Goal: Communication & Community: Answer question/provide support

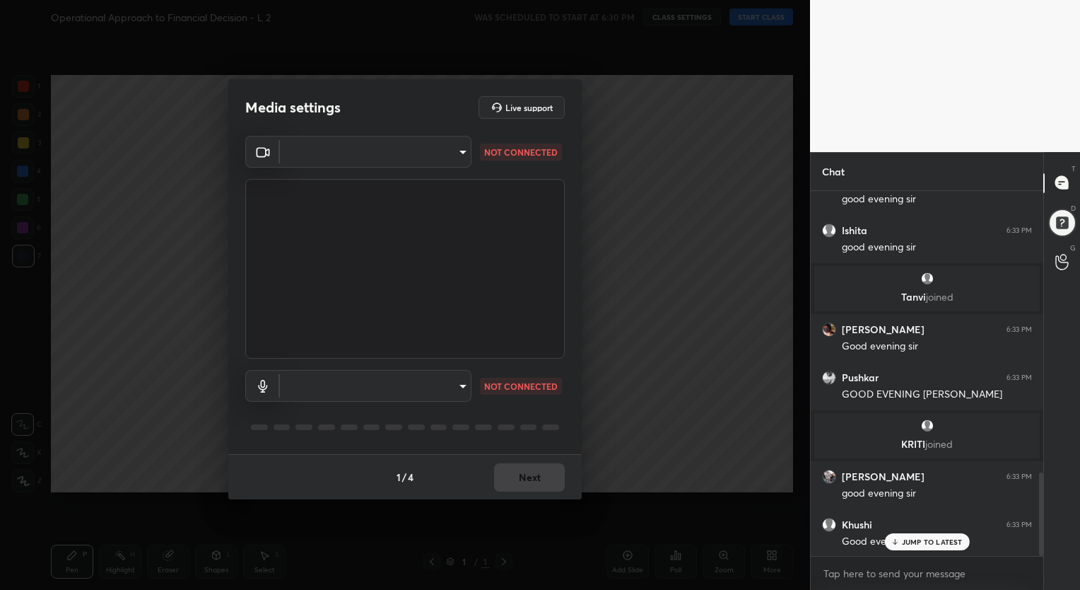
scroll to position [1284, 0]
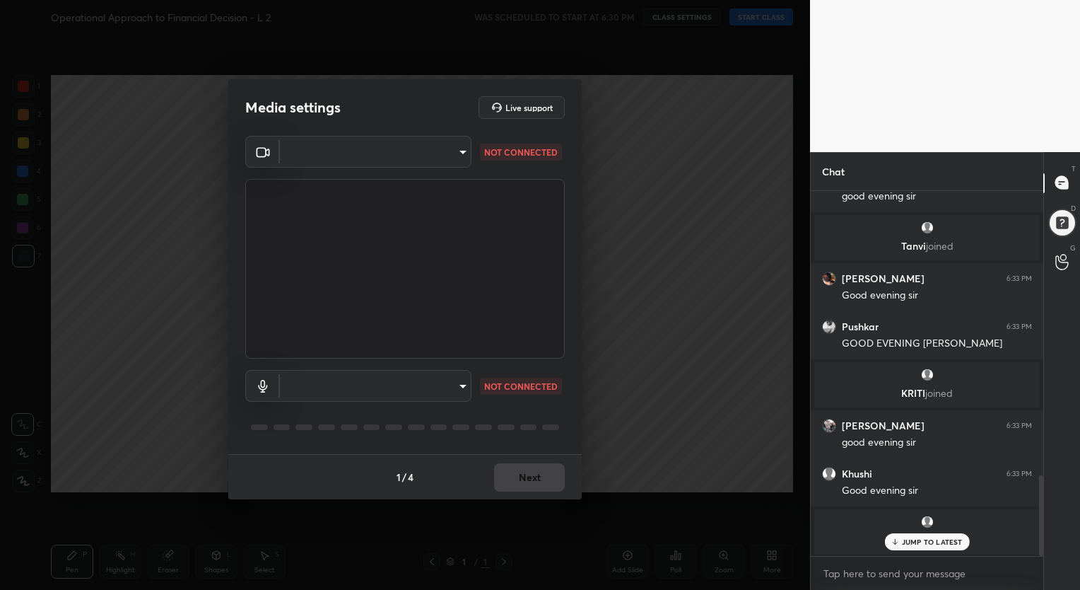
click at [361, 146] on body "1 2 3 4 5 6 7 C X Z C X Z E E Erase all H H Operational Approach to Financial D…" at bounding box center [540, 295] width 1080 height 590
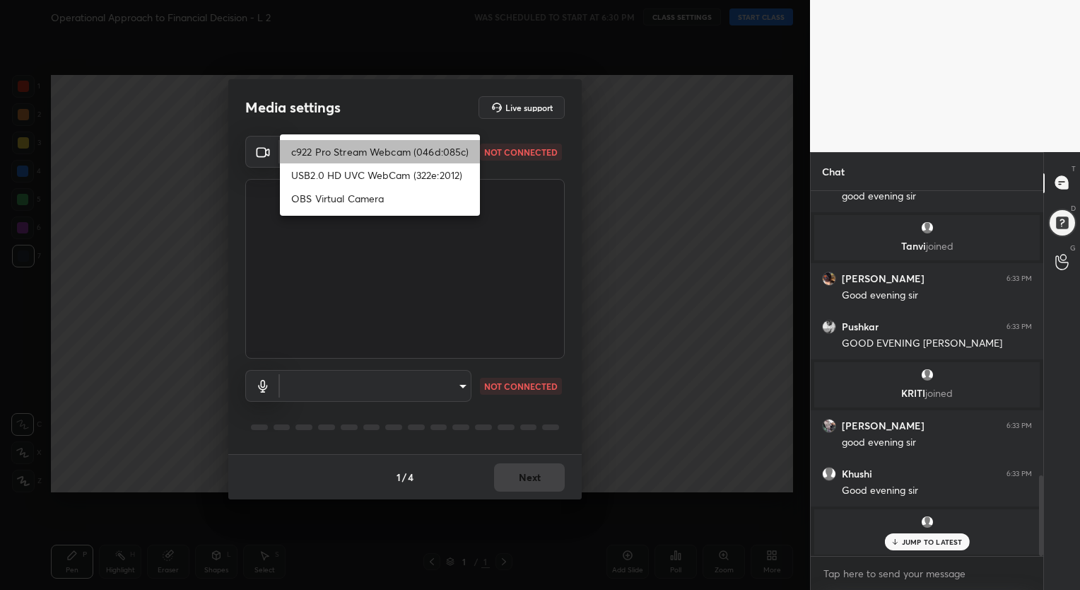
click at [339, 160] on li "c922 Pro Stream Webcam (046d:085c)" at bounding box center [380, 151] width 200 height 23
type input "c02633b64d7d1b4320f1faf58282333a83a4bc179564d23e996760c0f8bed0bc"
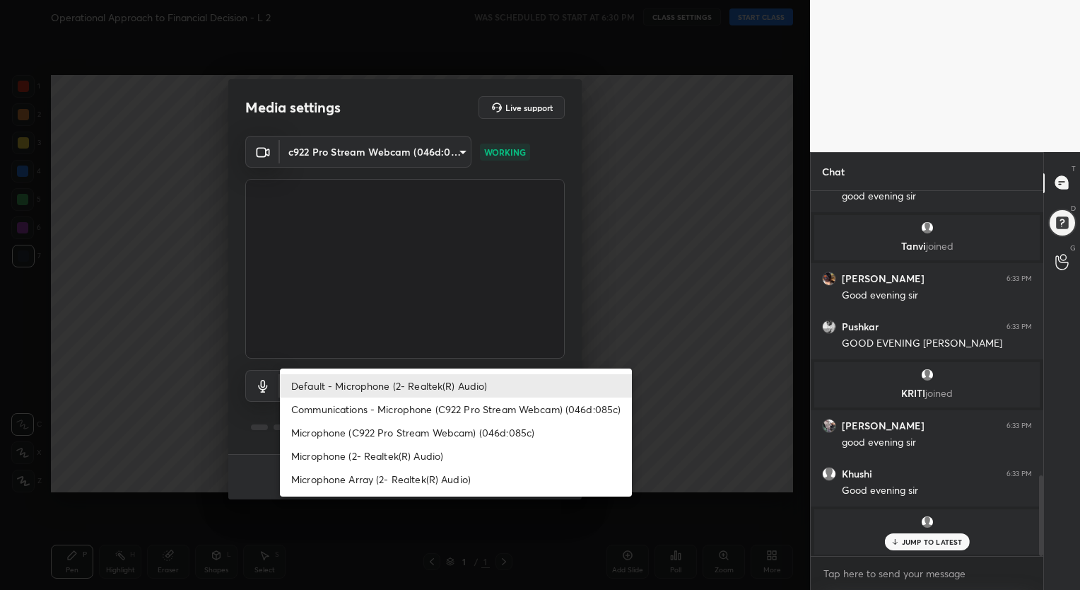
click at [382, 385] on body "1 2 3 4 5 6 7 C X Z C X Z E E Erase all H H Operational Approach to Financial D…" at bounding box center [540, 295] width 1080 height 590
click at [396, 389] on li "Default - Microphone (2- Realtek(R) Audio)" at bounding box center [456, 385] width 352 height 23
type input "default"
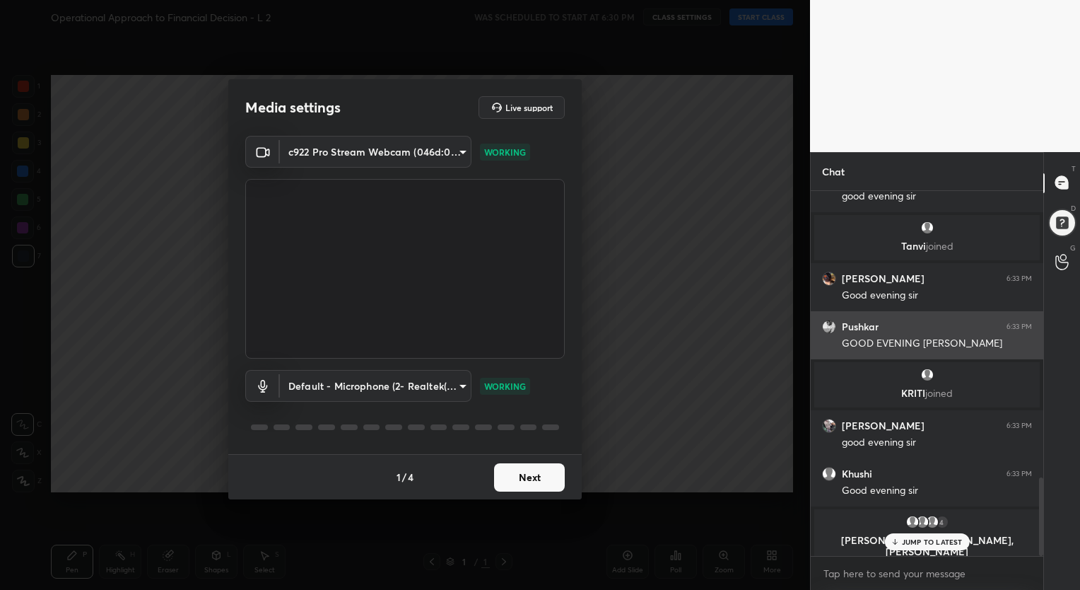
scroll to position [1332, 0]
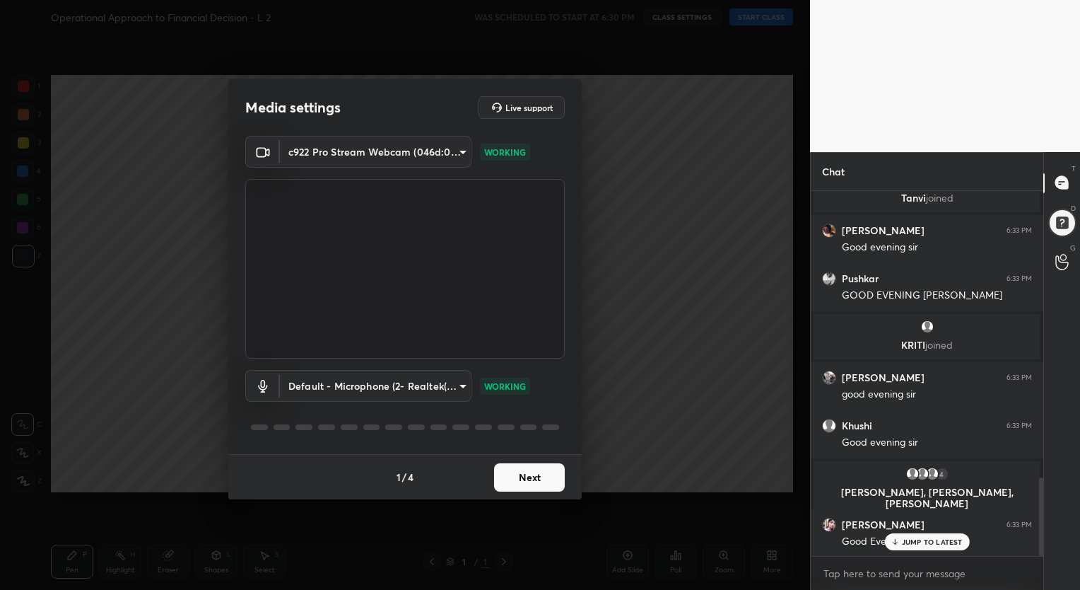
click at [516, 472] on button "Next" at bounding box center [529, 477] width 71 height 28
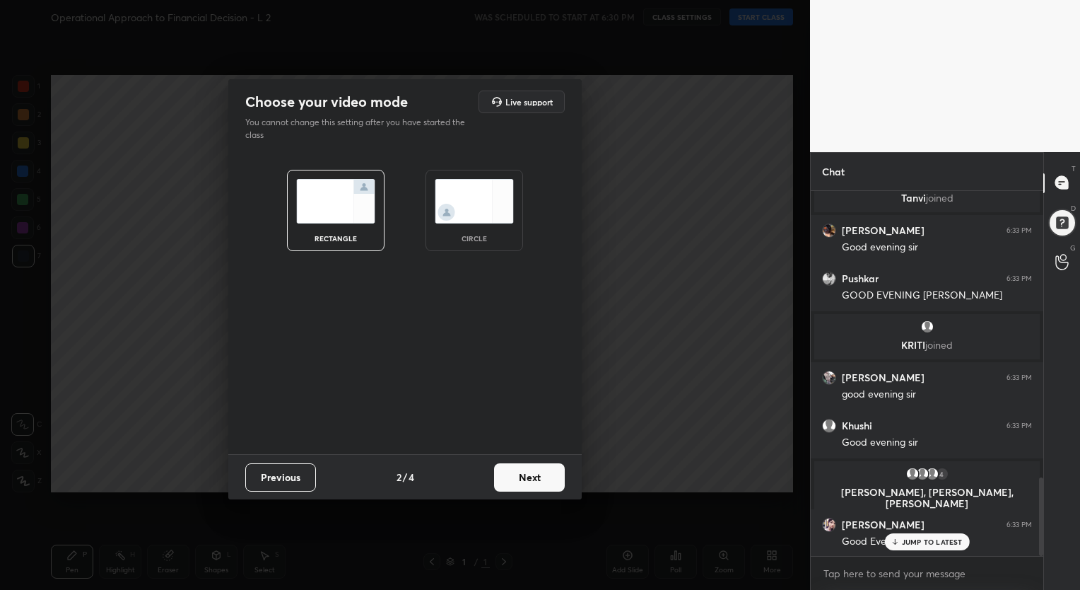
click at [529, 475] on button "Next" at bounding box center [529, 477] width 71 height 28
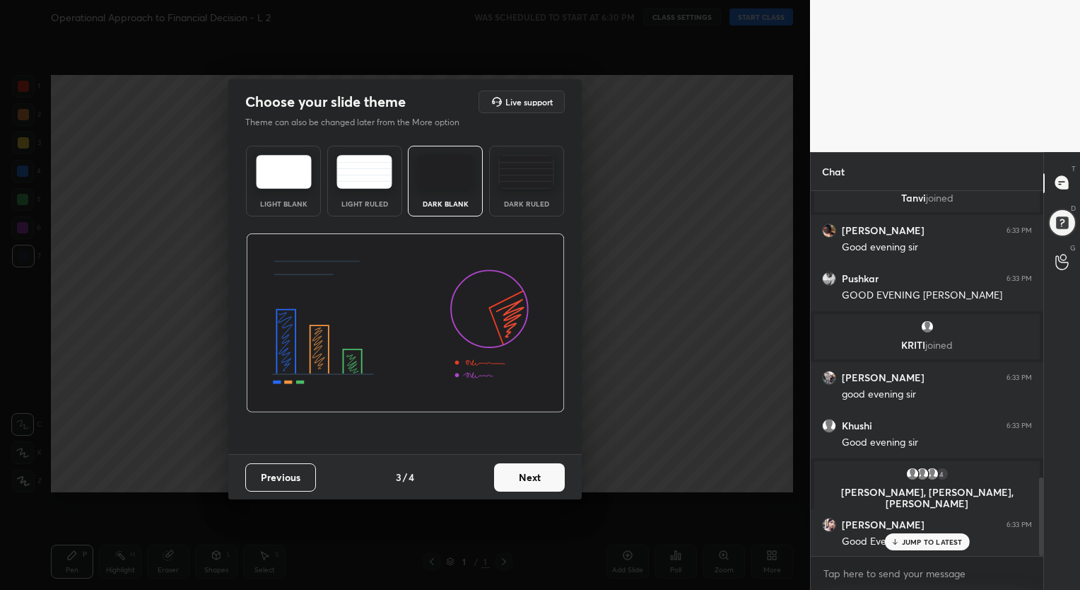
click at [528, 182] on img at bounding box center [527, 172] width 56 height 34
click at [529, 474] on button "Next" at bounding box center [529, 477] width 71 height 28
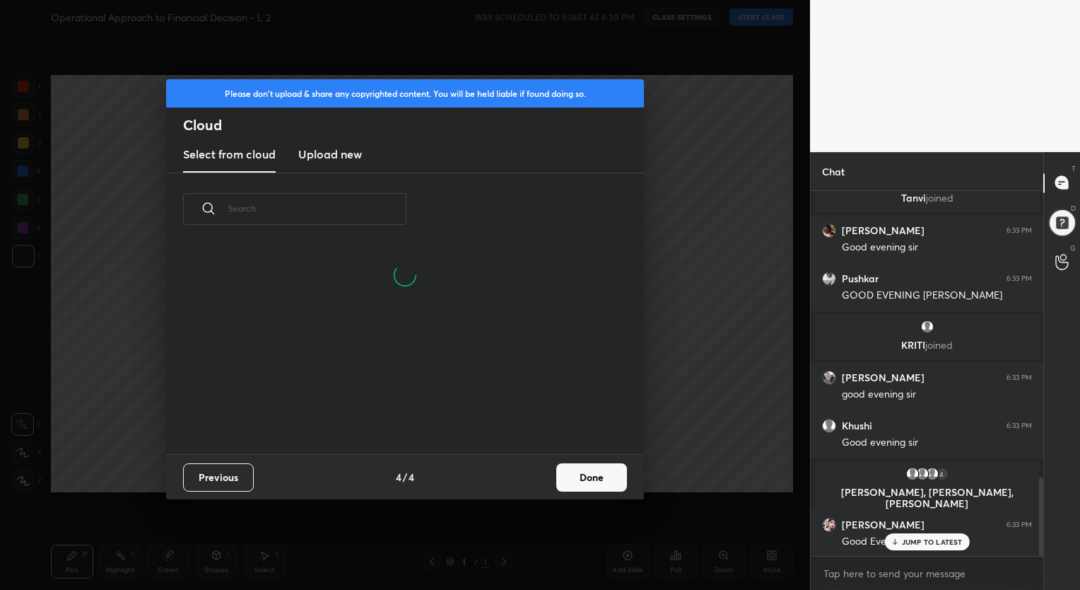
scroll to position [1380, 0]
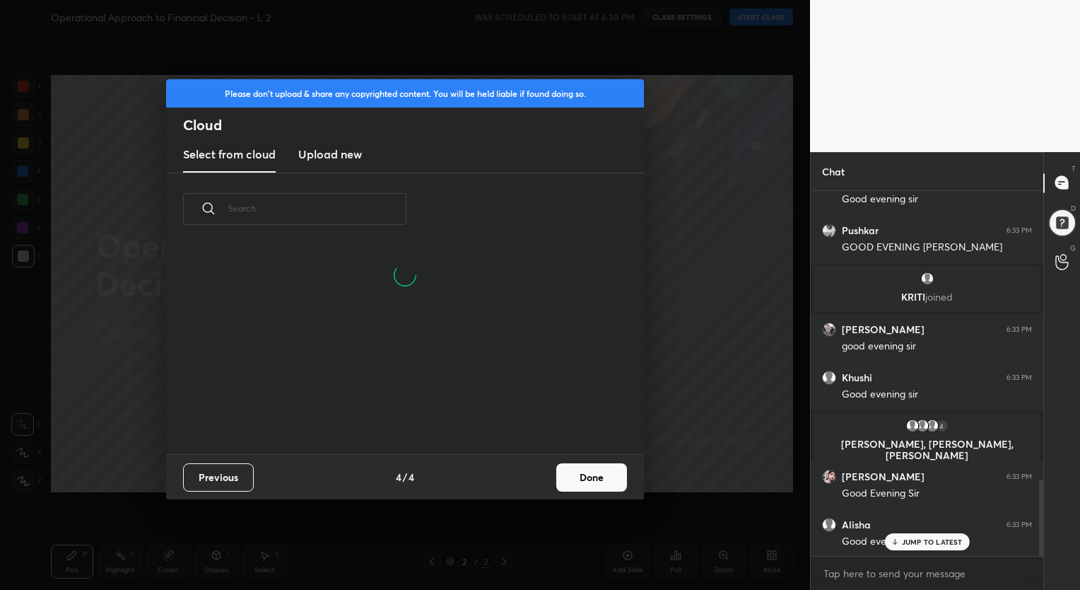
click at [597, 479] on button "Done" at bounding box center [592, 477] width 71 height 28
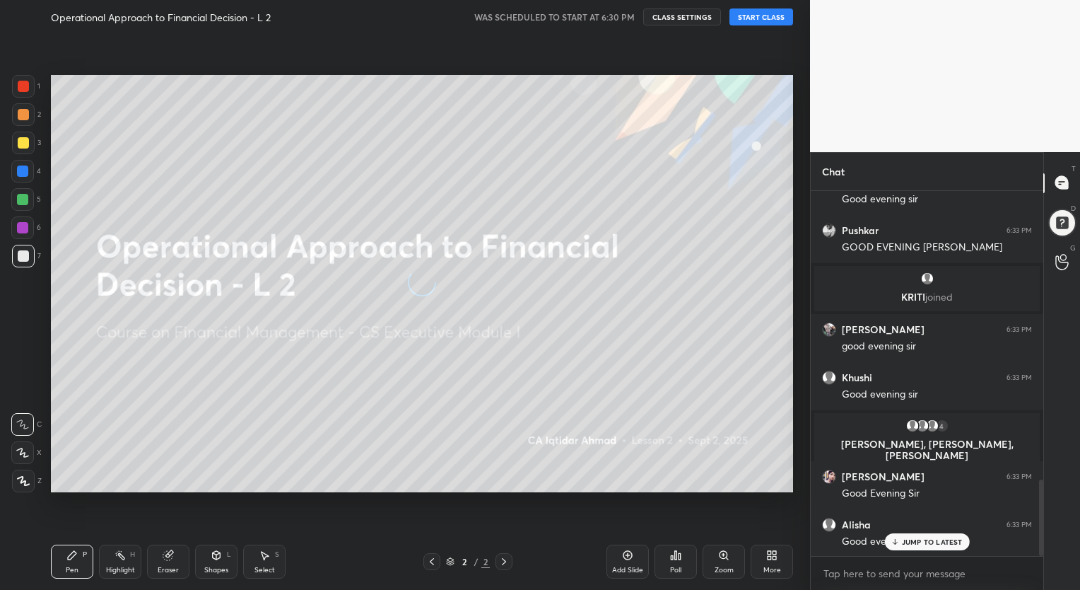
scroll to position [141, 454]
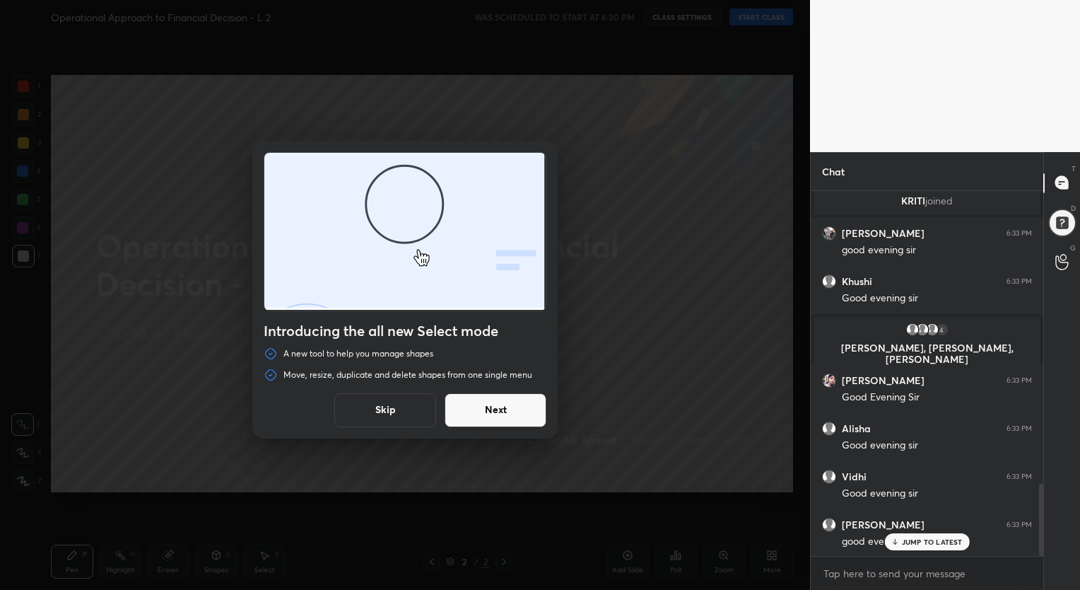
click at [385, 412] on button "Skip" at bounding box center [385, 410] width 102 height 34
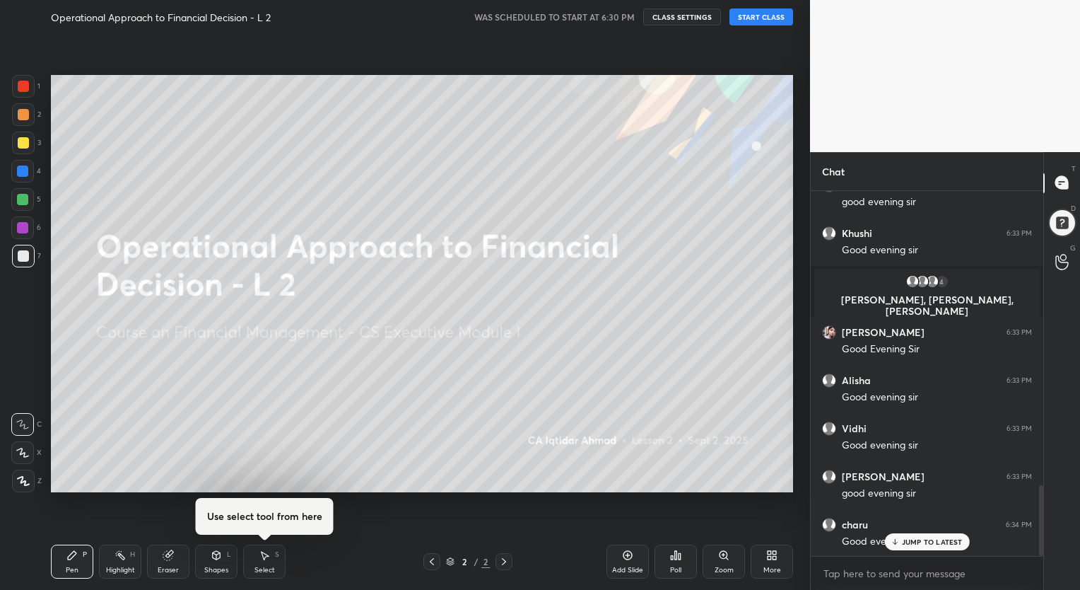
scroll to position [1575, 0]
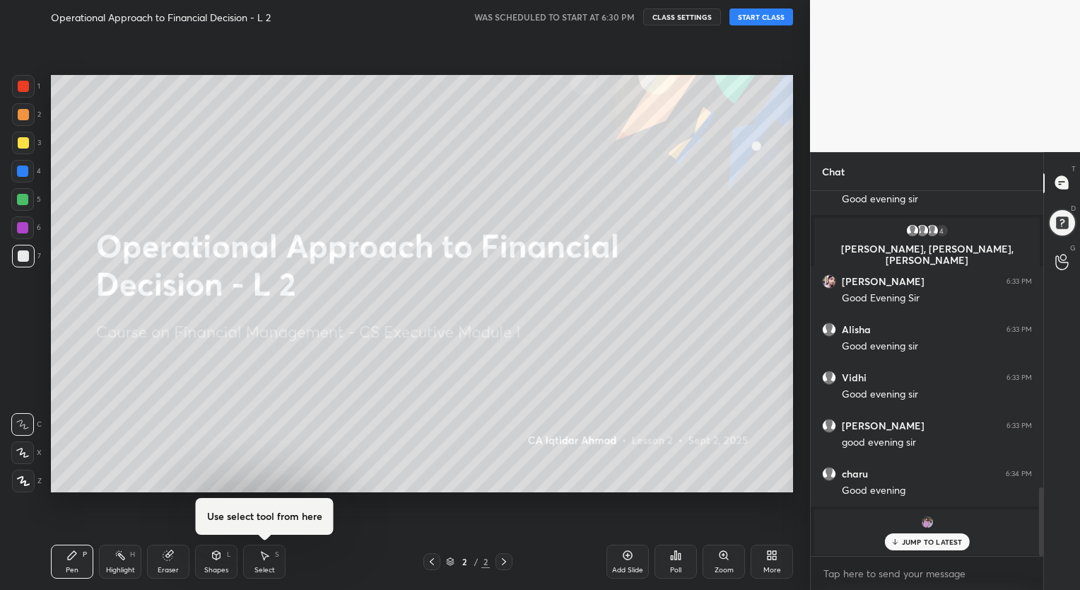
click at [772, 563] on div "More" at bounding box center [772, 561] width 42 height 34
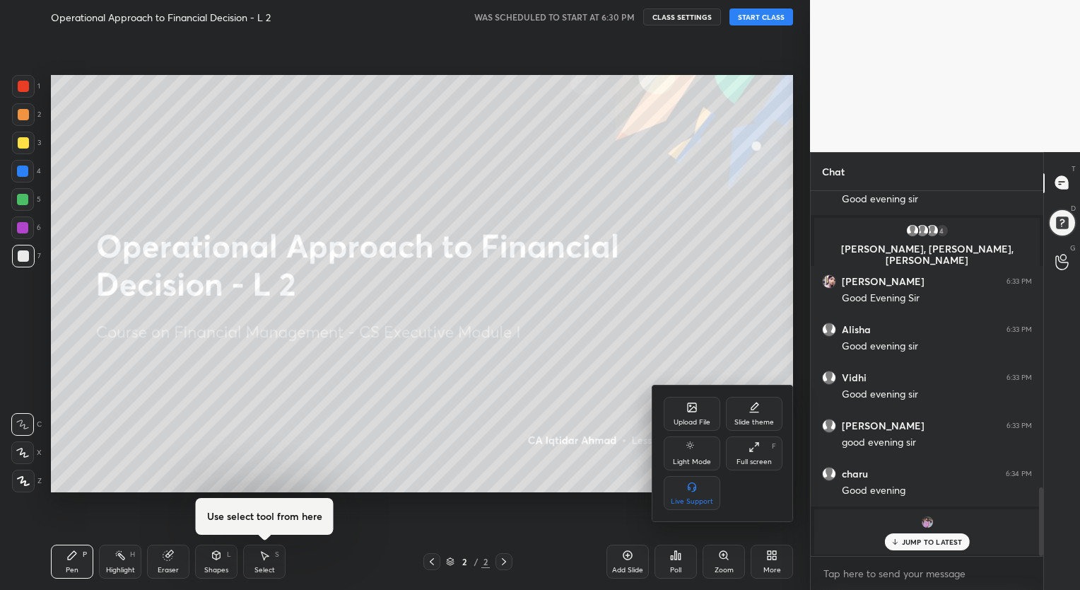
click at [693, 458] on div "Light Mode" at bounding box center [692, 461] width 38 height 7
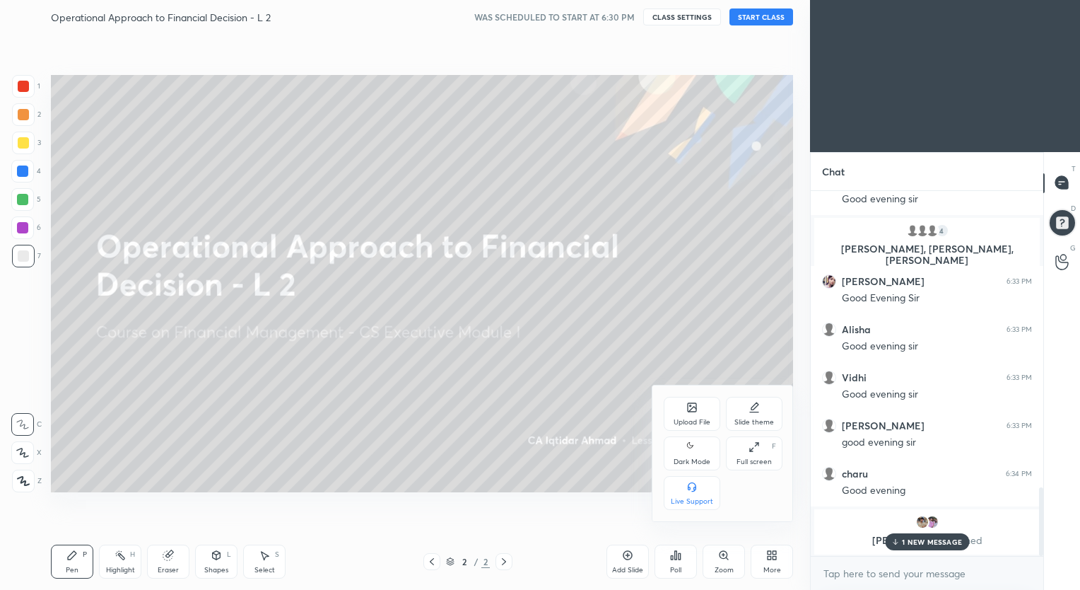
click at [555, 413] on div at bounding box center [540, 295] width 1080 height 590
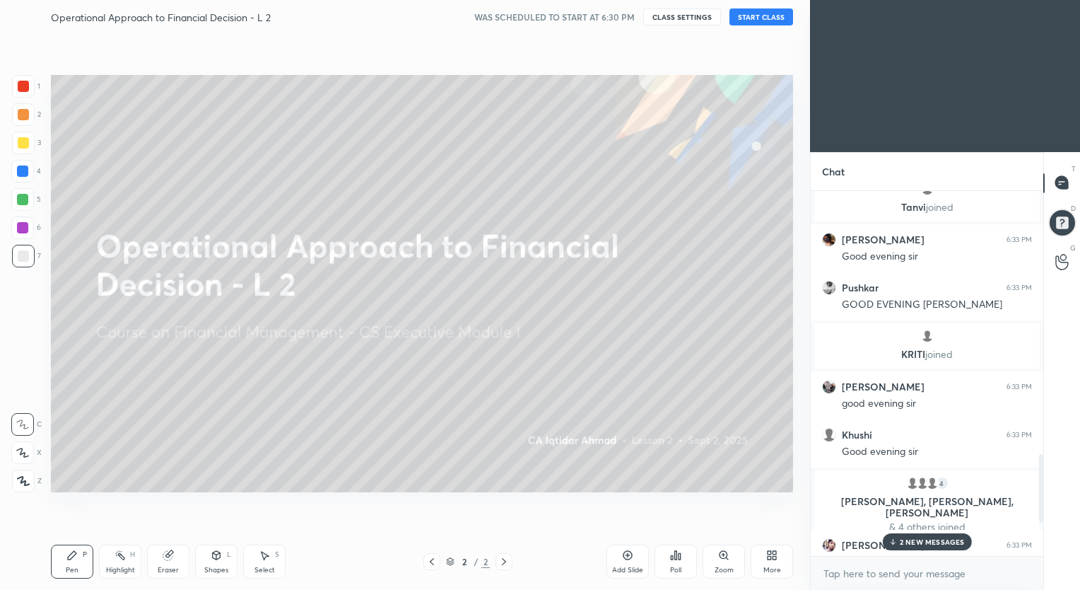
scroll to position [1788, 0]
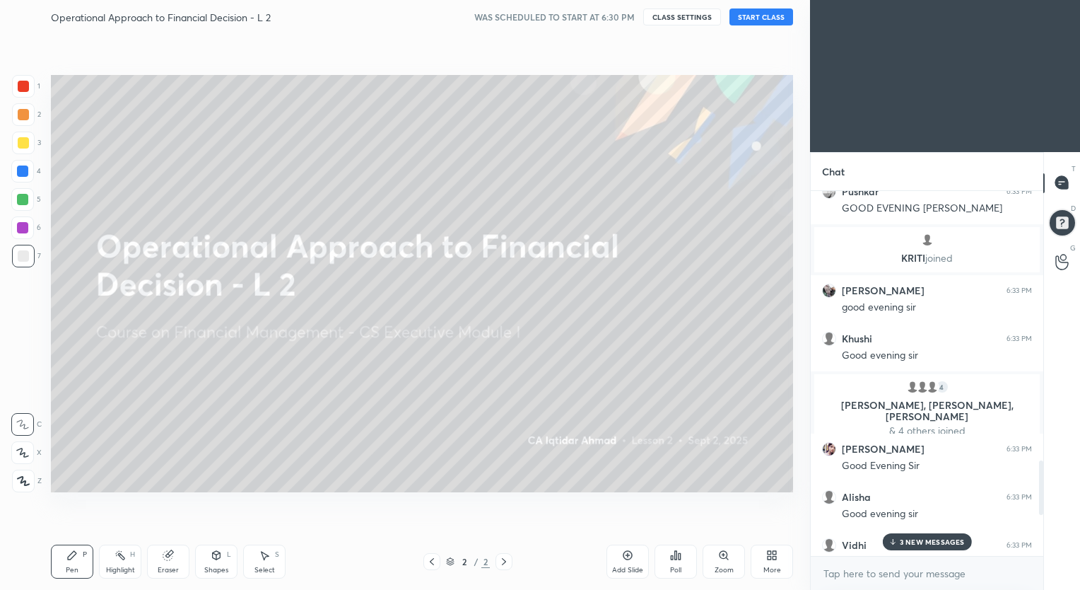
click at [922, 545] on p "3 NEW MESSAGES" at bounding box center [932, 541] width 65 height 8
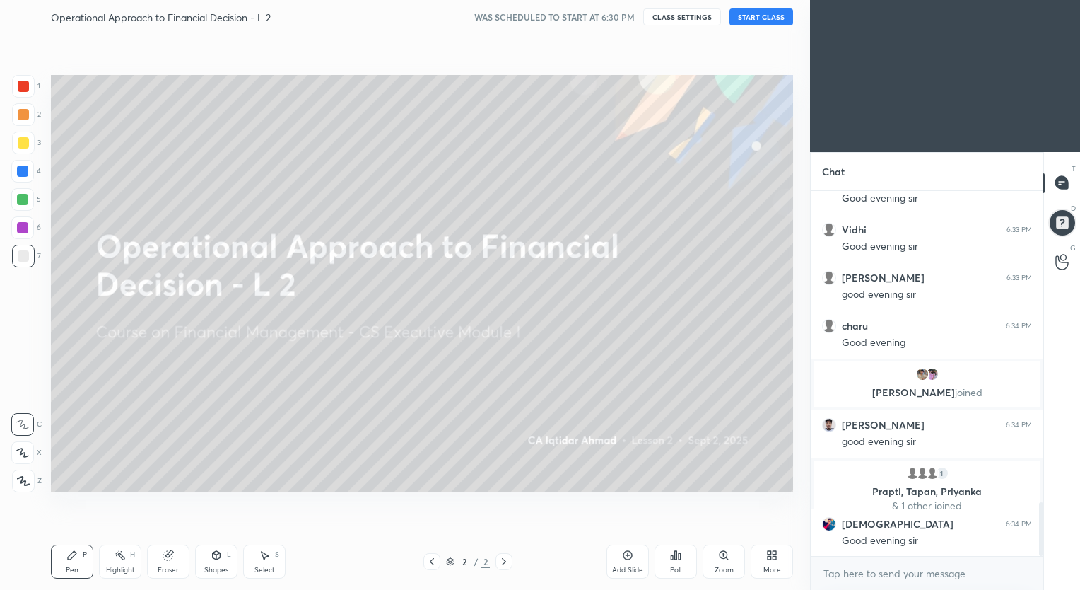
click at [757, 13] on button "START CLASS" at bounding box center [762, 16] width 64 height 17
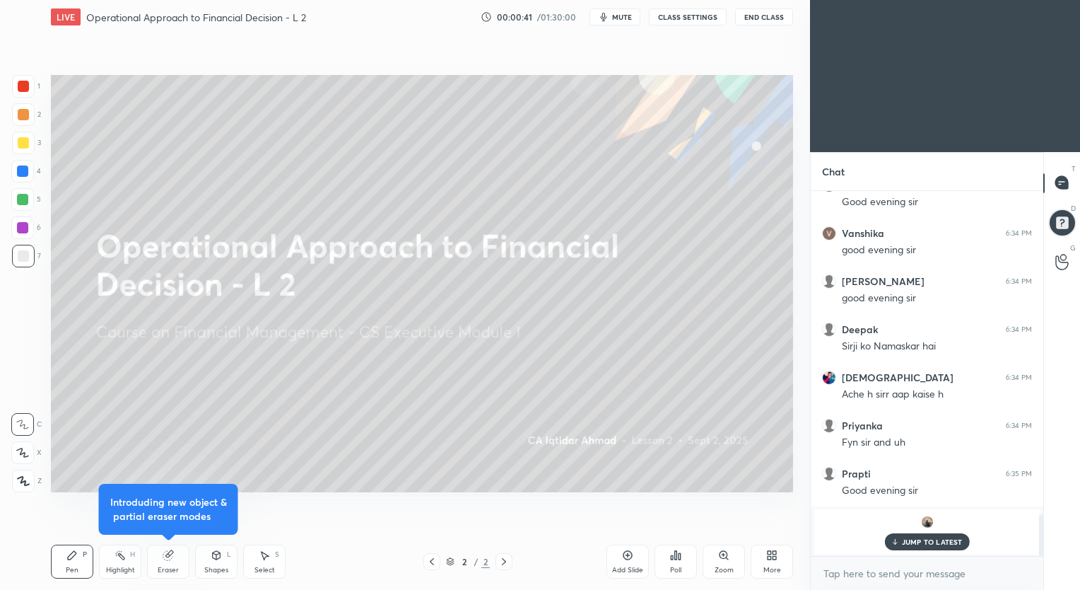
scroll to position [2908, 0]
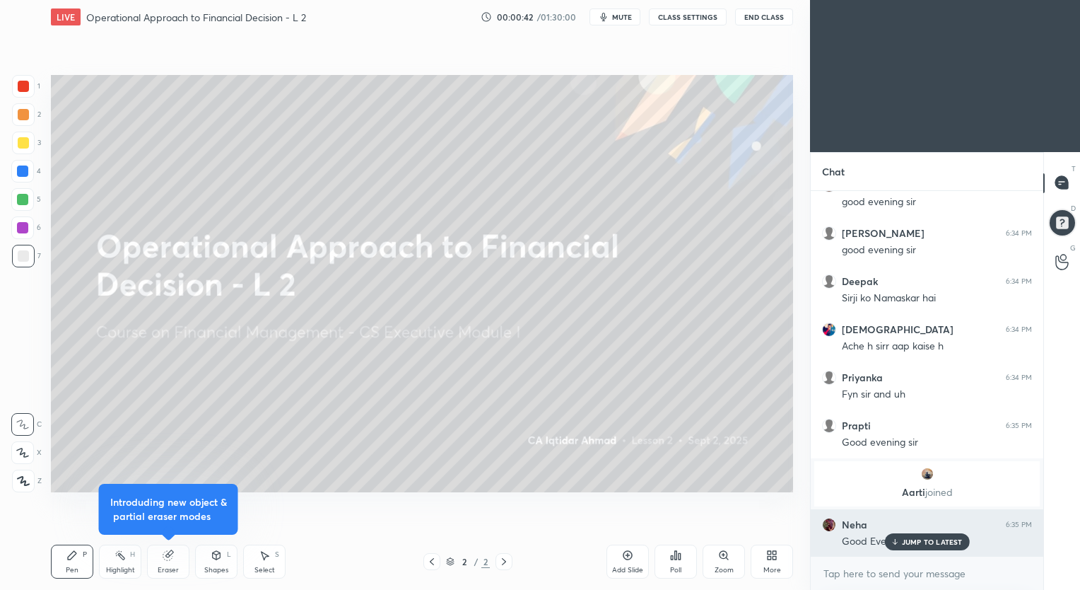
click at [905, 539] on p "JUMP TO LATEST" at bounding box center [932, 541] width 61 height 8
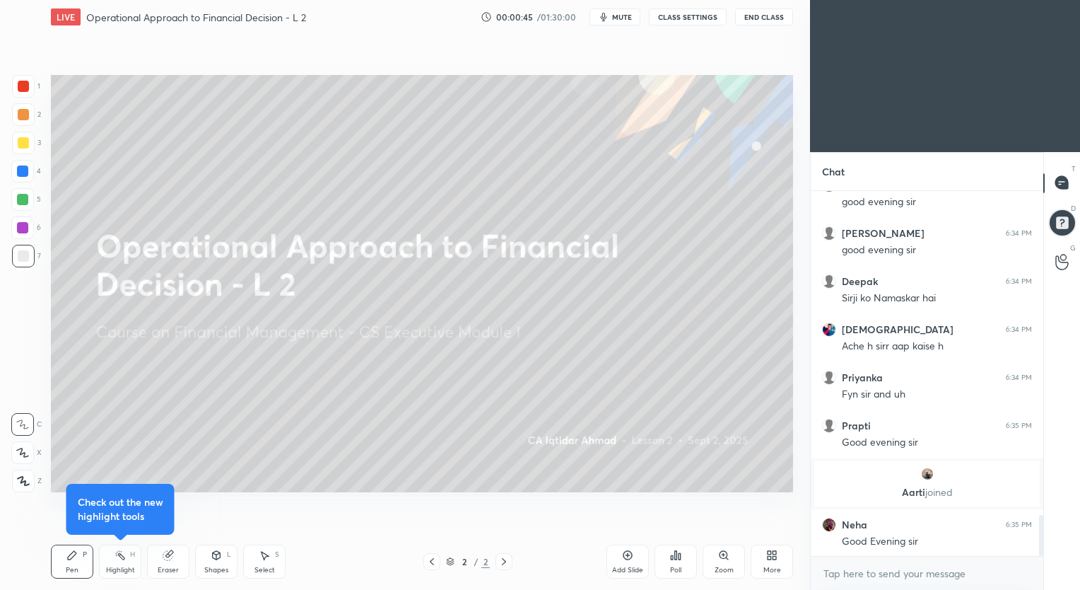
click at [76, 556] on icon at bounding box center [71, 554] width 11 height 11
click at [25, 485] on icon at bounding box center [23, 481] width 11 height 8
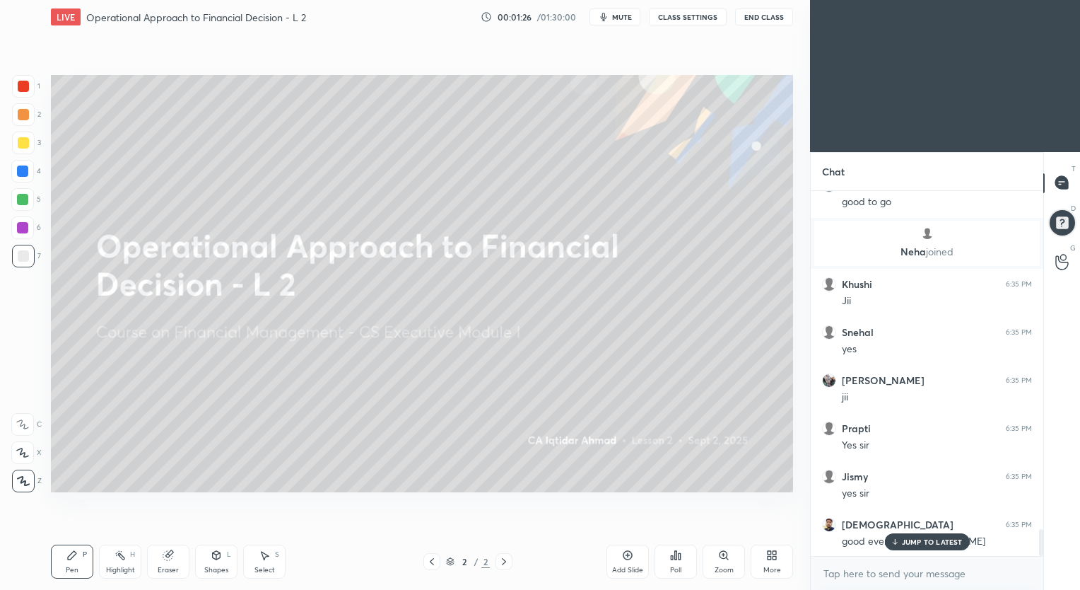
scroll to position [4644, 0]
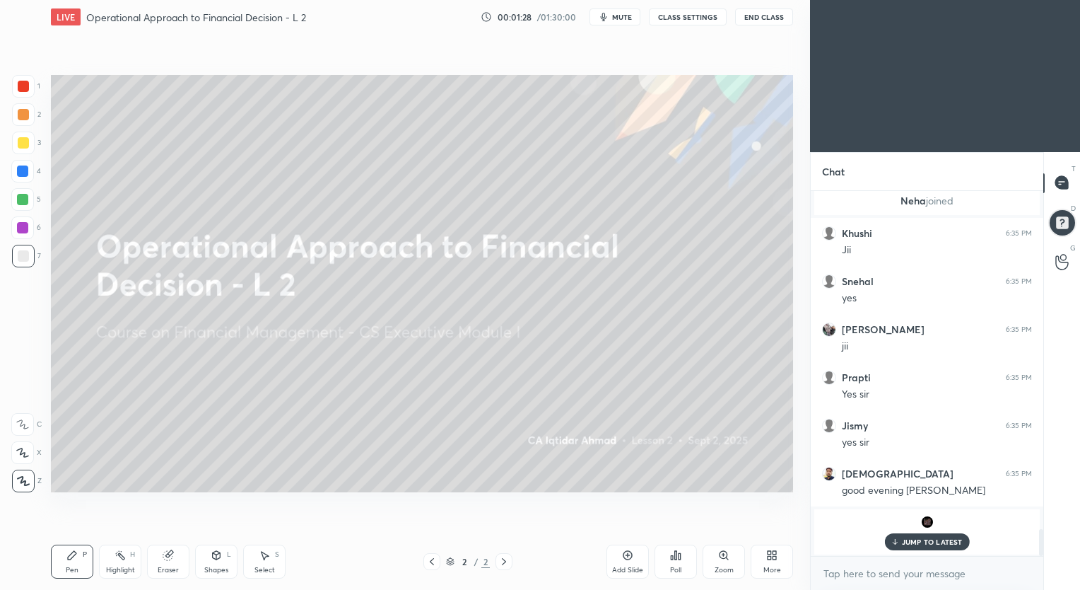
click at [921, 541] on p "JUMP TO LATEST" at bounding box center [932, 541] width 61 height 8
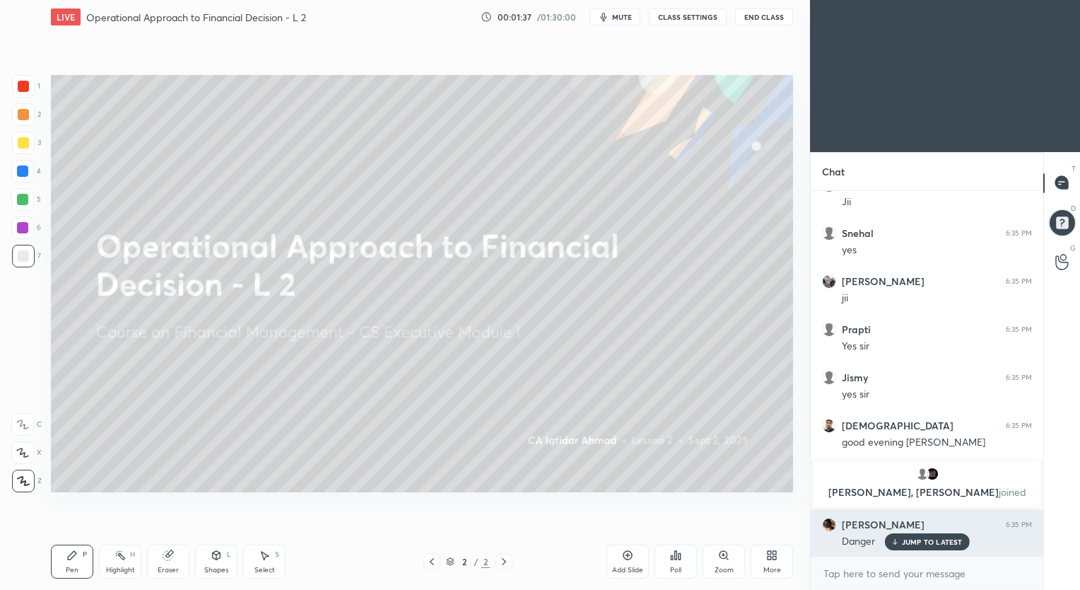
click at [861, 524] on h6 "[PERSON_NAME]" at bounding box center [883, 524] width 83 height 13
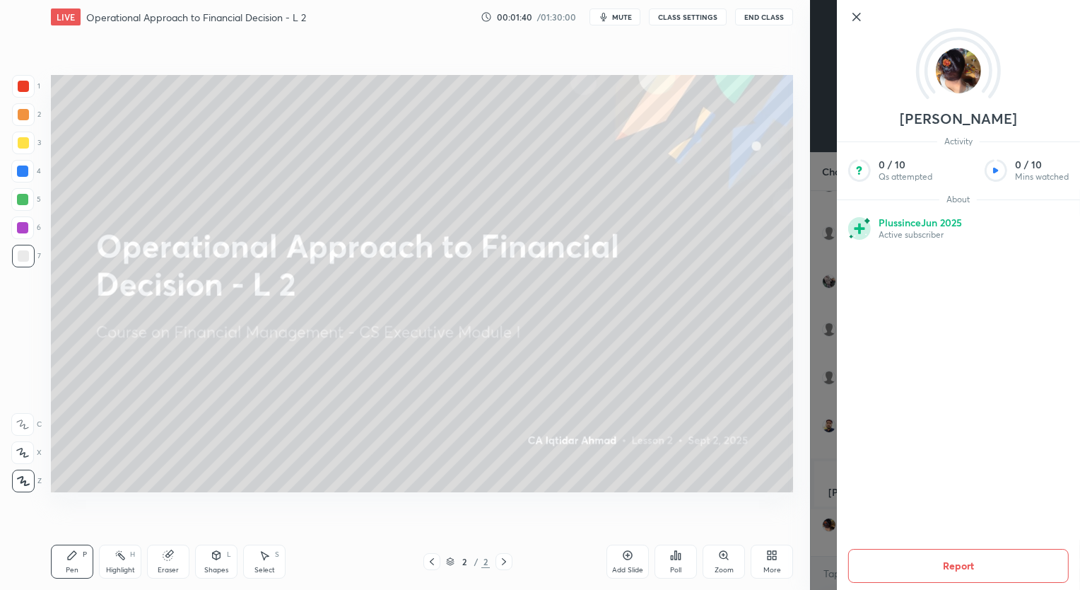
click at [855, 13] on icon at bounding box center [857, 16] width 17 height 17
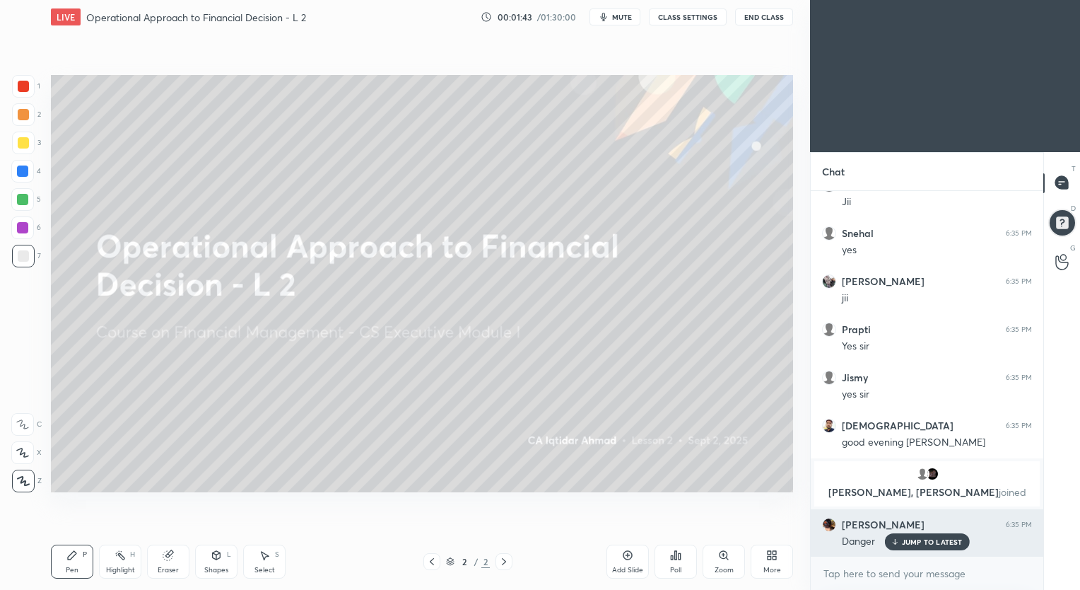
click at [906, 544] on p "JUMP TO LATEST" at bounding box center [932, 541] width 61 height 8
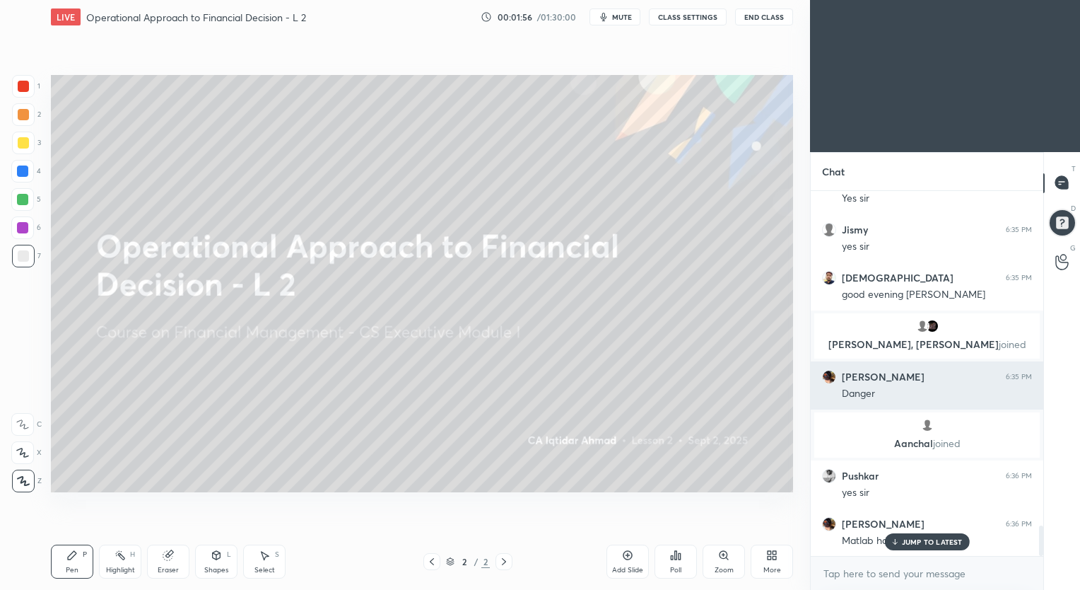
scroll to position [4033, 0]
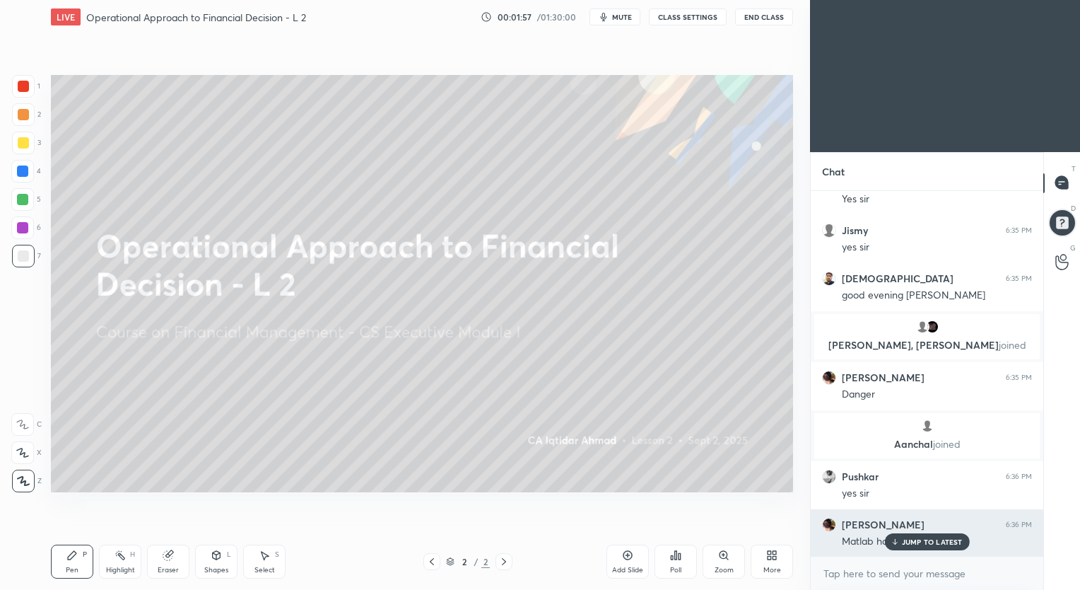
click at [914, 540] on p "JUMP TO LATEST" at bounding box center [932, 541] width 61 height 8
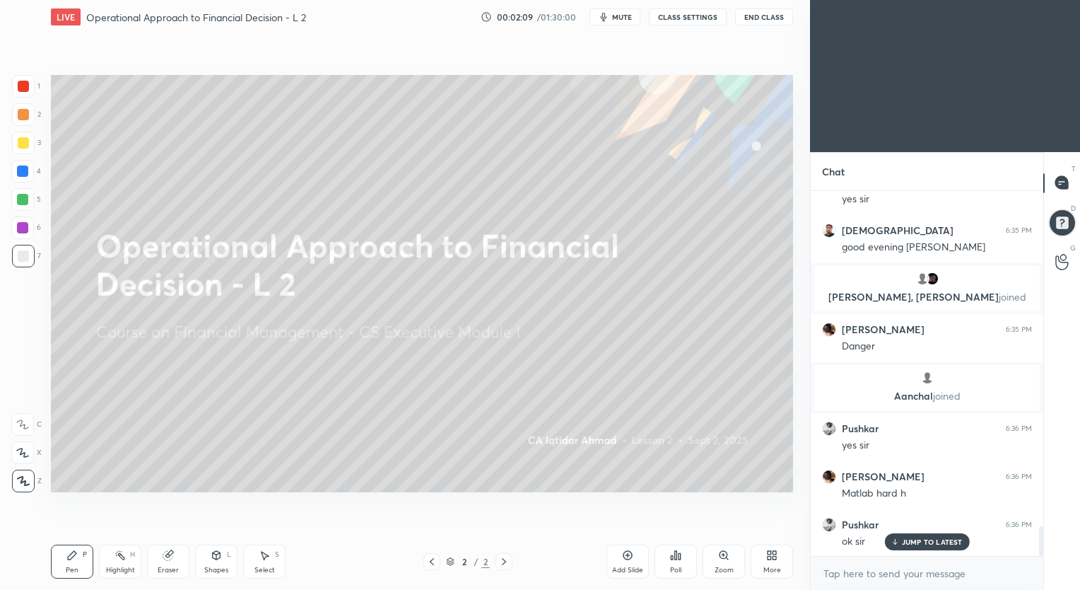
scroll to position [4130, 0]
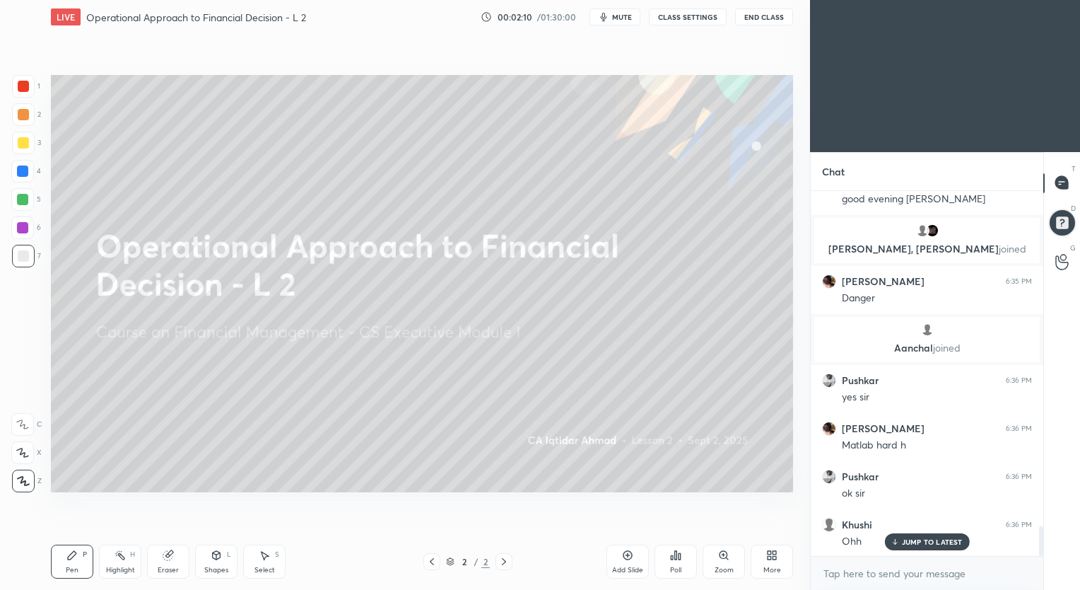
click at [624, 555] on icon at bounding box center [627, 554] width 11 height 11
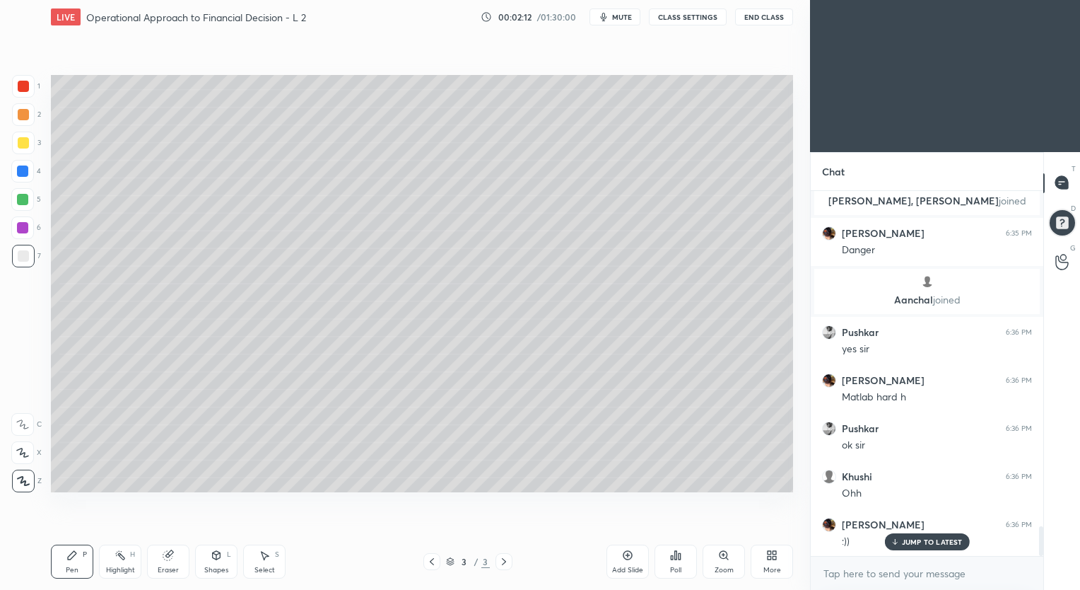
scroll to position [4226, 0]
click at [28, 487] on div at bounding box center [23, 481] width 23 height 23
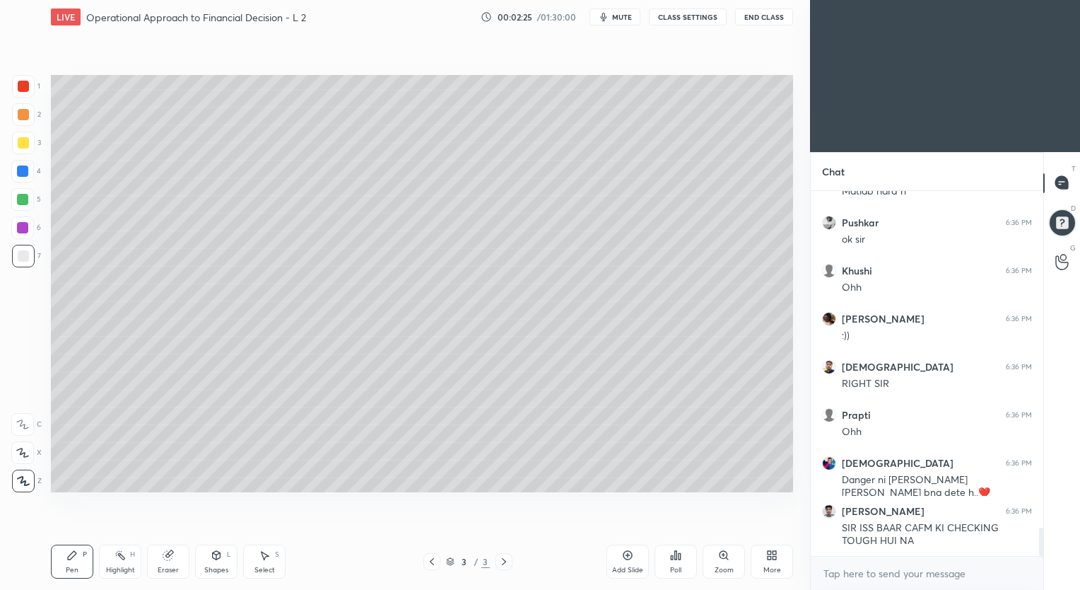
scroll to position [4432, 0]
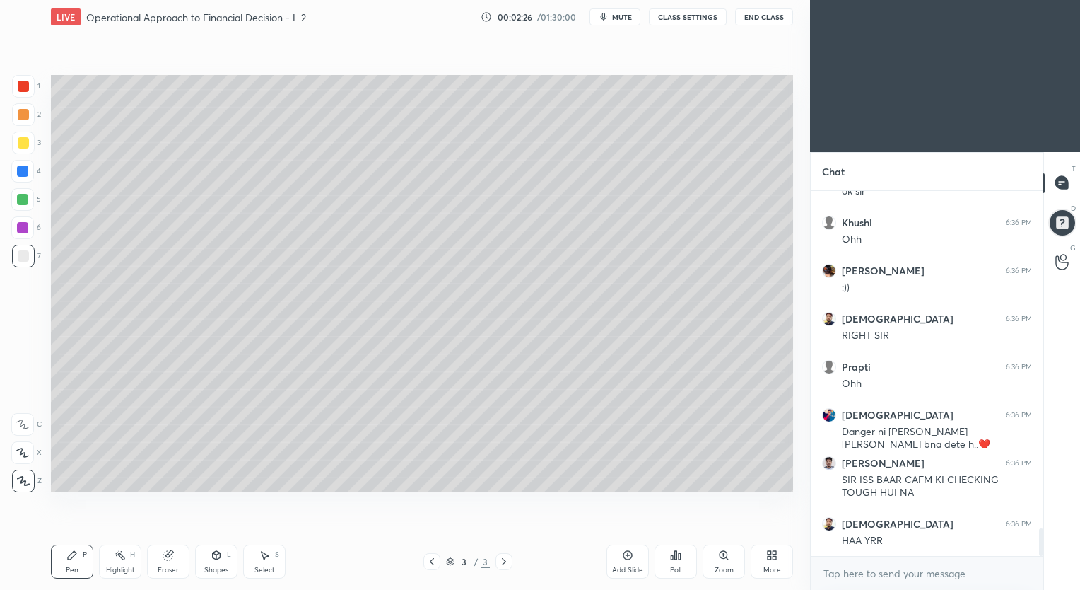
click at [27, 252] on div at bounding box center [23, 255] width 11 height 11
click at [26, 141] on div at bounding box center [23, 142] width 11 height 11
click at [23, 487] on div at bounding box center [23, 481] width 23 height 23
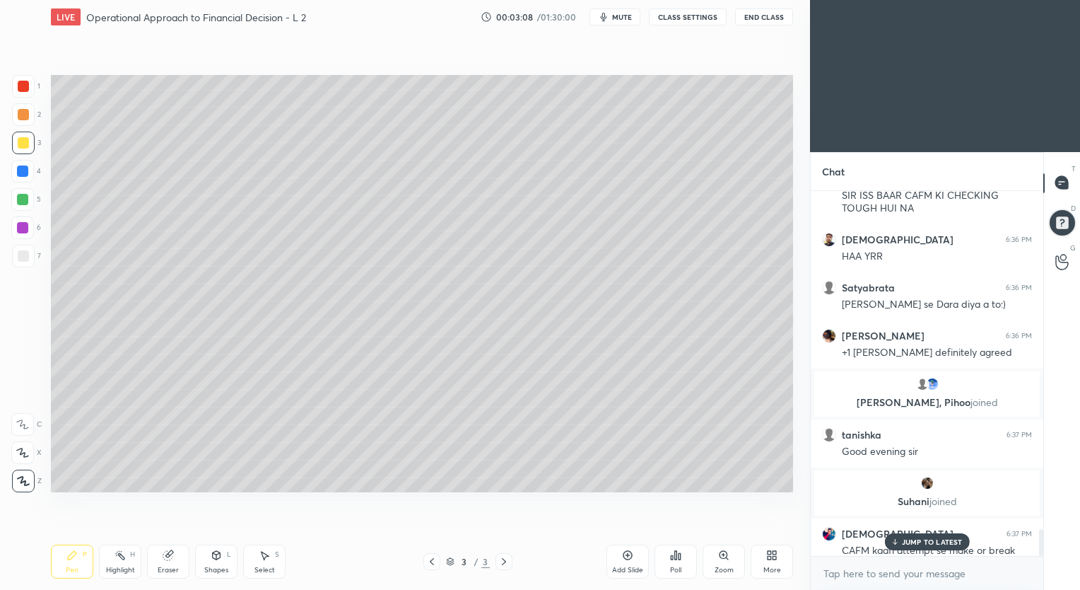
scroll to position [4557, 0]
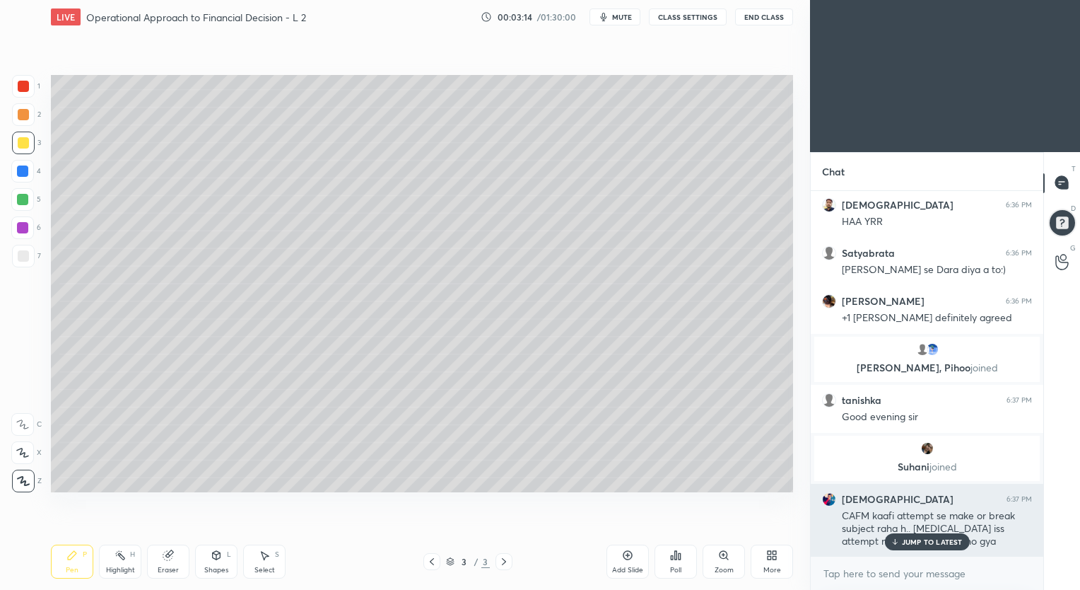
click at [928, 540] on p "JUMP TO LATEST" at bounding box center [932, 541] width 61 height 8
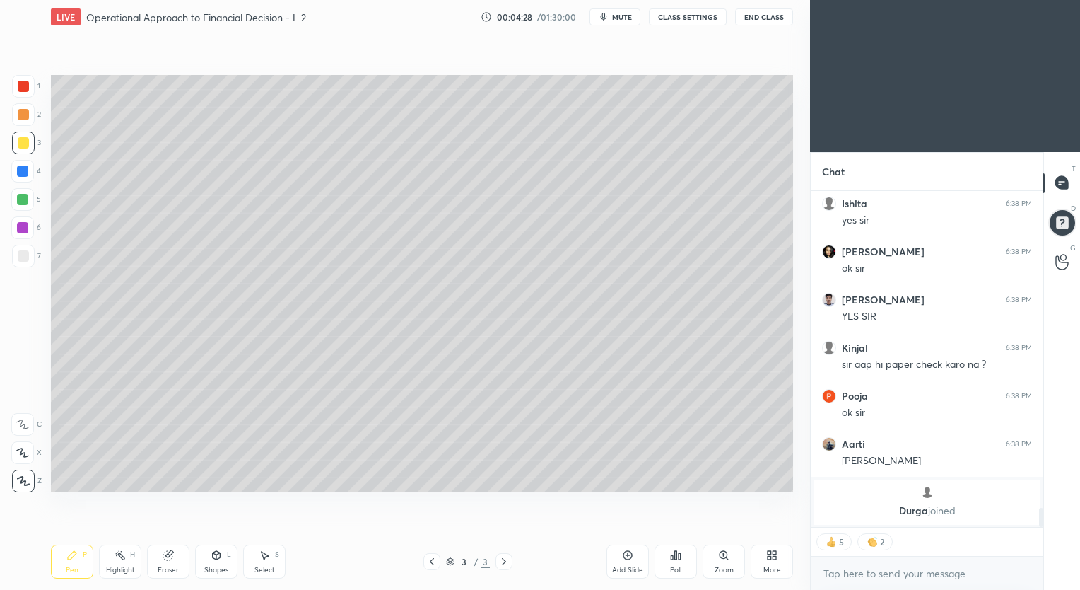
scroll to position [5346, 0]
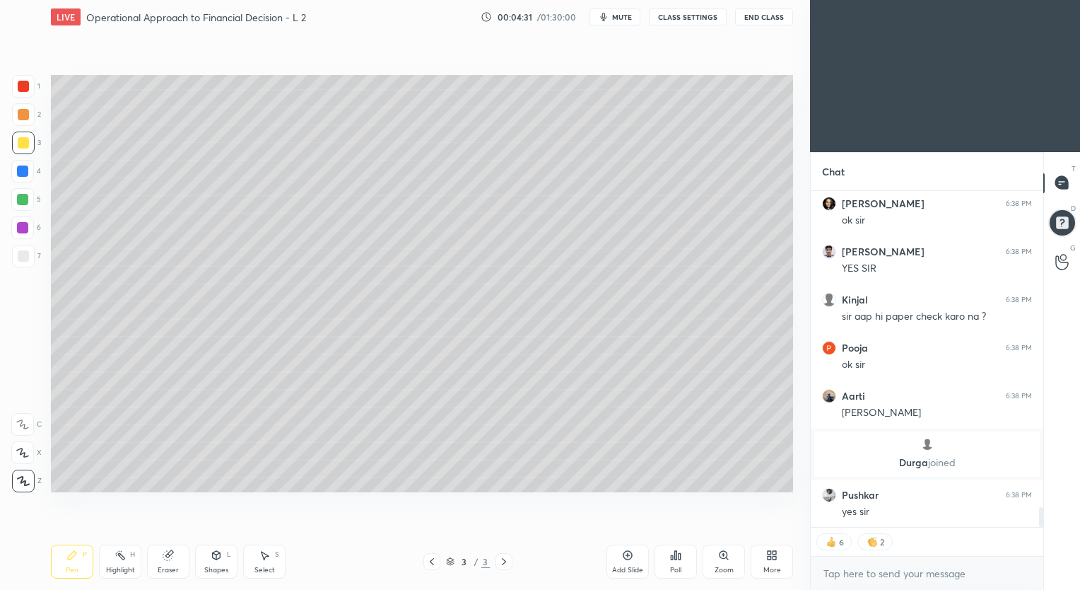
click at [28, 253] on div at bounding box center [23, 256] width 23 height 23
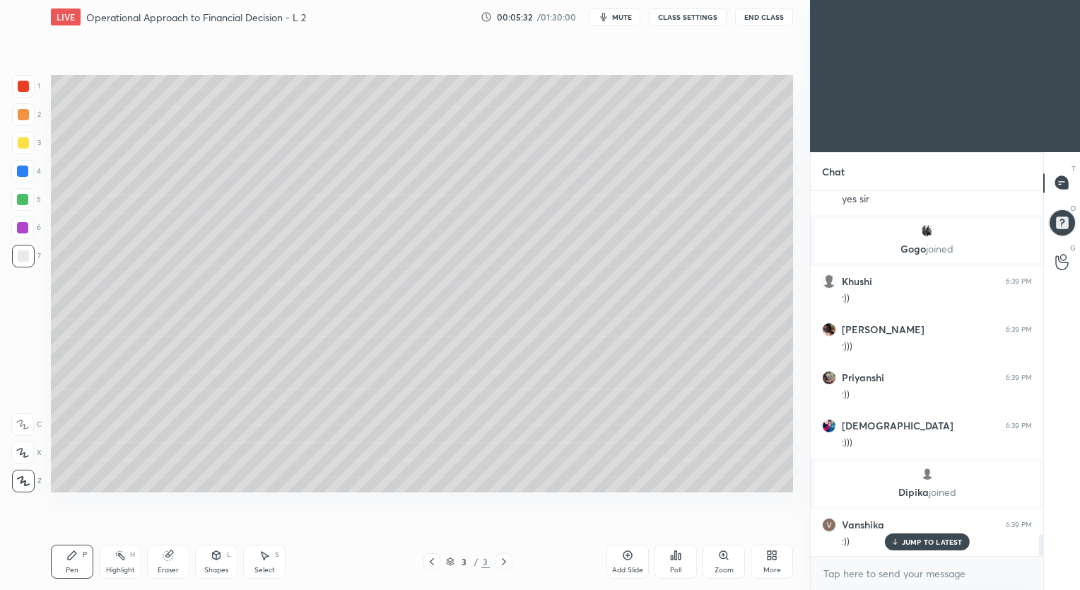
scroll to position [5671, 0]
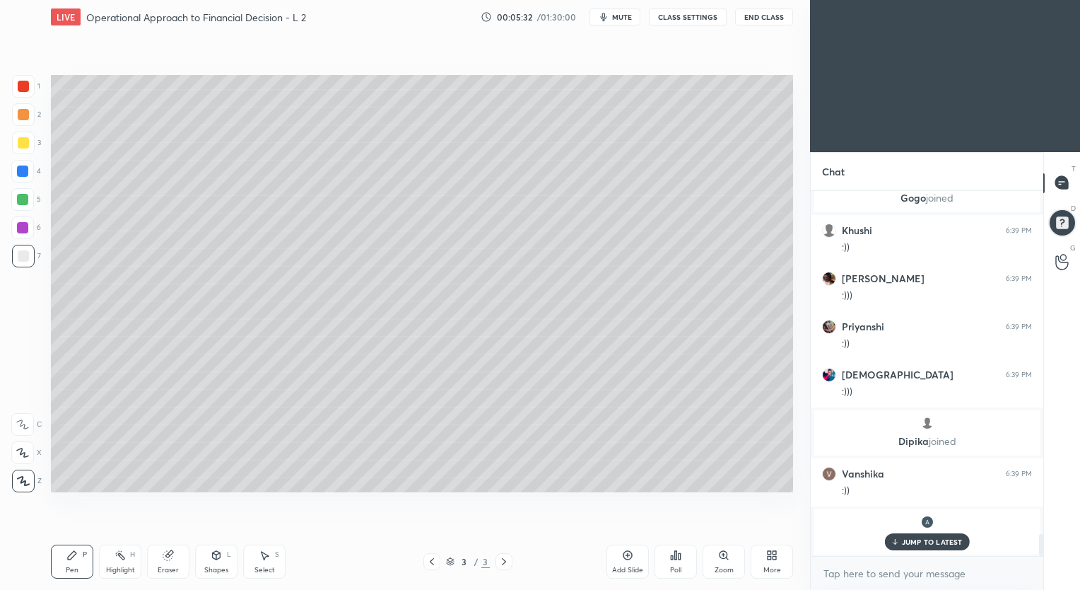
click at [176, 563] on div "Eraser" at bounding box center [168, 561] width 42 height 34
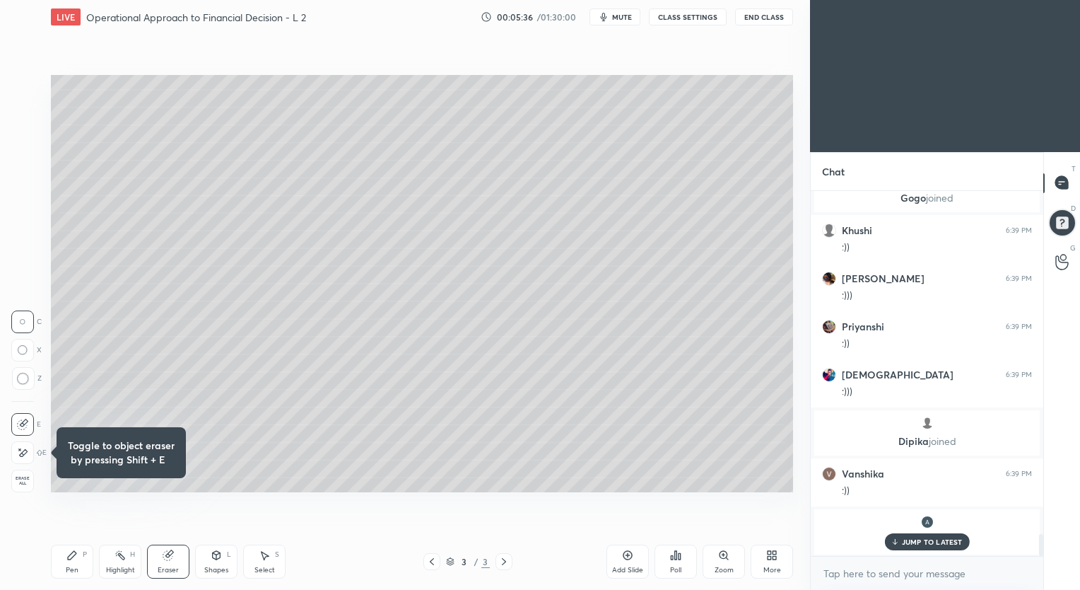
click at [75, 564] on div "Pen P" at bounding box center [72, 561] width 42 height 34
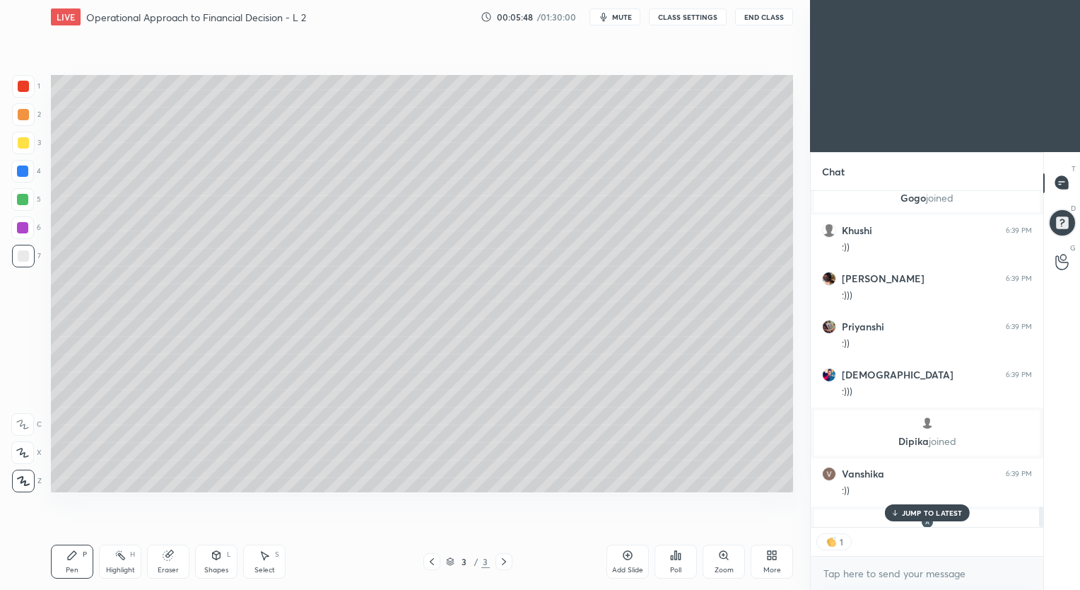
scroll to position [4, 4]
click at [922, 510] on p "1 NEW MESSAGE" at bounding box center [932, 512] width 60 height 8
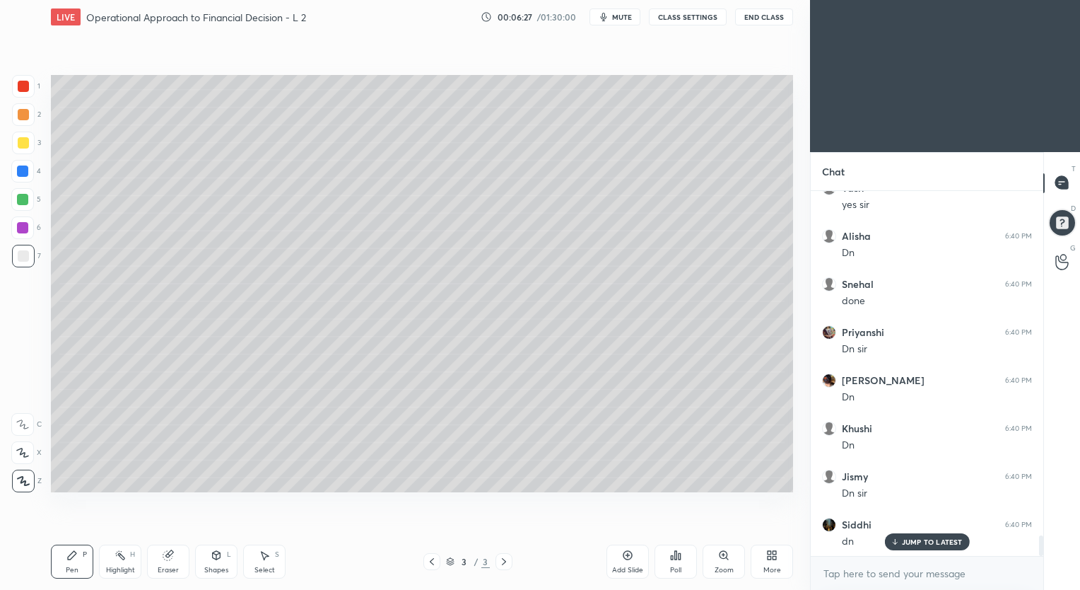
scroll to position [6200, 0]
click at [628, 555] on icon at bounding box center [628, 555] width 4 height 4
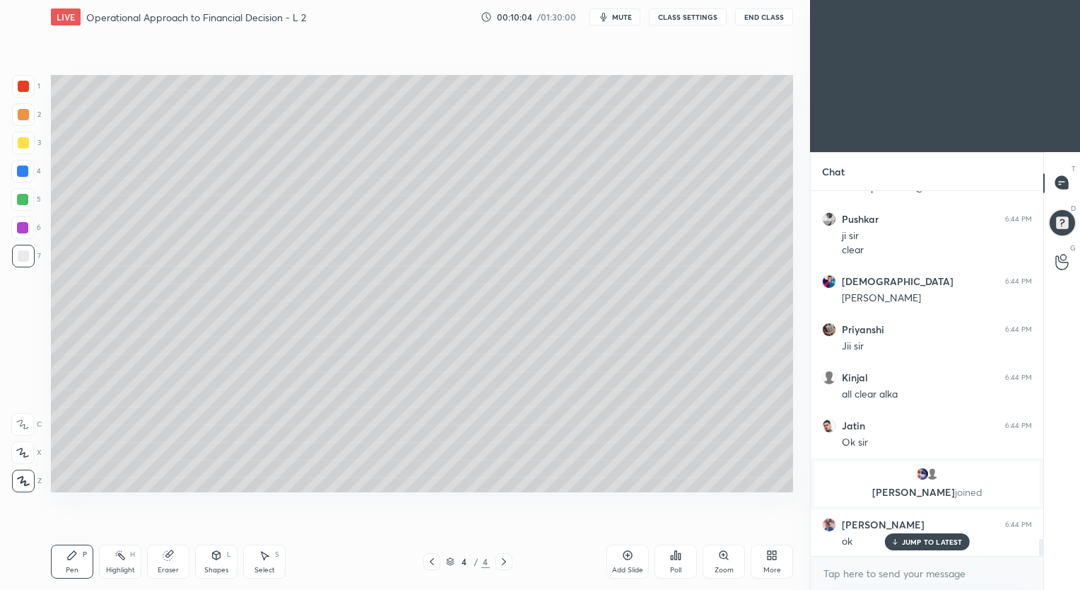
scroll to position [7532, 0]
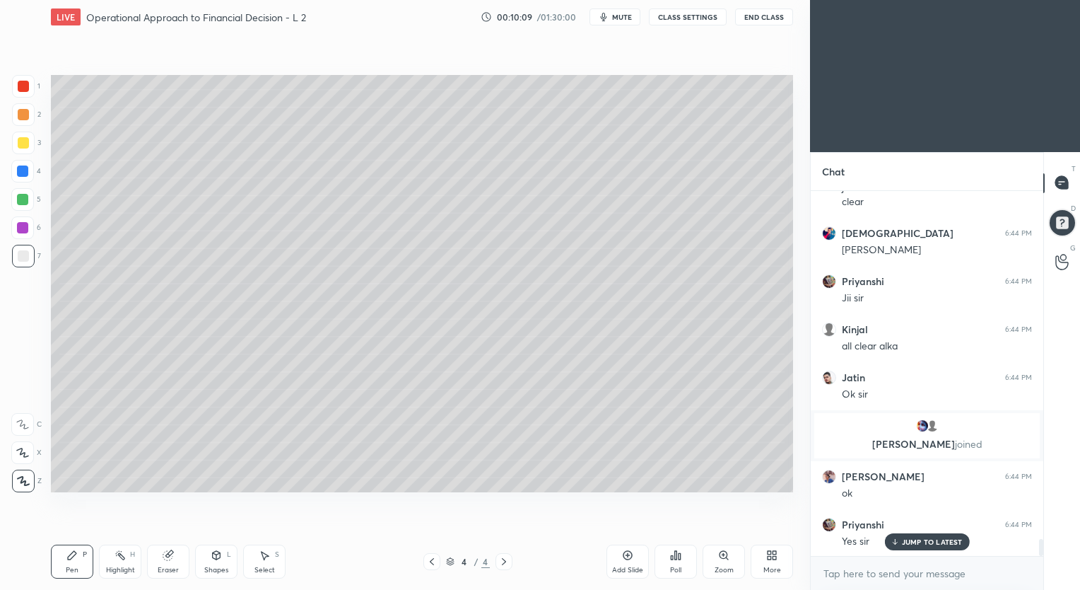
click at [433, 562] on icon at bounding box center [431, 561] width 11 height 11
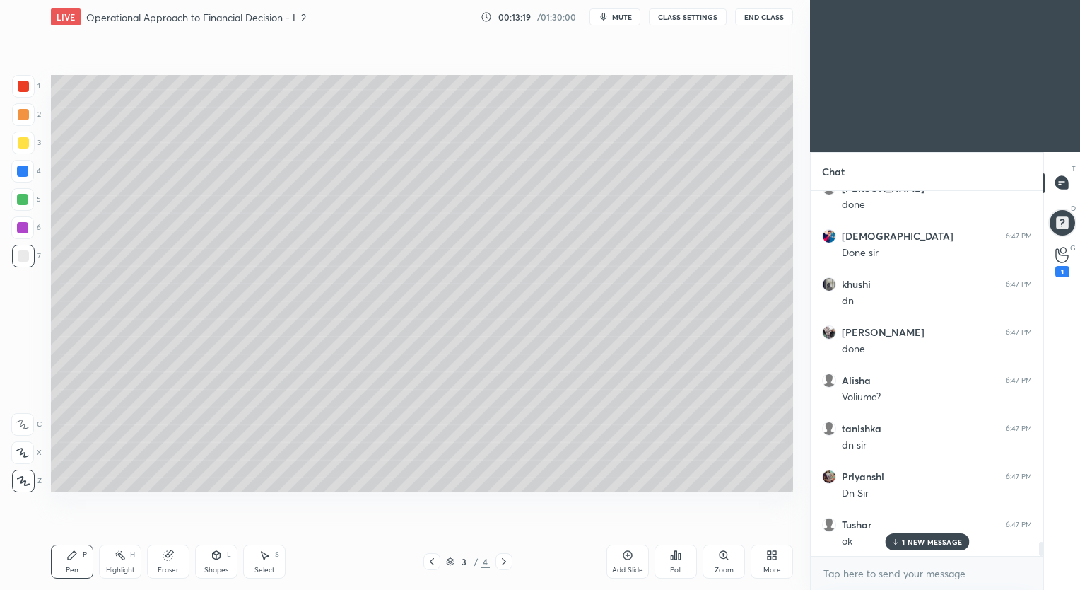
scroll to position [8989, 0]
click at [1063, 253] on circle at bounding box center [1064, 250] width 6 height 6
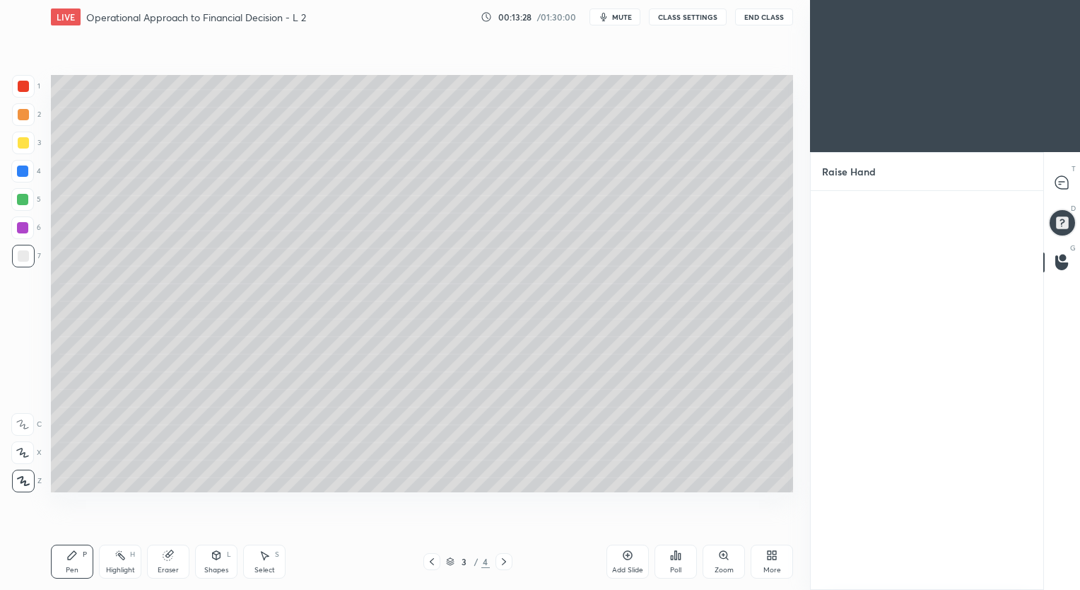
scroll to position [5, 4]
click at [1056, 178] on icon at bounding box center [1062, 182] width 15 height 15
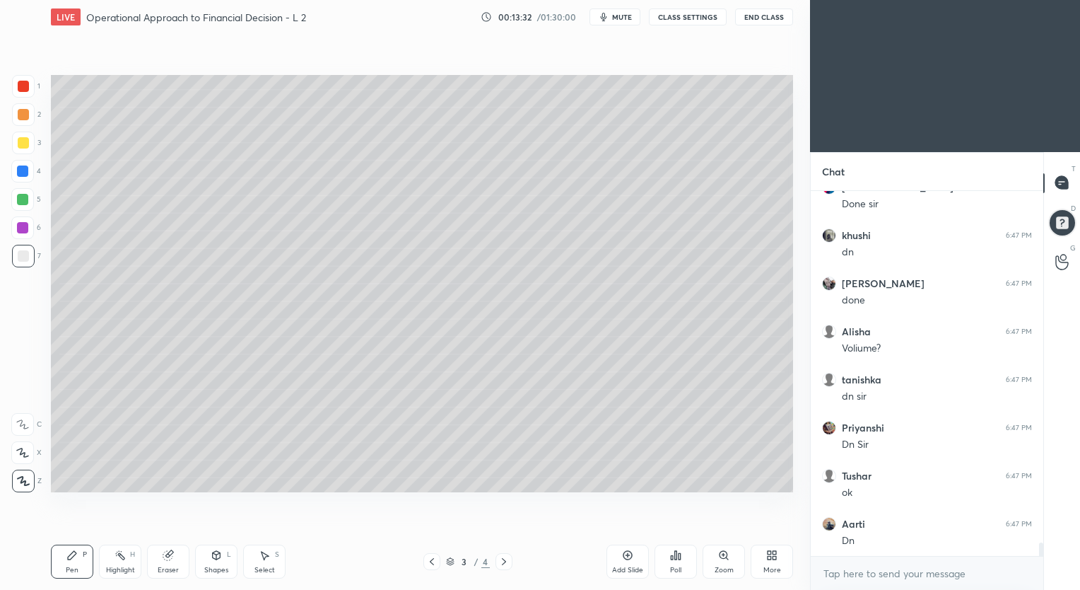
click at [624, 554] on icon at bounding box center [628, 555] width 9 height 9
click at [24, 141] on div at bounding box center [23, 142] width 11 height 11
click at [208, 564] on div "Shapes L" at bounding box center [216, 561] width 42 height 34
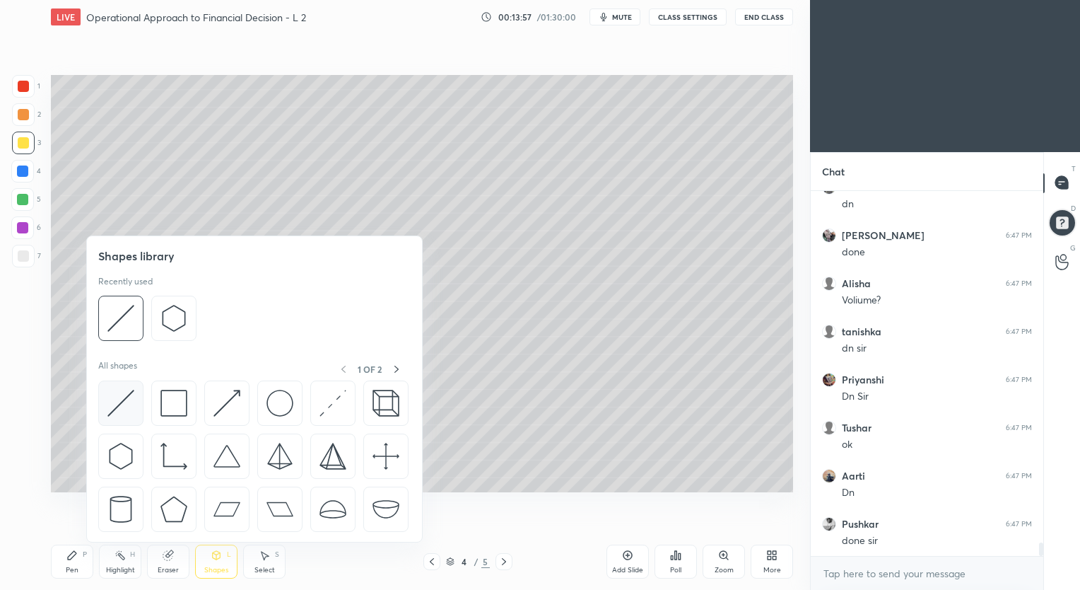
click at [139, 395] on div at bounding box center [120, 402] width 45 height 45
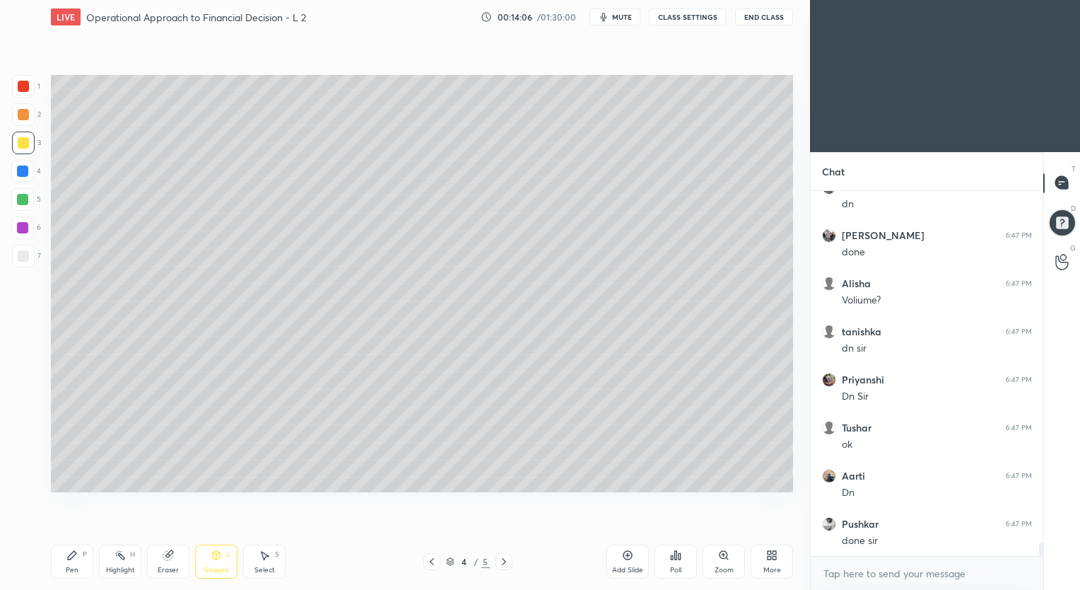
click at [76, 563] on div "Pen P" at bounding box center [72, 561] width 42 height 34
click at [28, 253] on div at bounding box center [23, 256] width 23 height 23
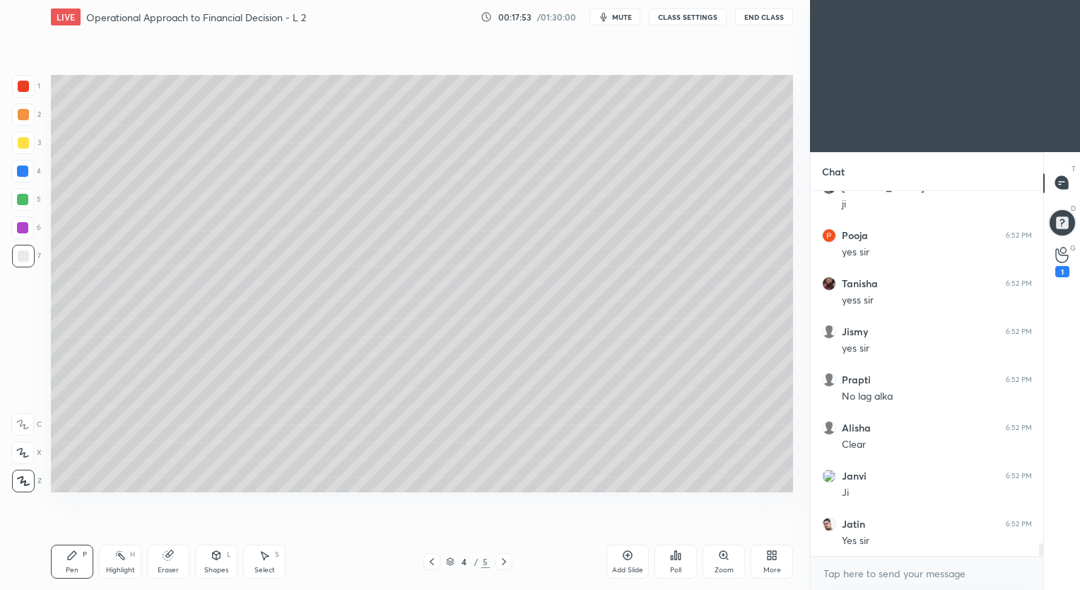
scroll to position [10439, 0]
click at [624, 556] on icon at bounding box center [628, 555] width 9 height 9
click at [1059, 258] on icon at bounding box center [1062, 255] width 13 height 16
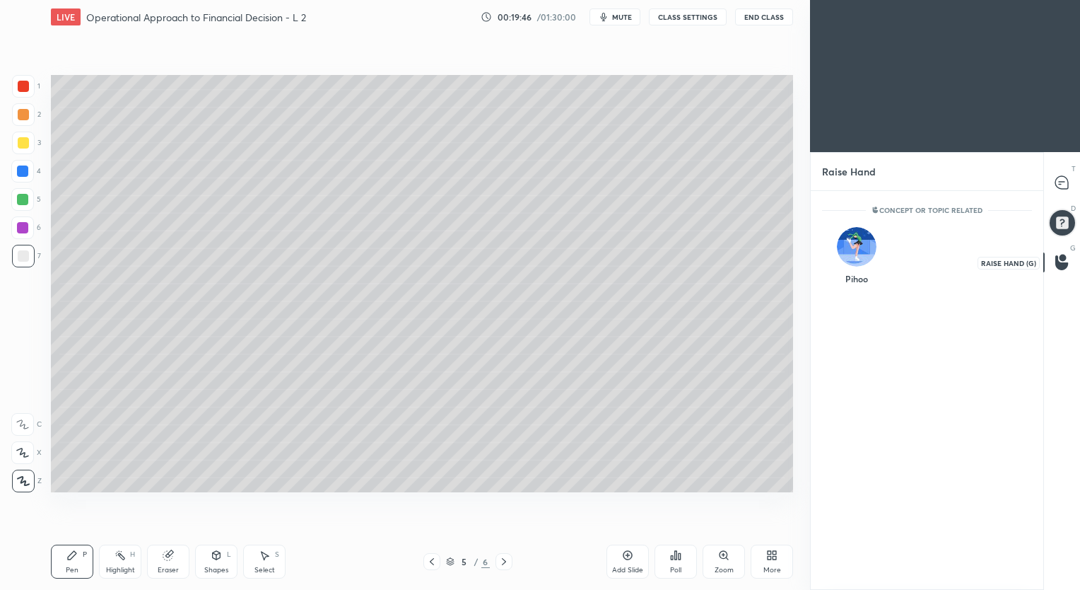
scroll to position [5, 4]
click at [1057, 178] on icon at bounding box center [1062, 182] width 13 height 13
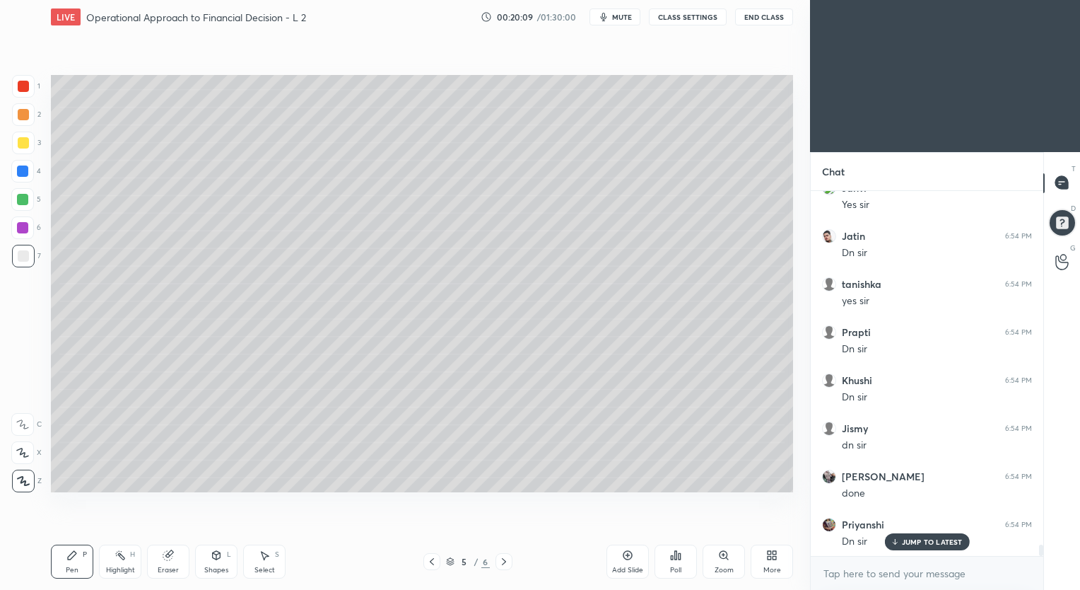
scroll to position [11472, 0]
click at [625, 557] on icon at bounding box center [627, 554] width 11 height 11
click at [27, 141] on div at bounding box center [23, 142] width 11 height 11
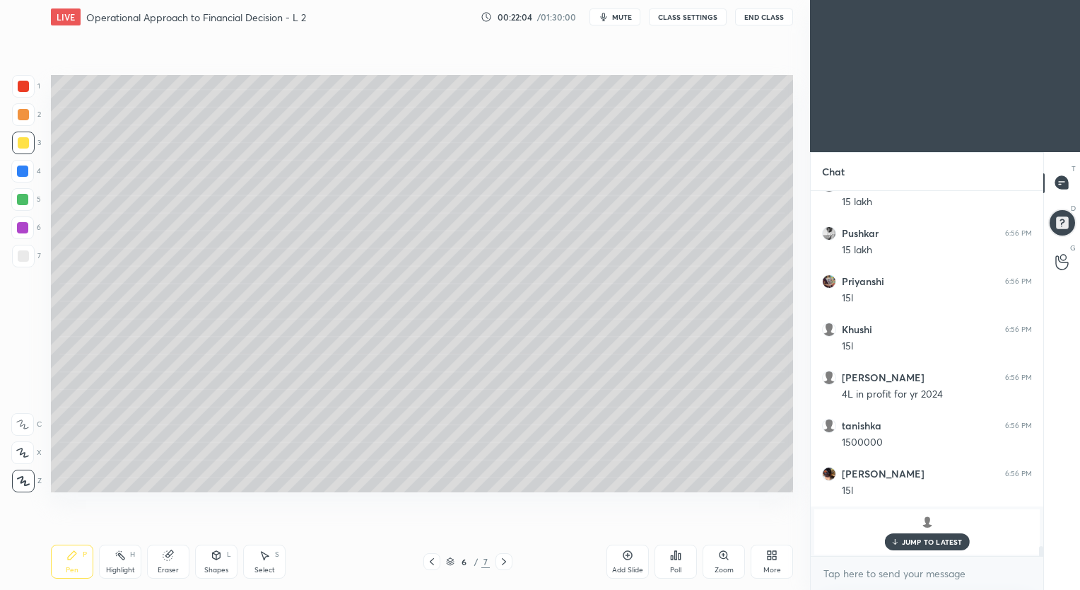
scroll to position [12692, 0]
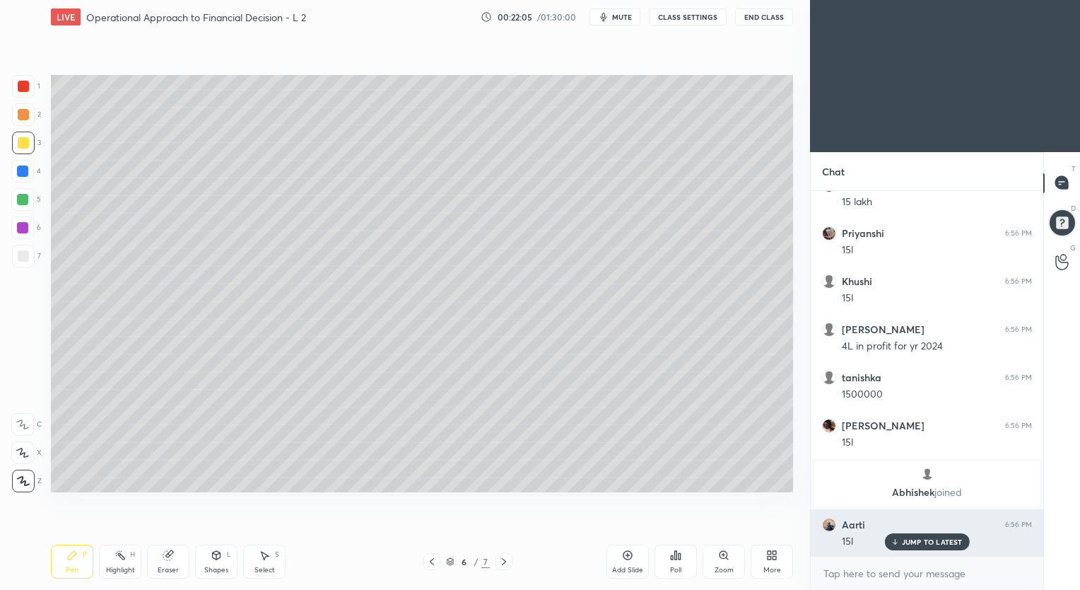
click at [914, 536] on div "JUMP TO LATEST" at bounding box center [927, 541] width 85 height 17
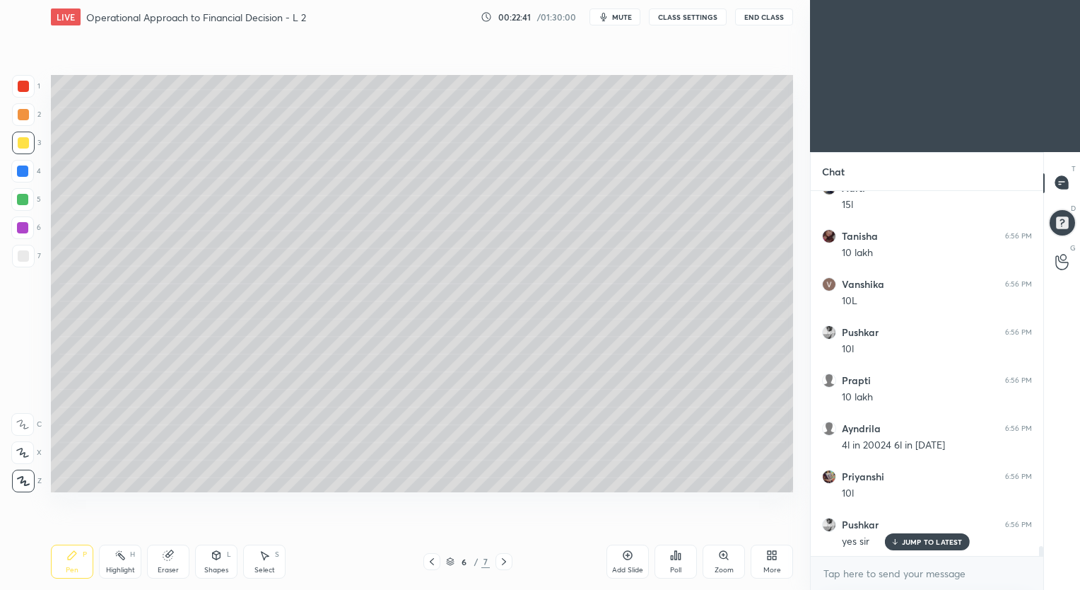
scroll to position [13076, 0]
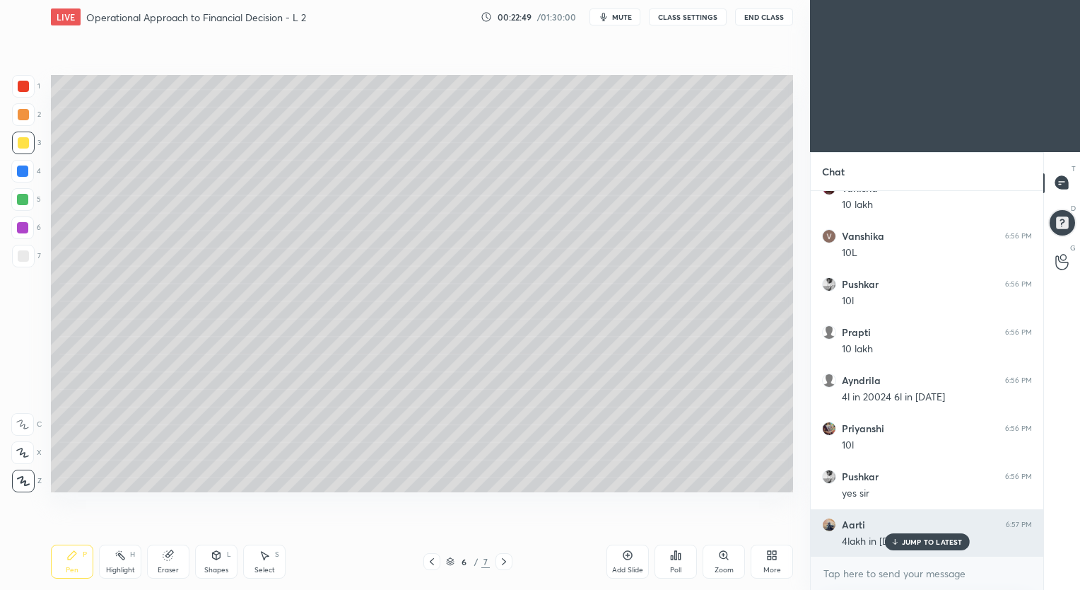
click at [902, 538] on p "JUMP TO LATEST" at bounding box center [932, 541] width 61 height 8
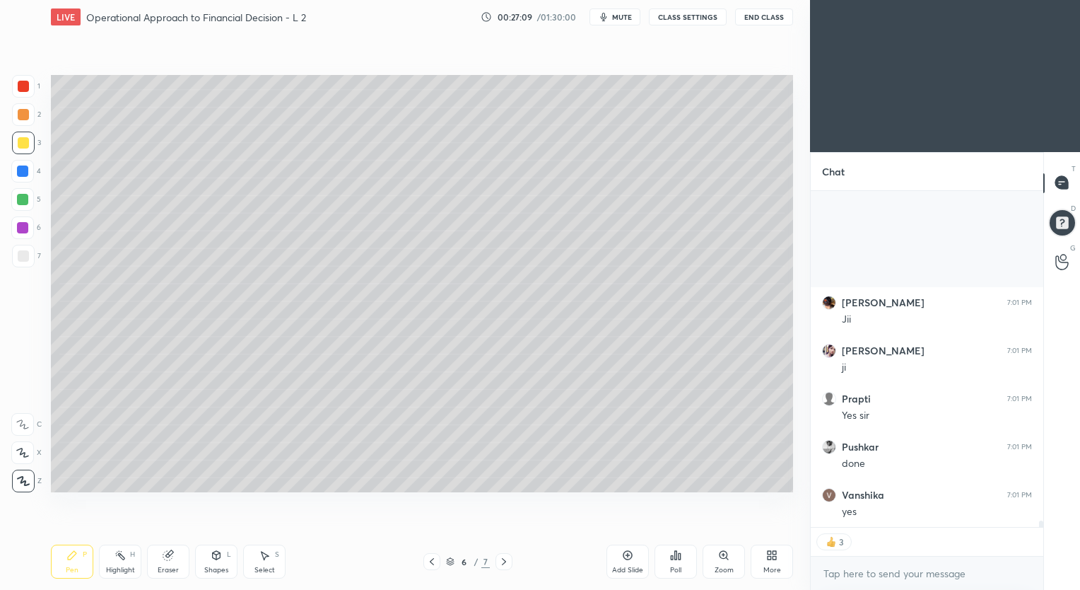
scroll to position [18614, 0]
click at [624, 556] on icon at bounding box center [627, 554] width 11 height 11
click at [27, 255] on div at bounding box center [23, 255] width 11 height 11
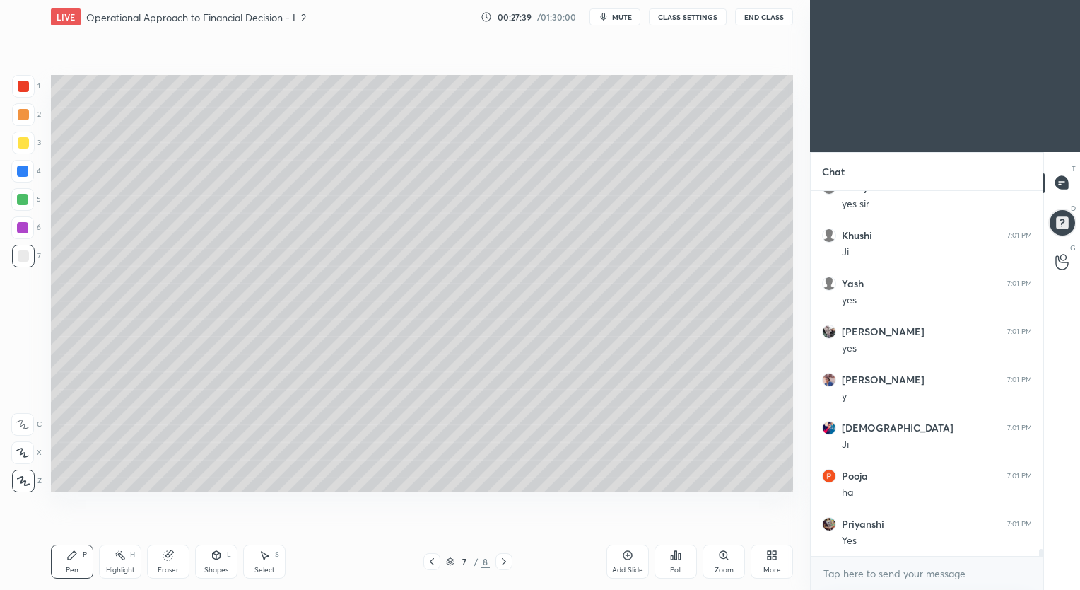
scroll to position [18970, 0]
click at [175, 560] on div "Eraser" at bounding box center [168, 561] width 42 height 34
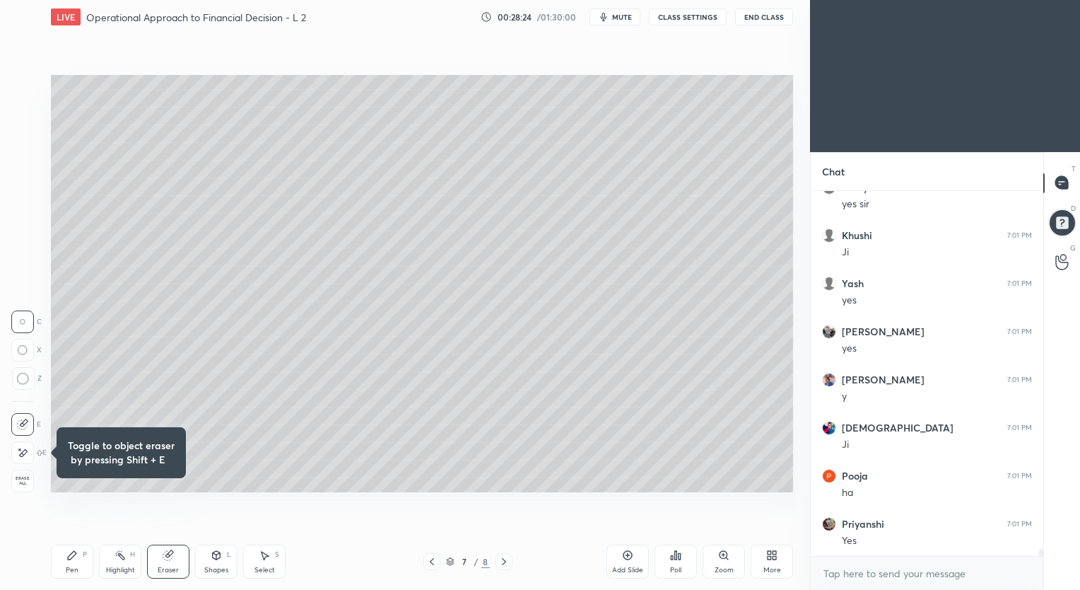
scroll to position [19018, 0]
click at [80, 565] on div "Pen P" at bounding box center [72, 561] width 42 height 34
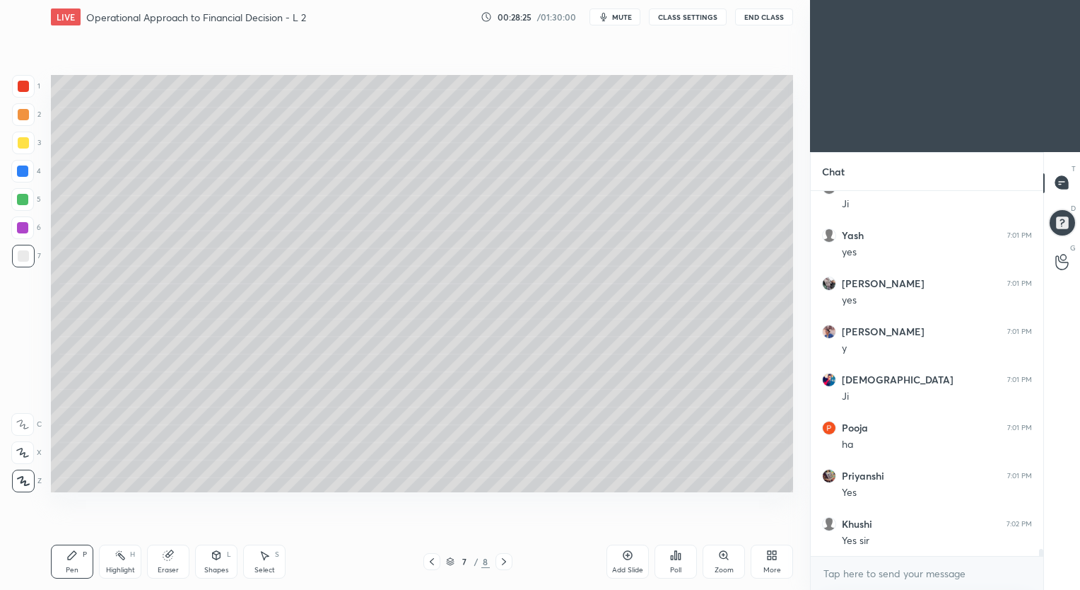
scroll to position [19066, 0]
click at [175, 559] on div "Eraser" at bounding box center [168, 561] width 42 height 34
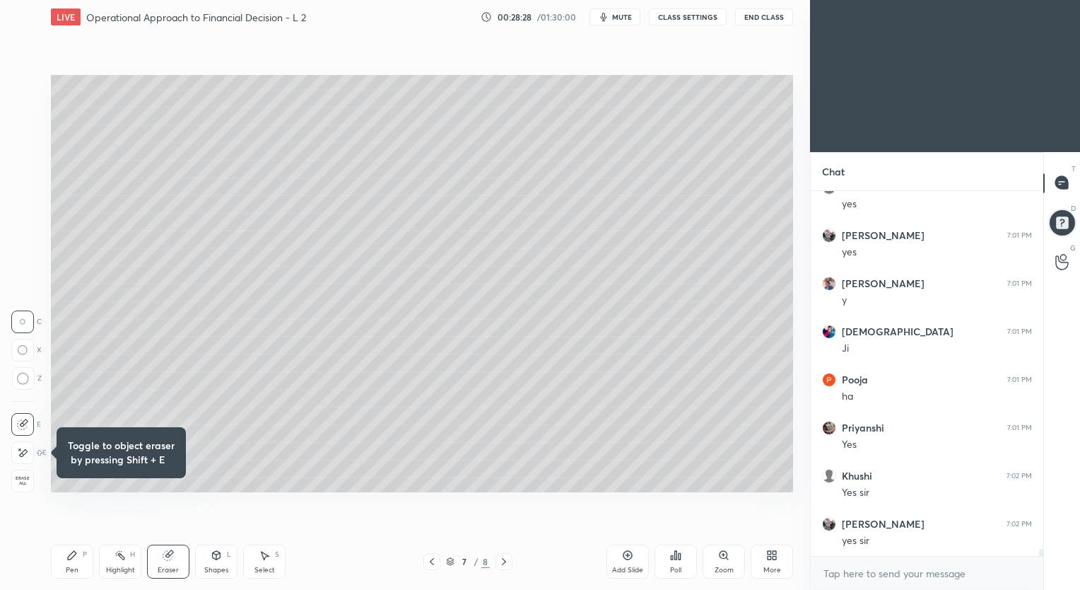
scroll to position [19114, 0]
click at [84, 548] on div "Pen P" at bounding box center [72, 561] width 42 height 34
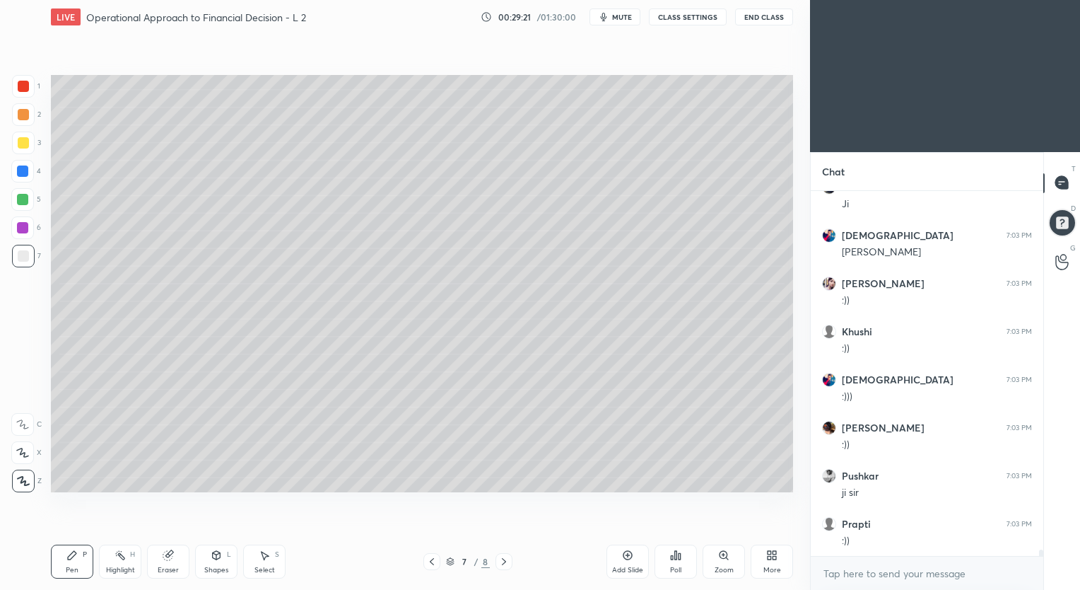
scroll to position [19547, 0]
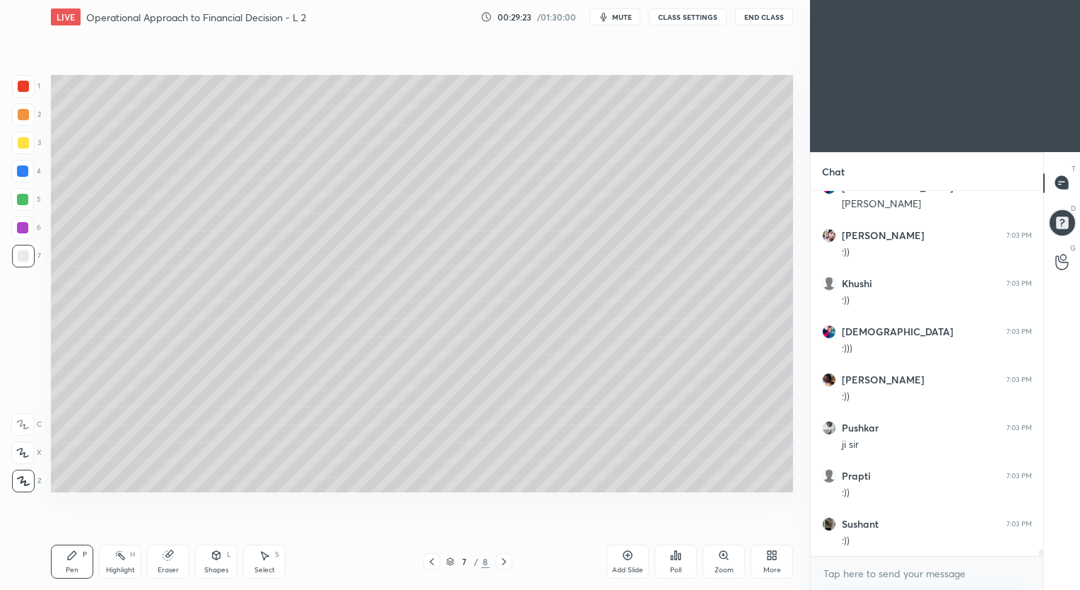
click at [28, 142] on div at bounding box center [23, 143] width 23 height 23
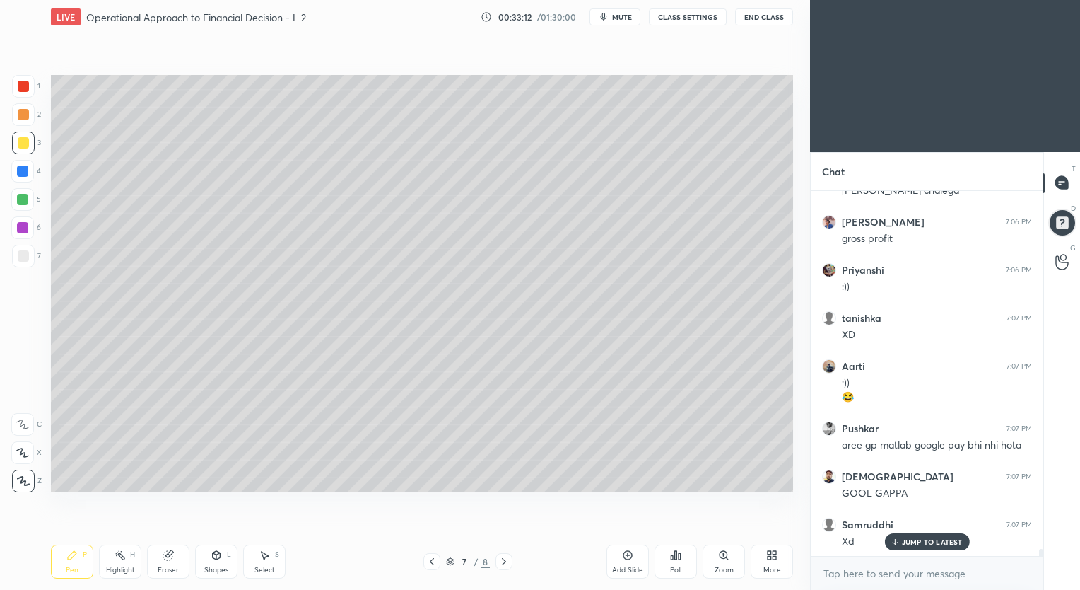
scroll to position [18572, 0]
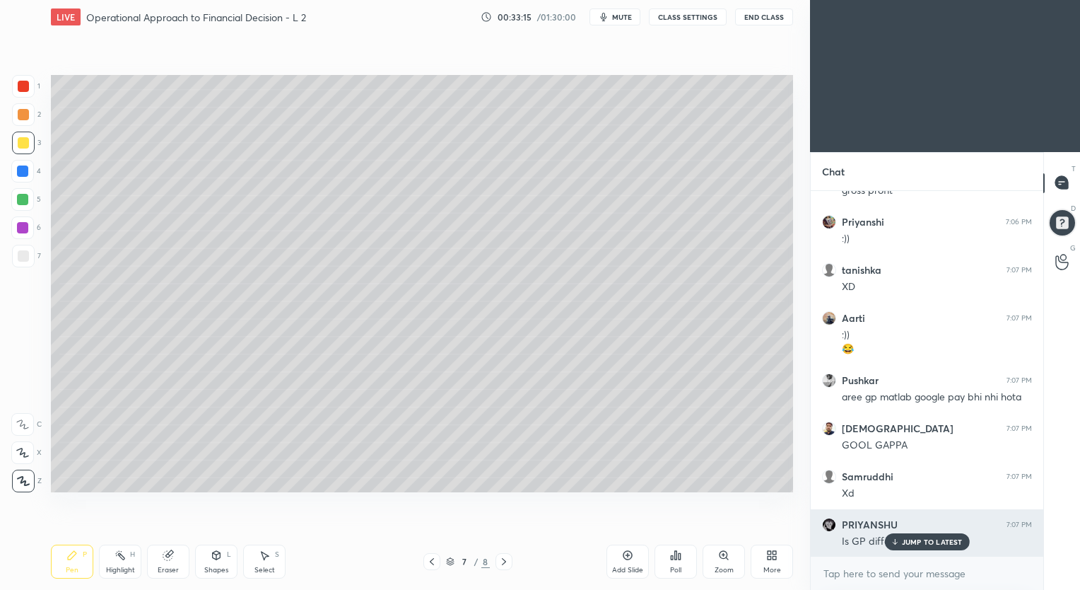
click at [914, 540] on p "JUMP TO LATEST" at bounding box center [932, 541] width 61 height 8
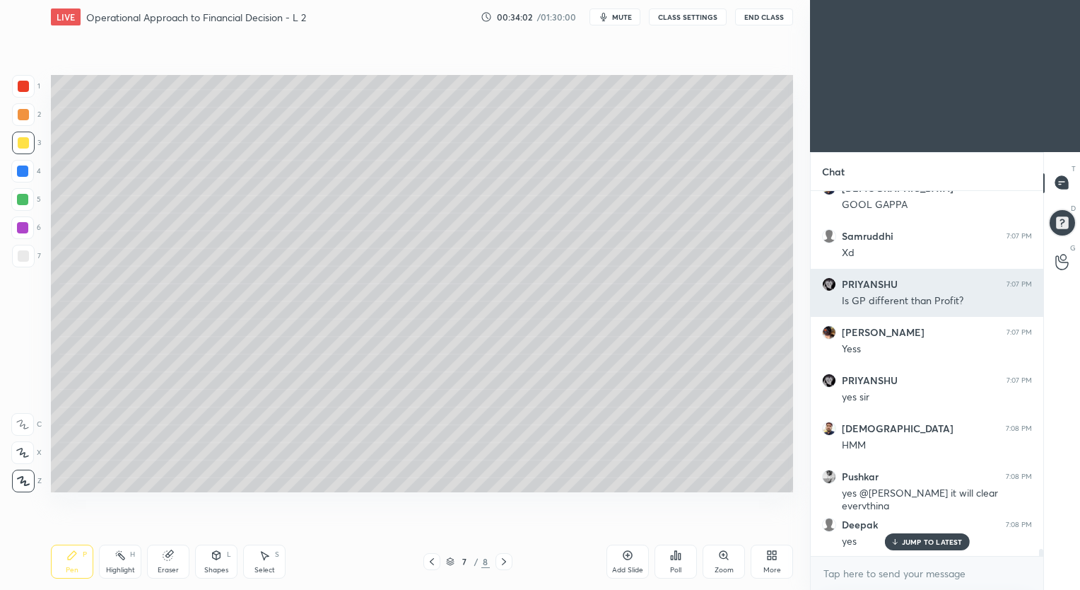
scroll to position [18861, 0]
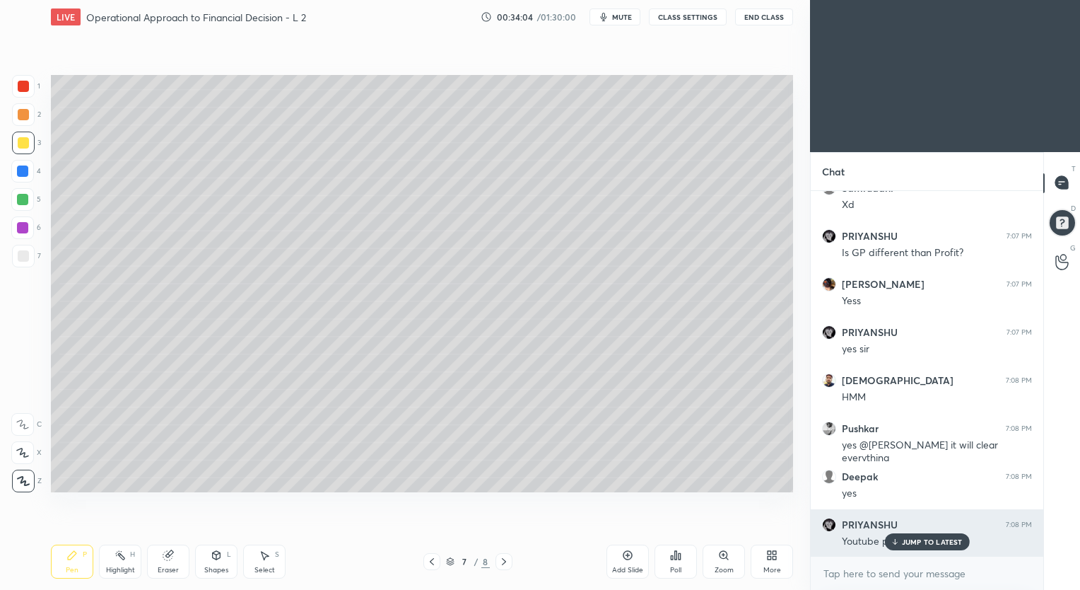
click at [919, 538] on p "JUMP TO LATEST" at bounding box center [932, 541] width 61 height 8
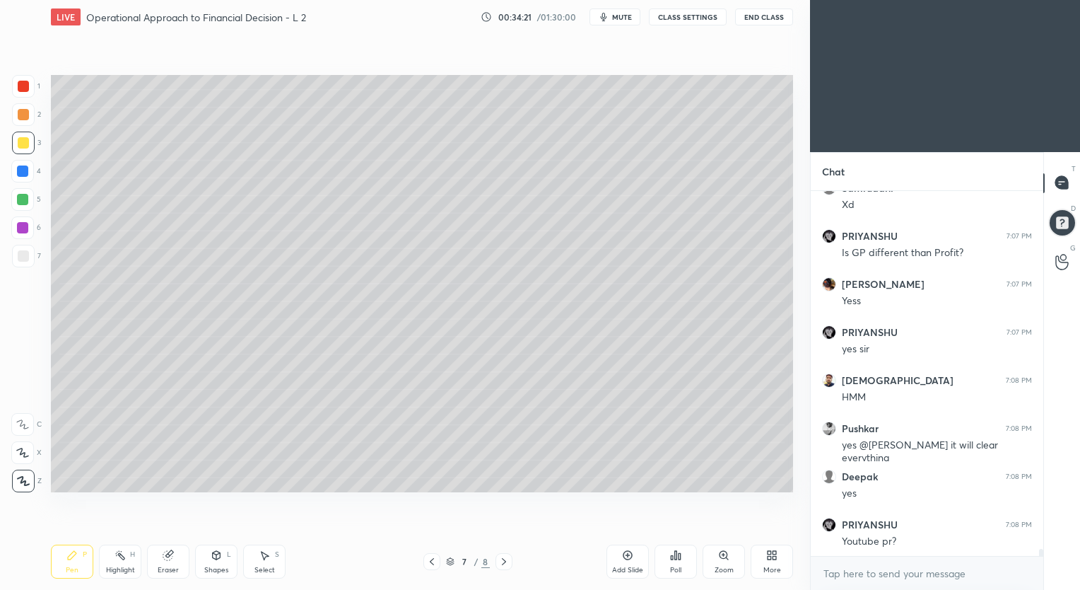
click at [627, 554] on icon at bounding box center [627, 554] width 11 height 11
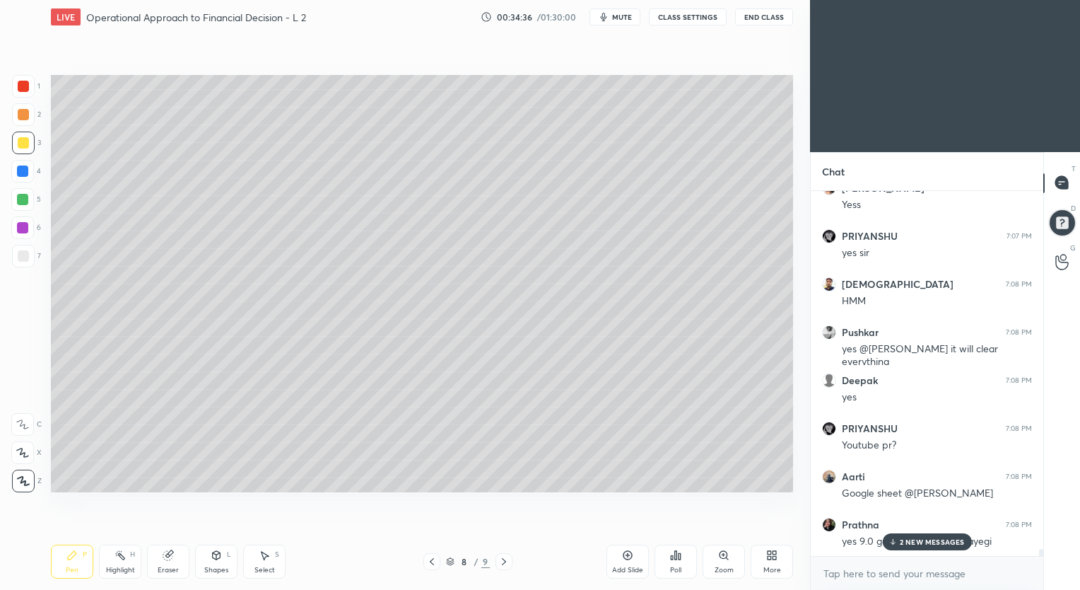
scroll to position [19053, 0]
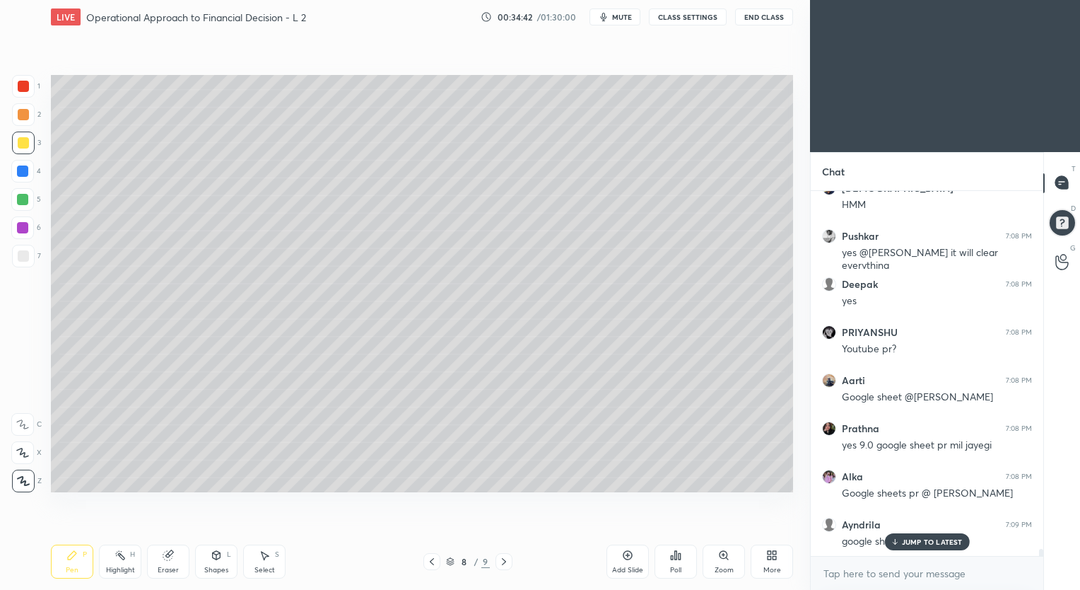
click at [28, 255] on div at bounding box center [23, 255] width 11 height 11
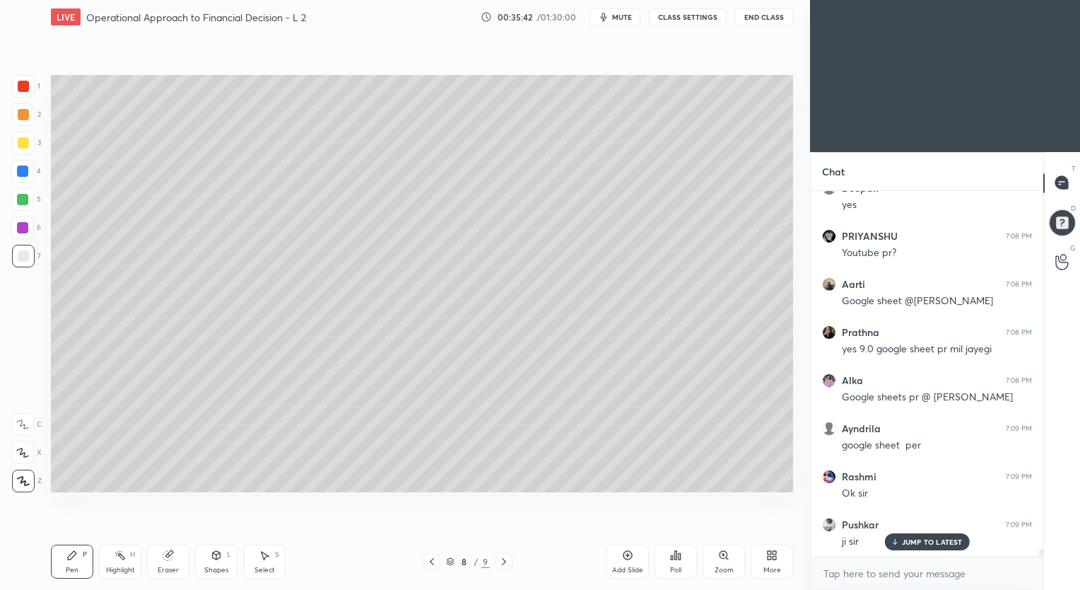
scroll to position [19197, 0]
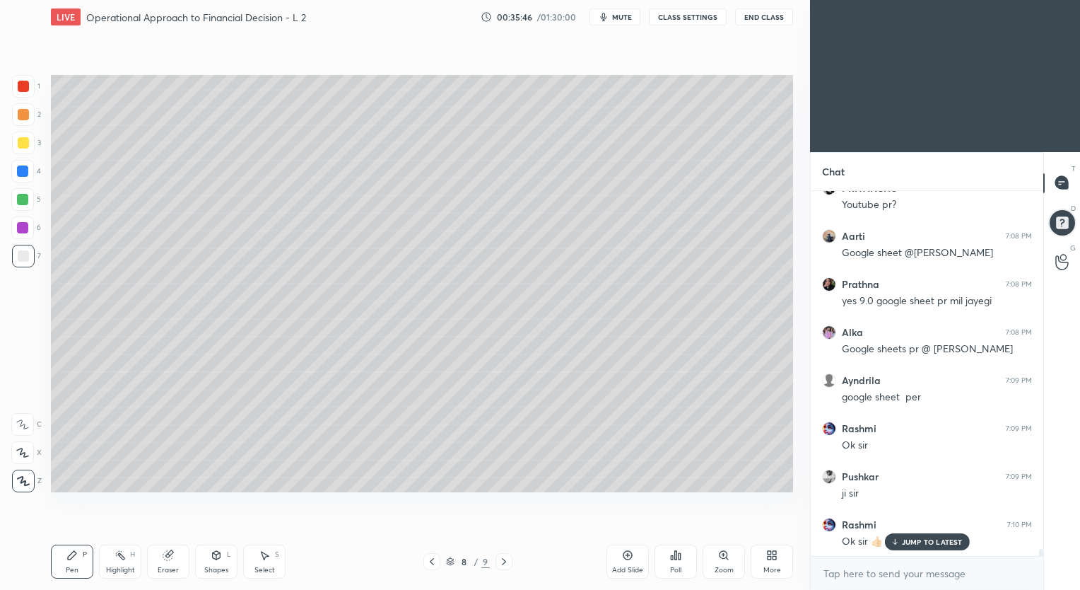
click at [430, 564] on icon at bounding box center [431, 561] width 11 height 11
click at [431, 562] on icon at bounding box center [432, 561] width 4 height 7
click at [504, 561] on icon at bounding box center [504, 561] width 11 height 11
click at [503, 561] on icon at bounding box center [504, 561] width 11 height 11
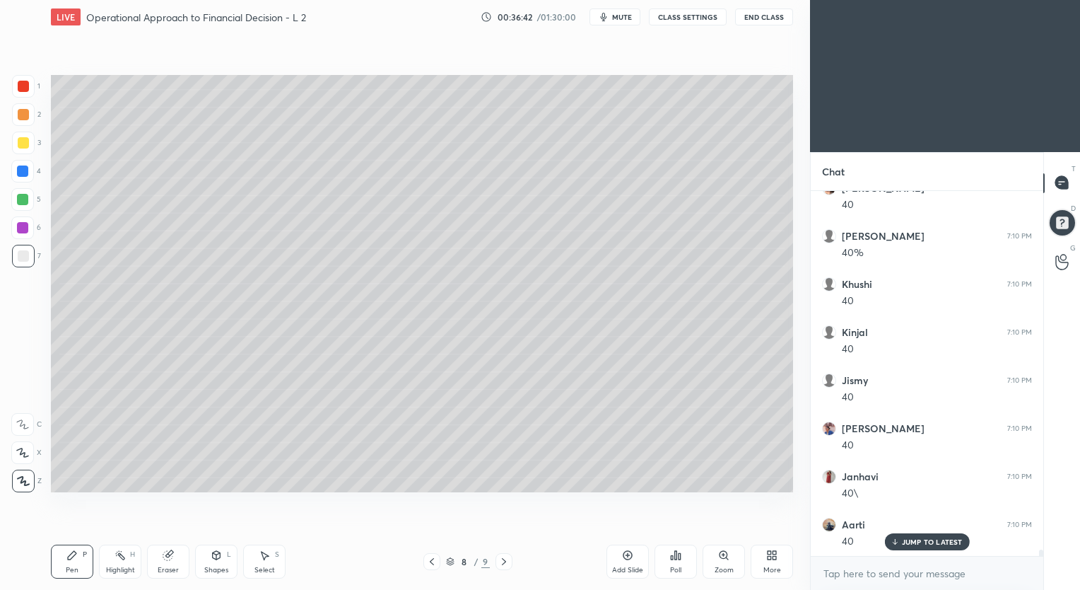
scroll to position [19726, 0]
click at [431, 564] on icon at bounding box center [432, 561] width 4 height 7
click at [430, 564] on icon at bounding box center [431, 561] width 11 height 11
click at [501, 561] on icon at bounding box center [504, 561] width 11 height 11
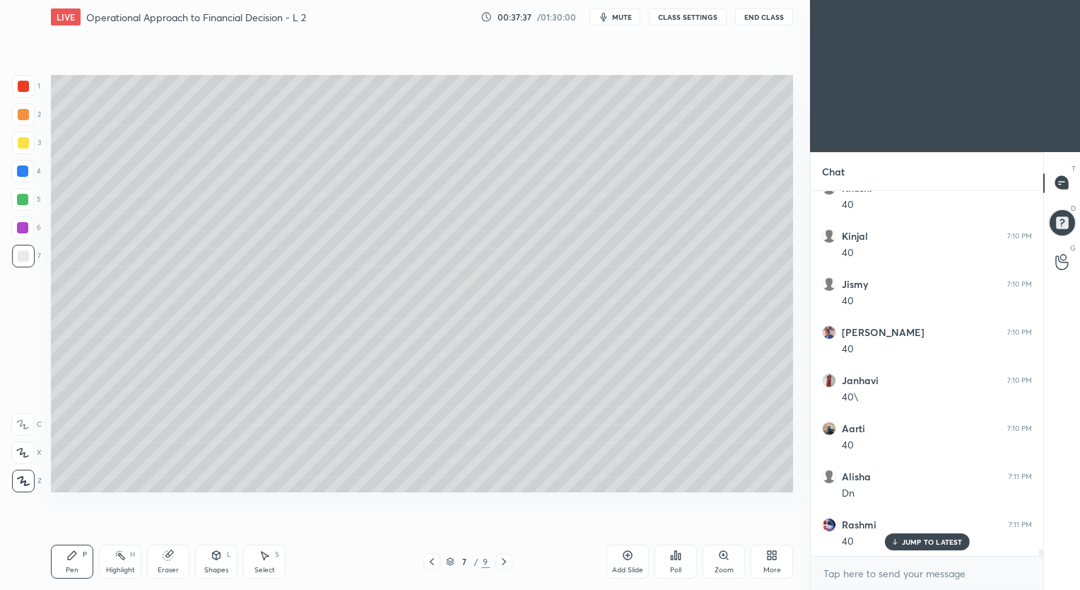
click at [502, 561] on icon at bounding box center [504, 561] width 11 height 11
click at [430, 563] on icon at bounding box center [431, 561] width 11 height 11
click at [429, 563] on icon at bounding box center [431, 561] width 11 height 11
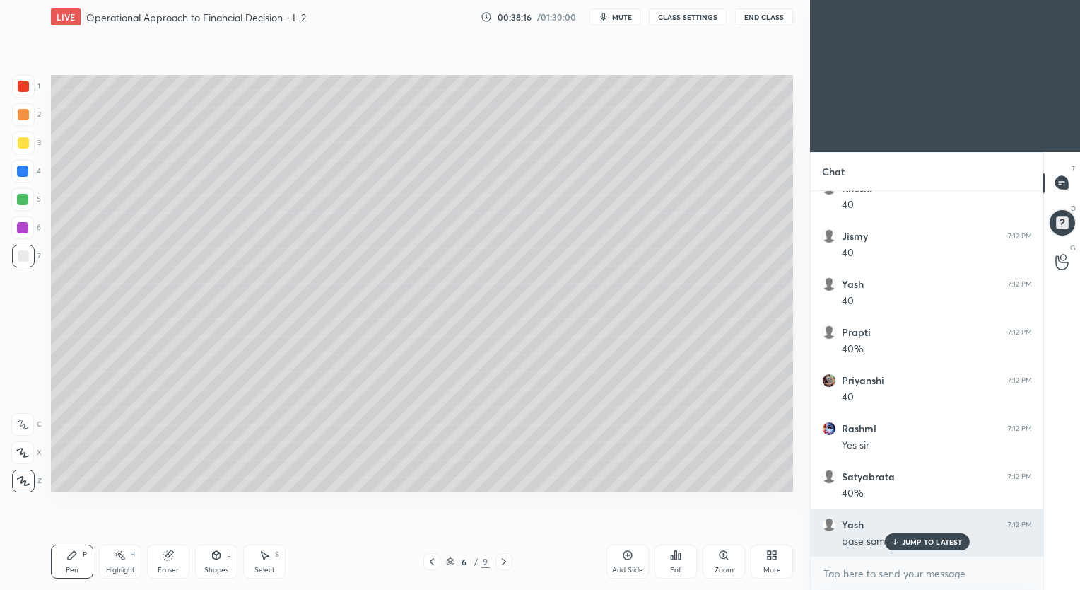
click at [933, 542] on p "JUMP TO LATEST" at bounding box center [932, 541] width 61 height 8
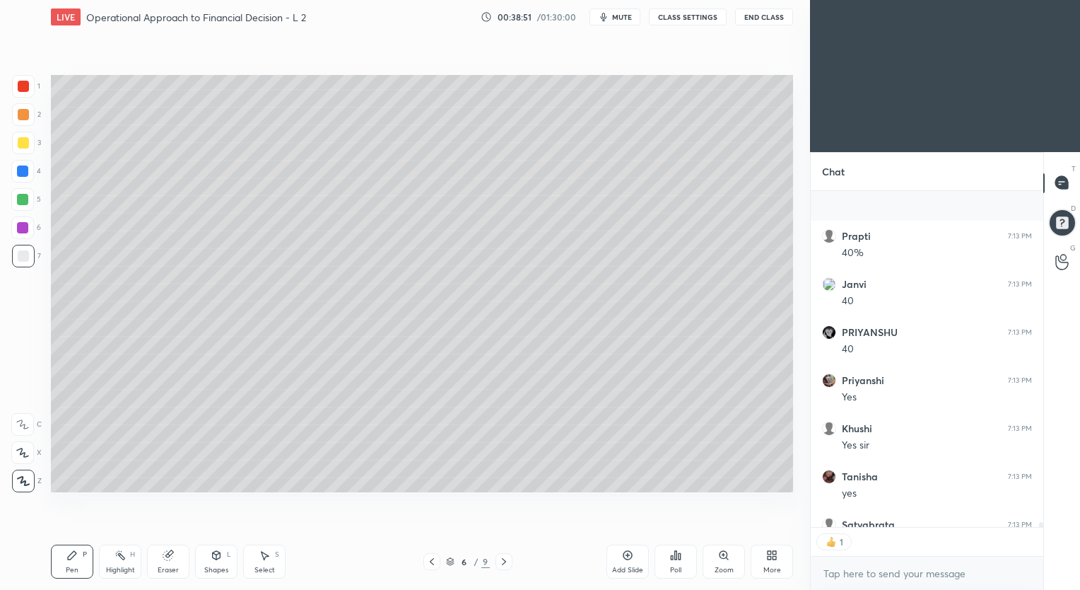
scroll to position [21054, 0]
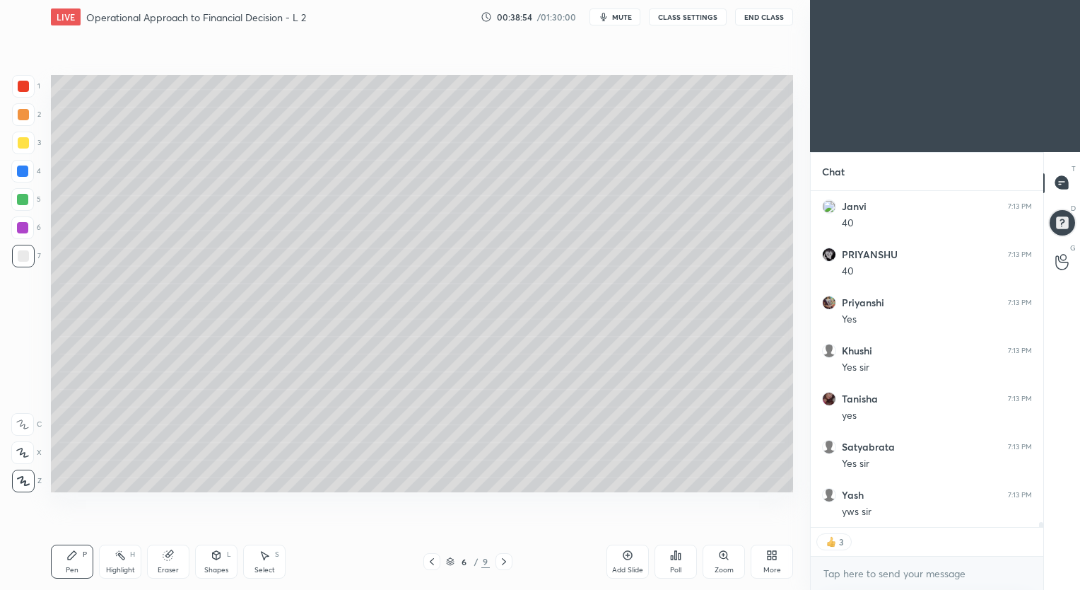
click at [503, 562] on icon at bounding box center [504, 561] width 11 height 11
click at [503, 561] on icon at bounding box center [504, 561] width 11 height 11
click at [625, 556] on icon at bounding box center [627, 554] width 11 height 11
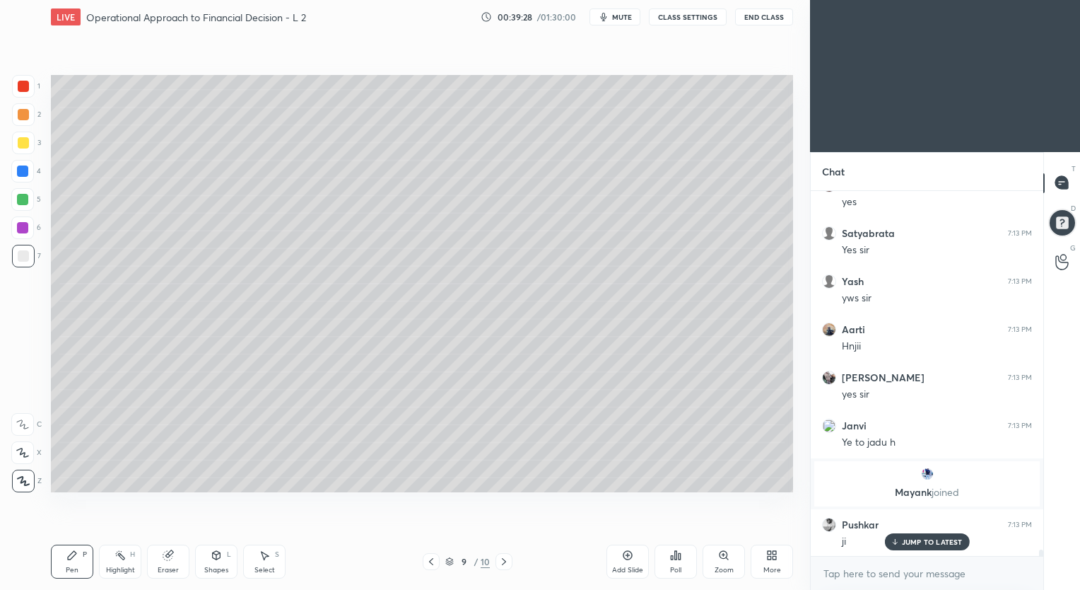
scroll to position [20201, 0]
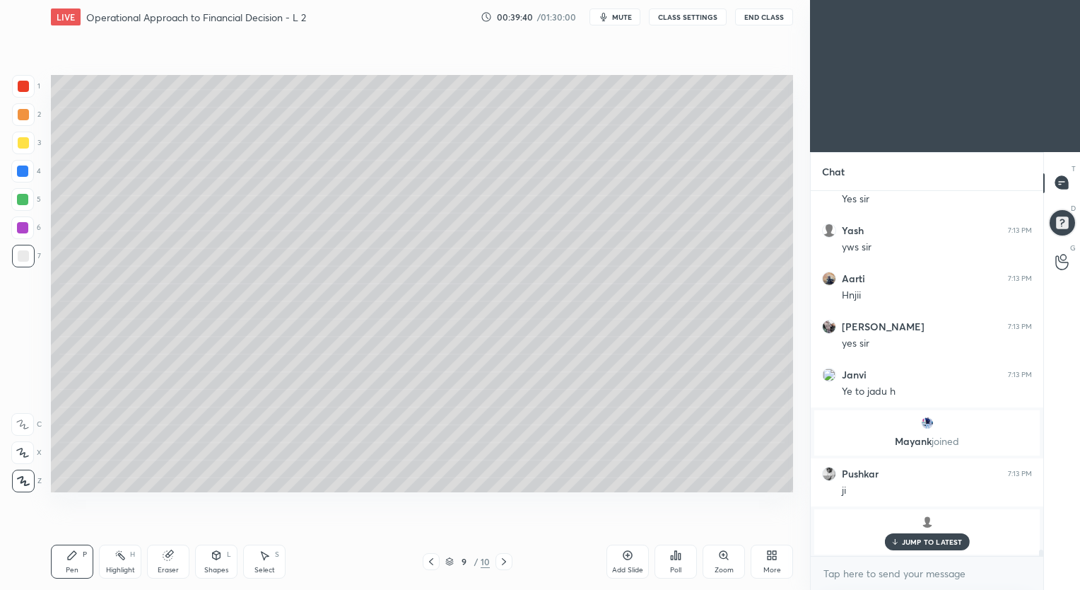
click at [430, 564] on icon at bounding box center [431, 561] width 11 height 11
click at [429, 564] on icon at bounding box center [431, 561] width 11 height 11
click at [429, 565] on icon at bounding box center [431, 561] width 11 height 11
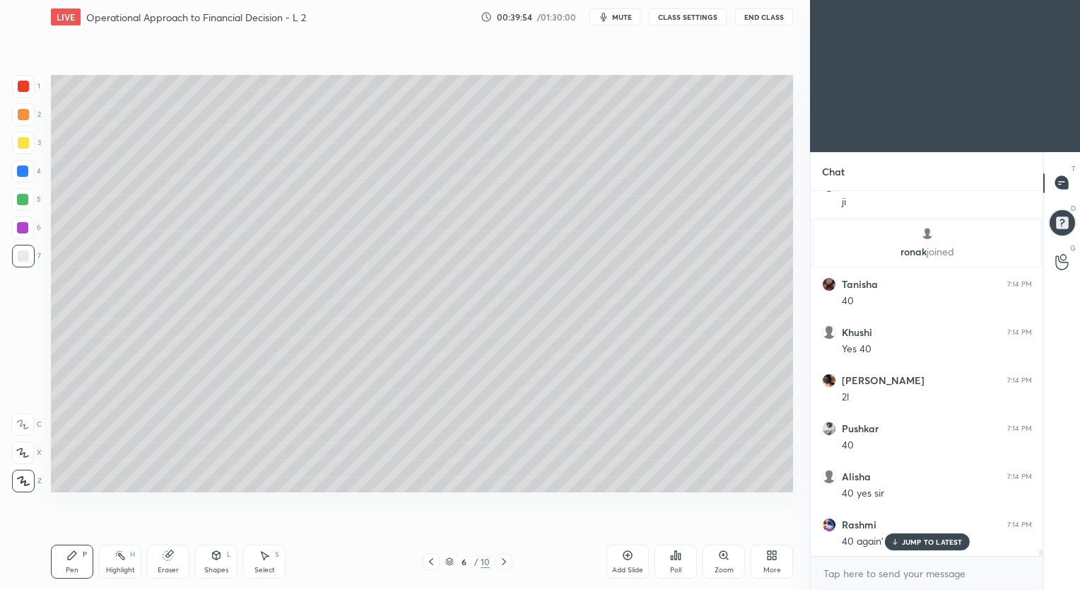
scroll to position [20538, 0]
click at [502, 561] on icon at bounding box center [504, 561] width 11 height 11
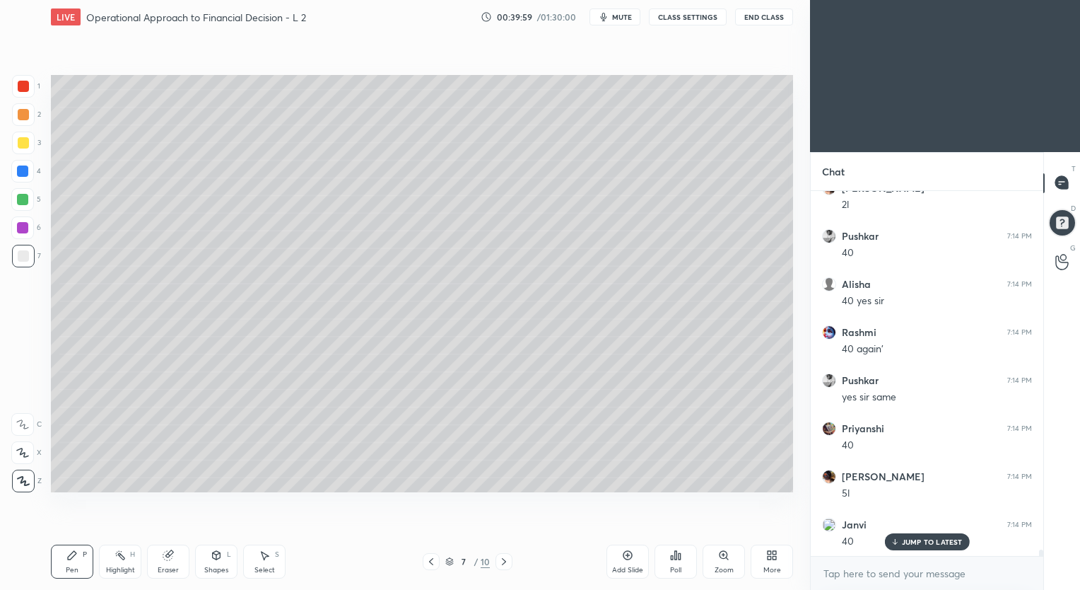
click at [503, 563] on icon at bounding box center [504, 561] width 11 height 11
click at [504, 564] on icon at bounding box center [504, 561] width 11 height 11
click at [919, 543] on p "JUMP TO LATEST" at bounding box center [932, 541] width 61 height 8
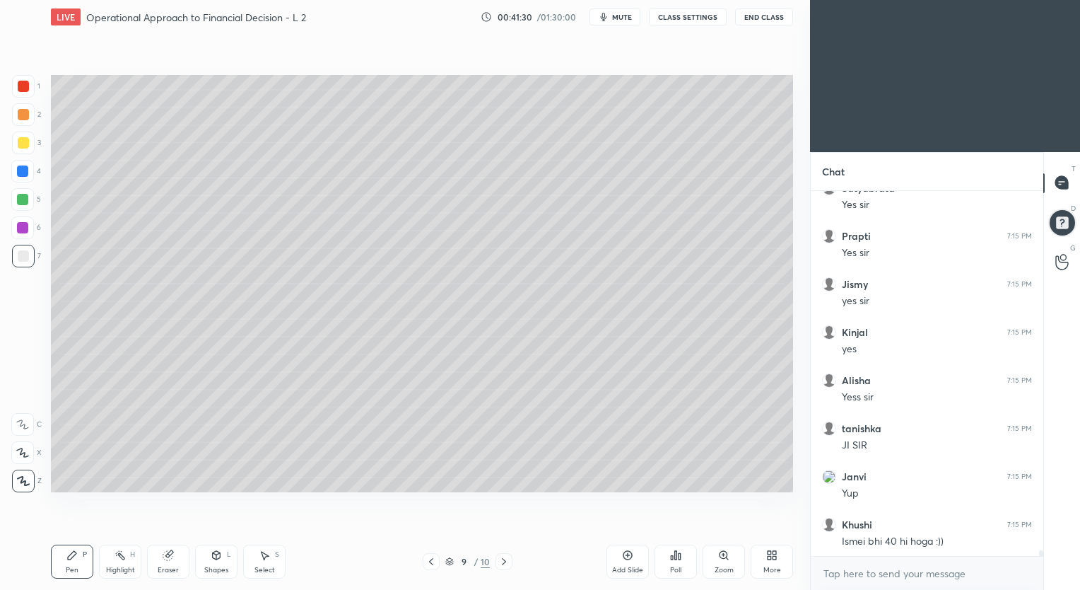
click at [429, 564] on icon at bounding box center [431, 561] width 11 height 11
click at [431, 562] on icon at bounding box center [431, 561] width 4 height 7
click at [433, 561] on icon at bounding box center [431, 561] width 11 height 11
click at [503, 564] on icon at bounding box center [504, 561] width 11 height 11
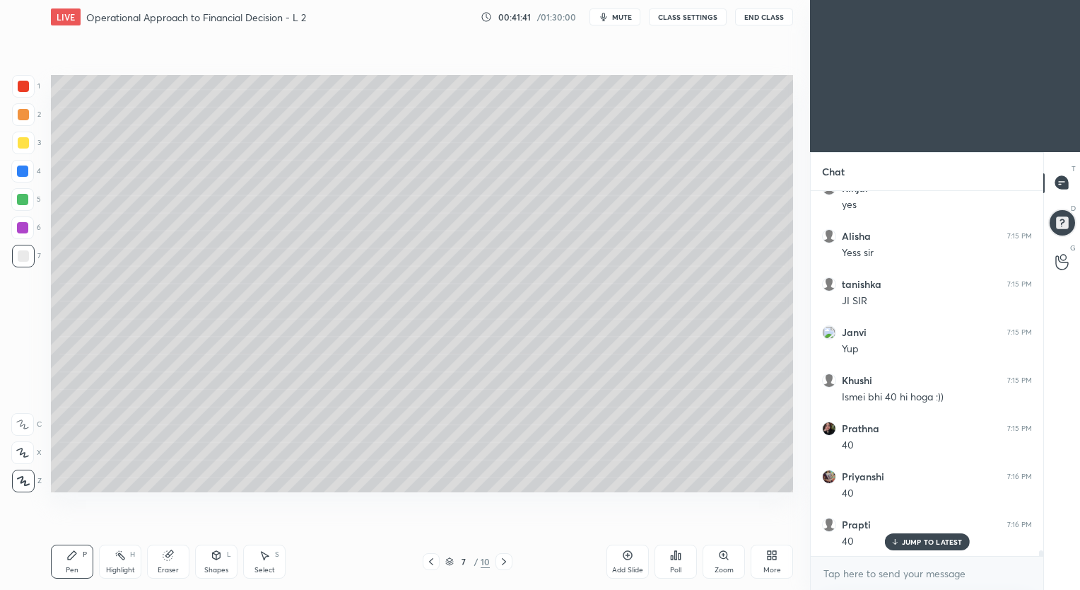
scroll to position [22125, 0]
click at [504, 561] on icon at bounding box center [504, 561] width 4 height 7
click at [431, 564] on icon at bounding box center [431, 561] width 11 height 11
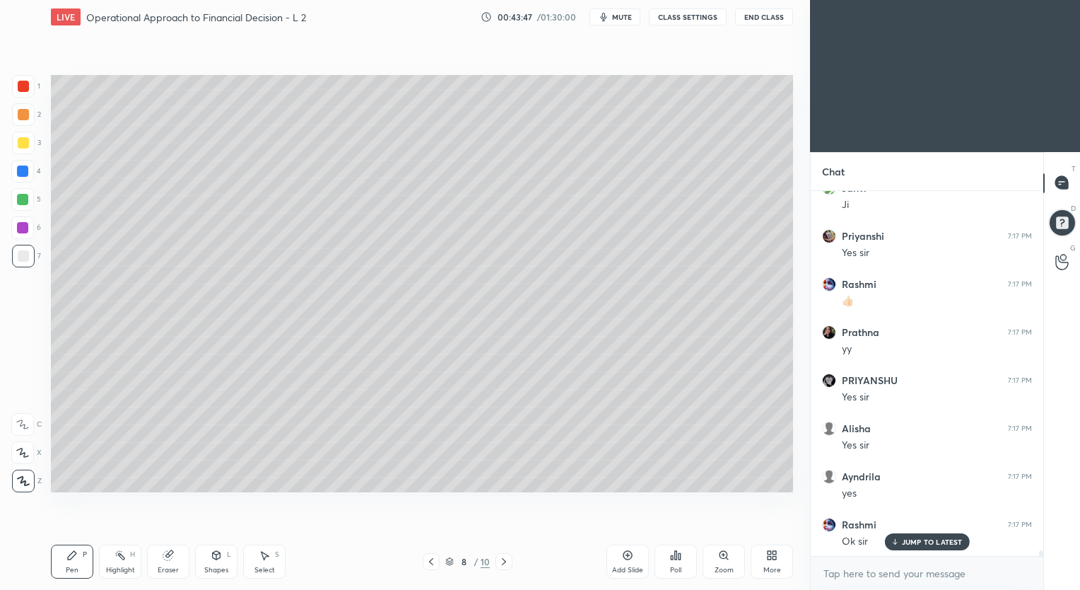
scroll to position [23737, 0]
click at [427, 567] on icon at bounding box center [431, 561] width 11 height 11
click at [426, 569] on div at bounding box center [431, 561] width 17 height 17
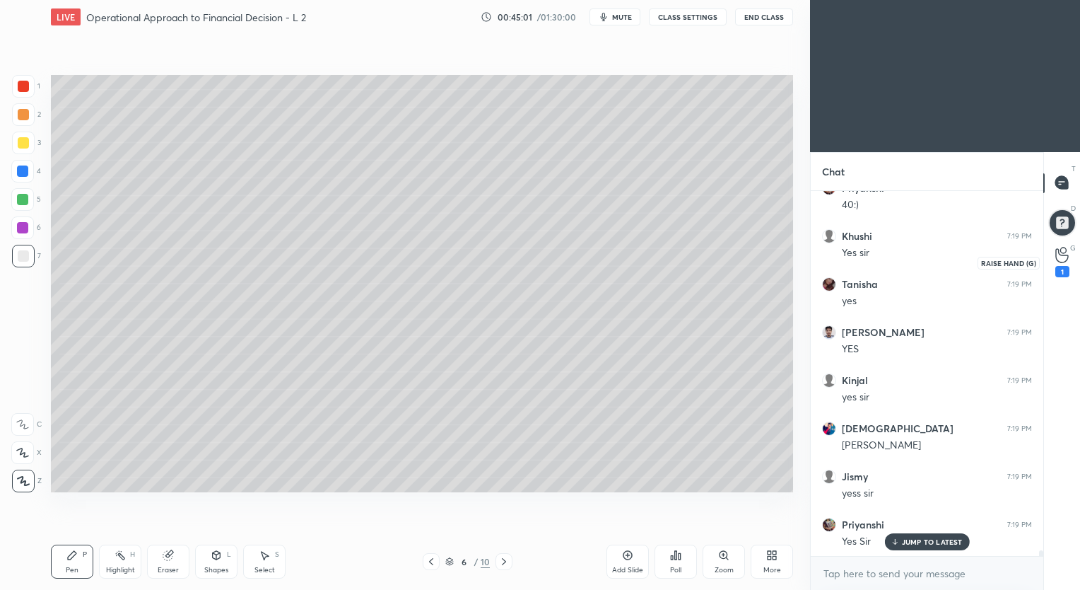
scroll to position [24314, 0]
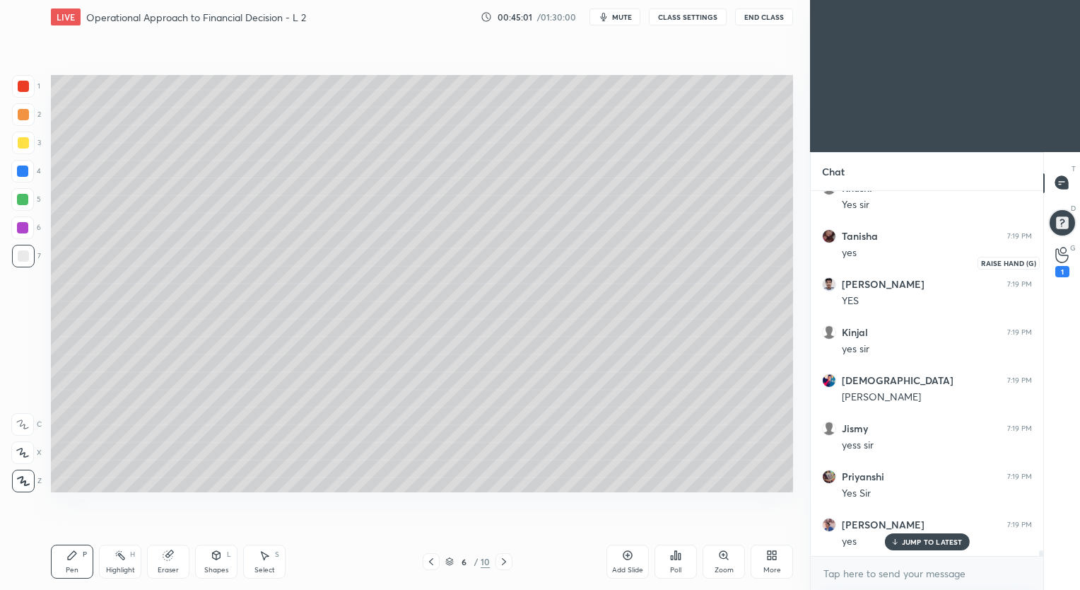
click at [1059, 249] on icon at bounding box center [1062, 255] width 13 height 16
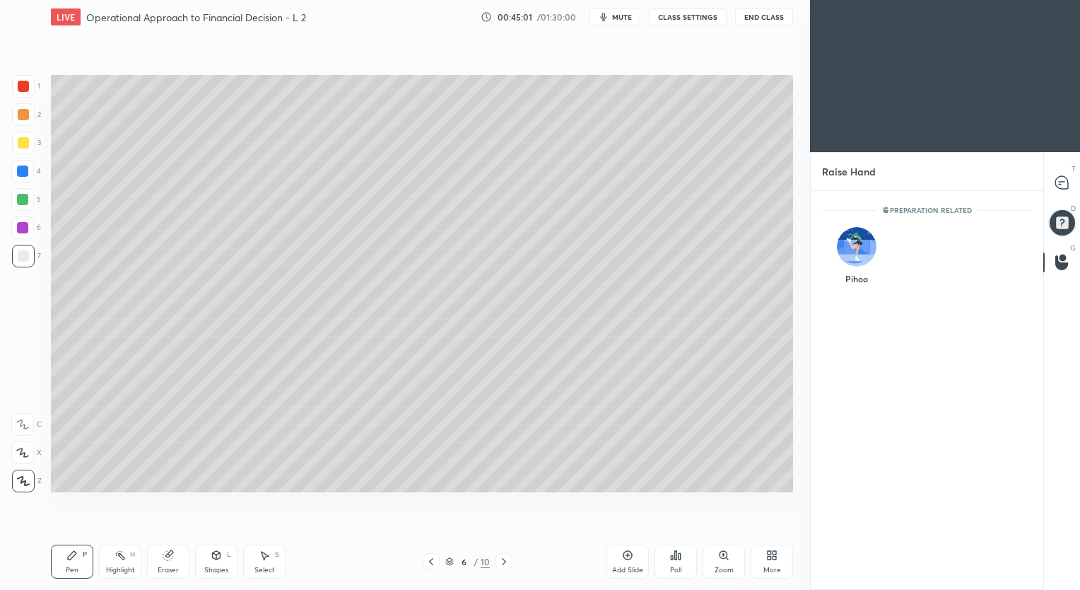
scroll to position [5, 4]
click at [1052, 180] on div at bounding box center [1063, 182] width 28 height 25
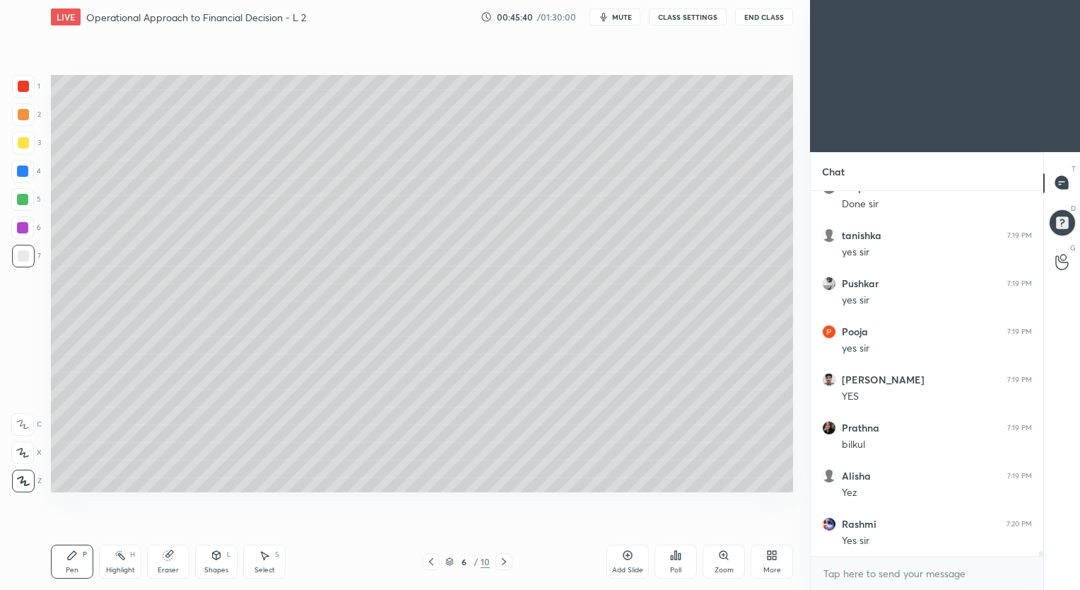
scroll to position [25555, 0]
click at [503, 564] on icon at bounding box center [504, 561] width 11 height 11
click at [503, 562] on icon at bounding box center [504, 561] width 11 height 11
click at [503, 561] on icon at bounding box center [504, 561] width 11 height 11
click at [505, 561] on icon at bounding box center [504, 561] width 11 height 11
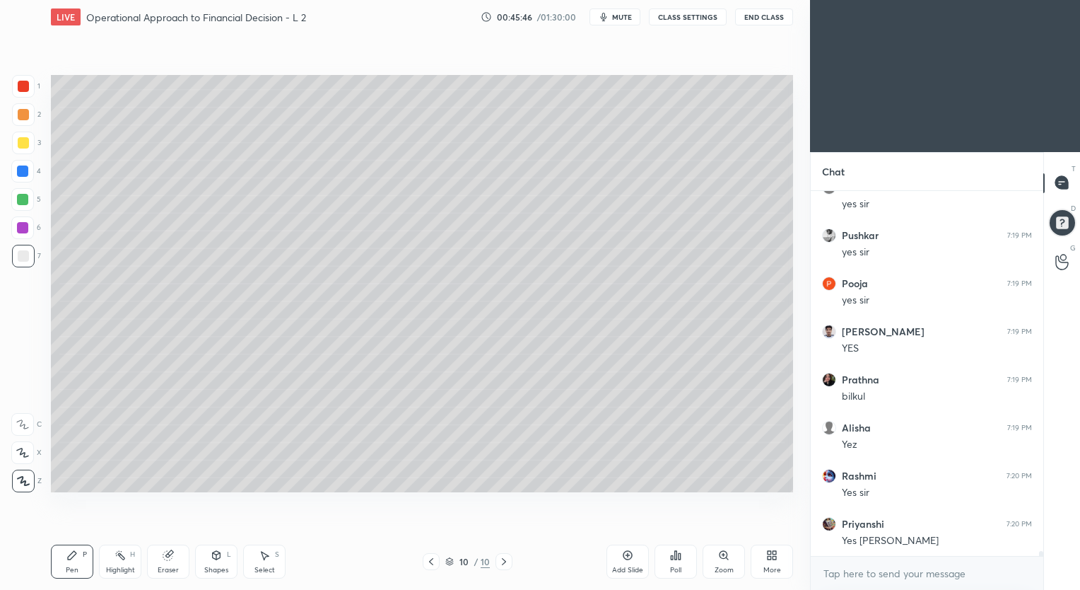
click at [430, 562] on icon at bounding box center [431, 561] width 11 height 11
click at [625, 553] on icon at bounding box center [627, 554] width 11 height 11
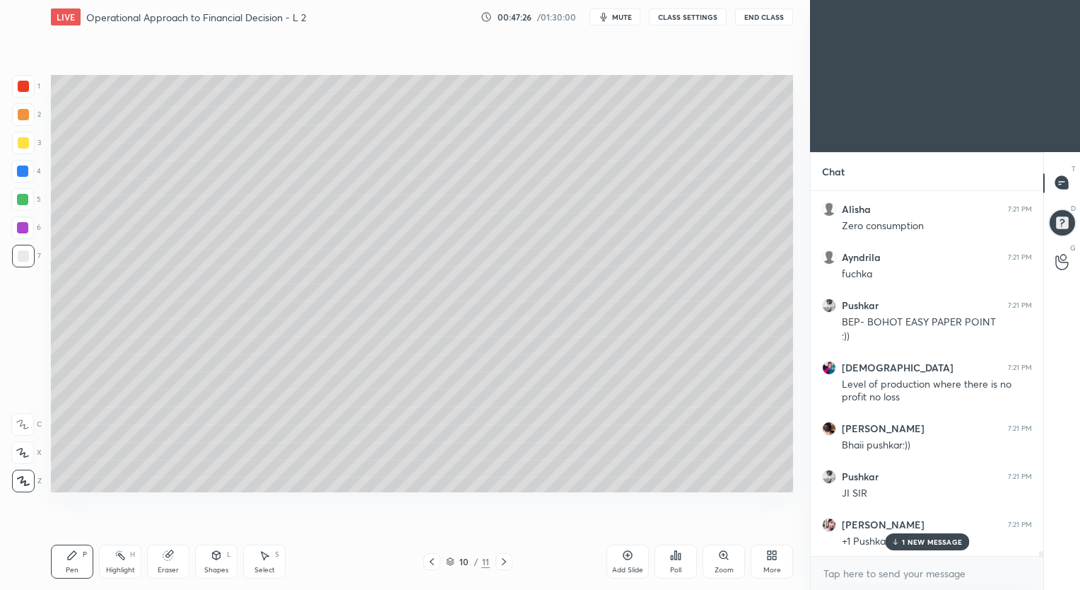
scroll to position [27120, 0]
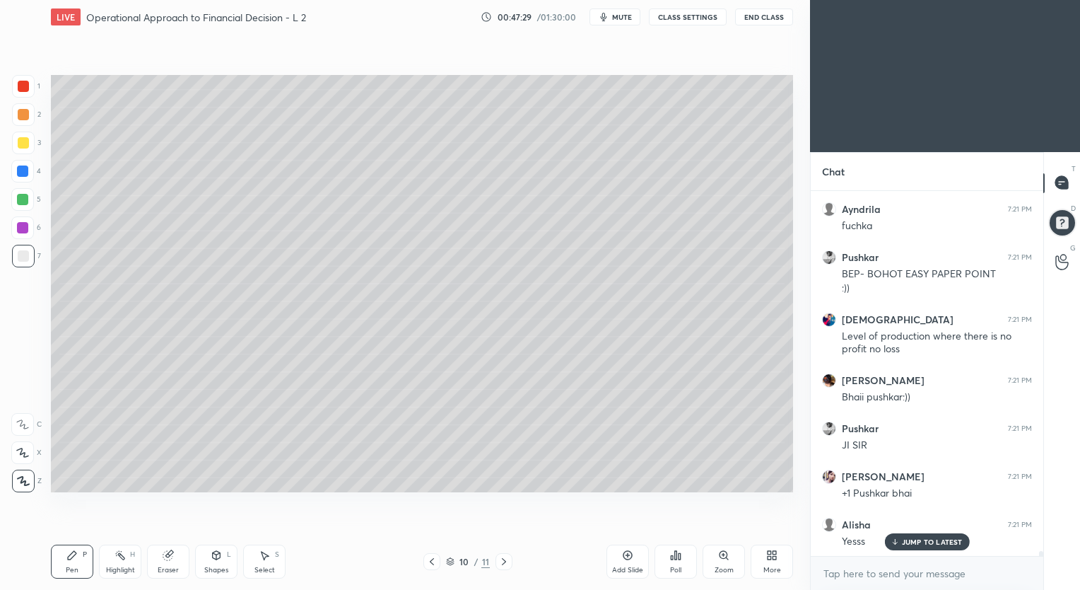
click at [28, 140] on div at bounding box center [23, 143] width 23 height 23
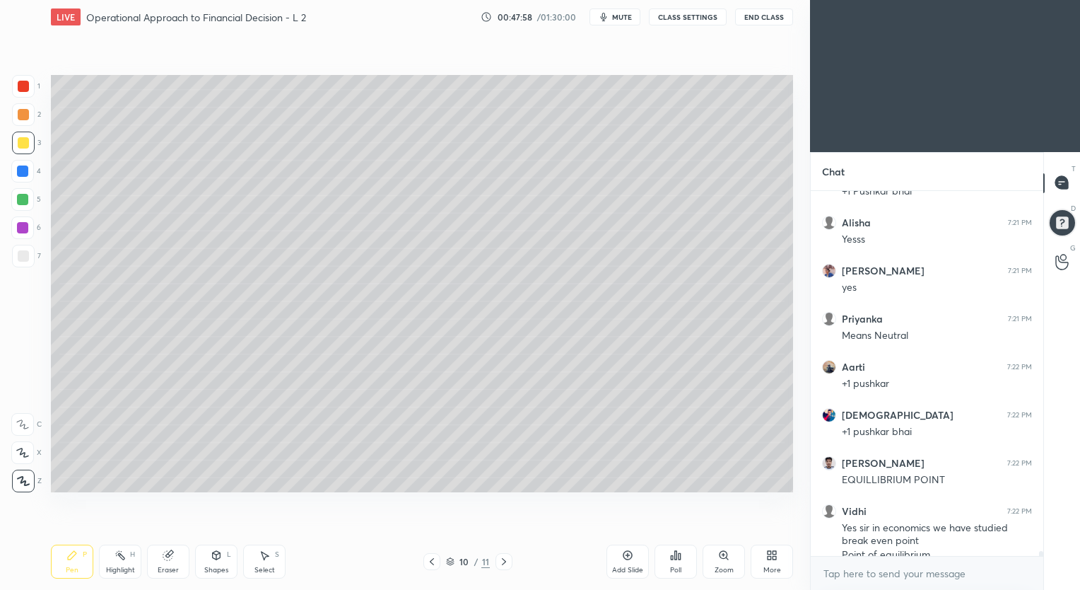
scroll to position [27436, 0]
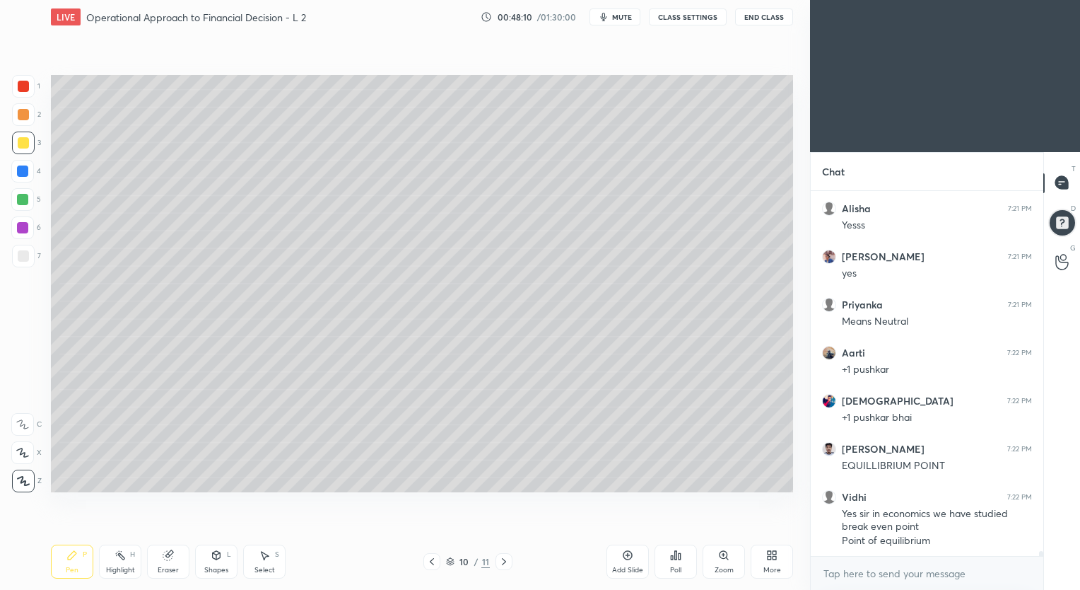
click at [163, 562] on div "Eraser" at bounding box center [168, 561] width 42 height 34
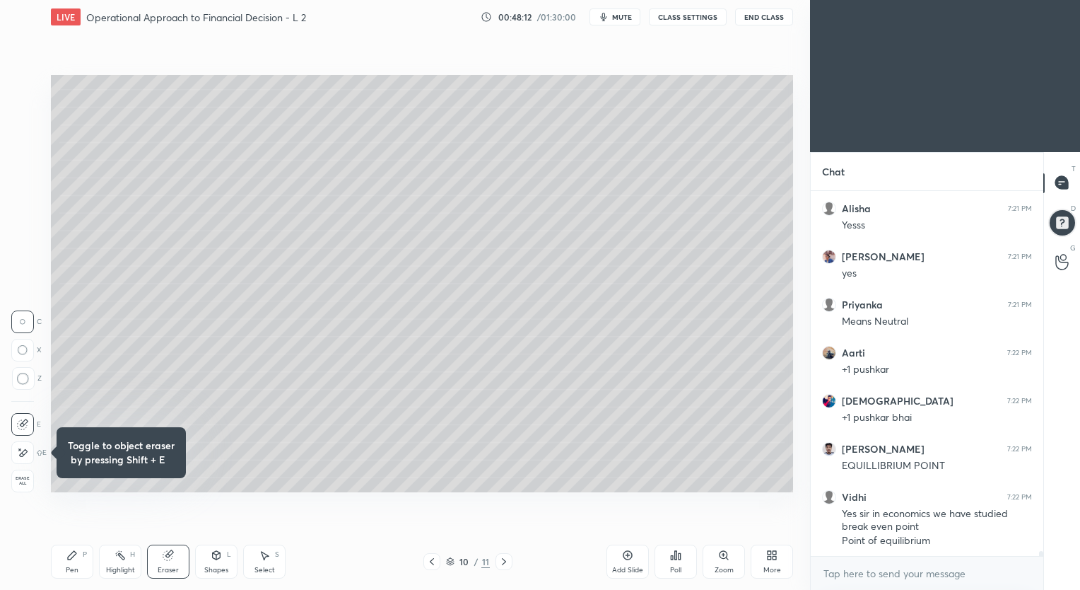
click at [76, 564] on div "Pen P" at bounding box center [72, 561] width 42 height 34
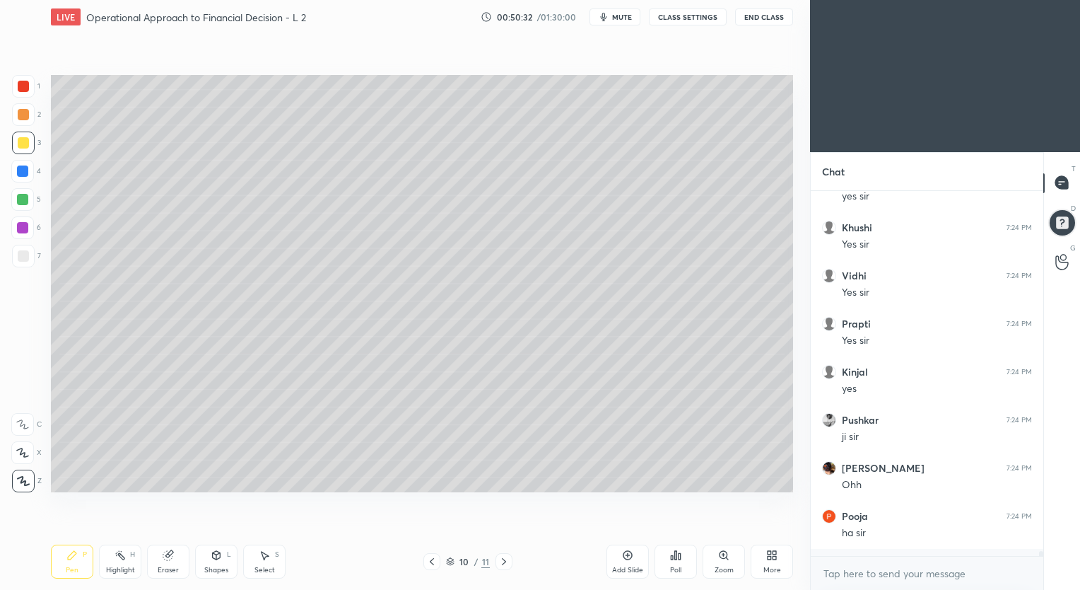
scroll to position [25776, 0]
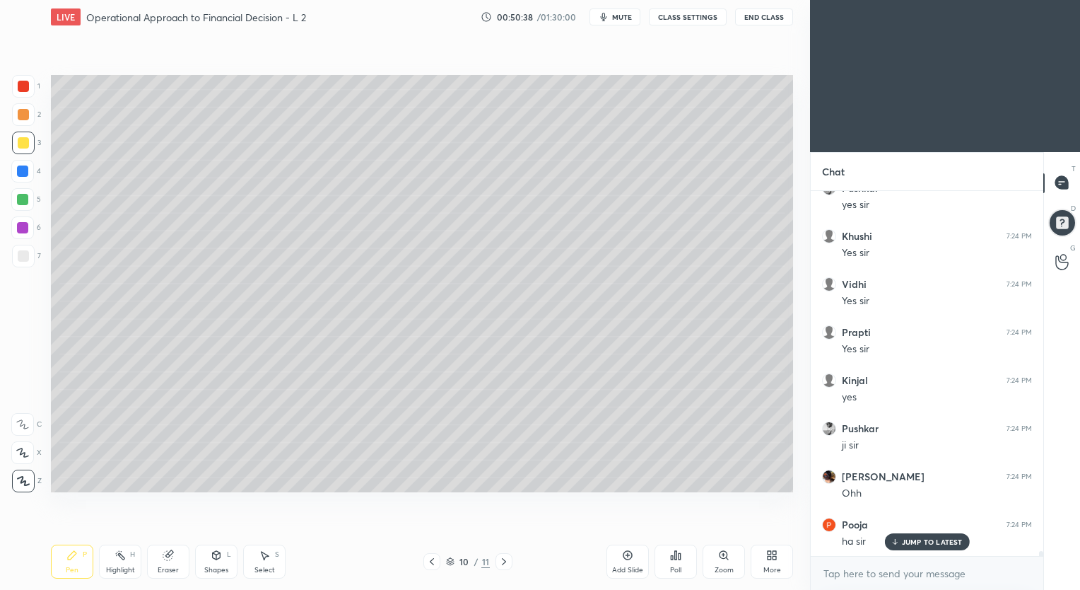
click at [627, 553] on icon at bounding box center [627, 554] width 11 height 11
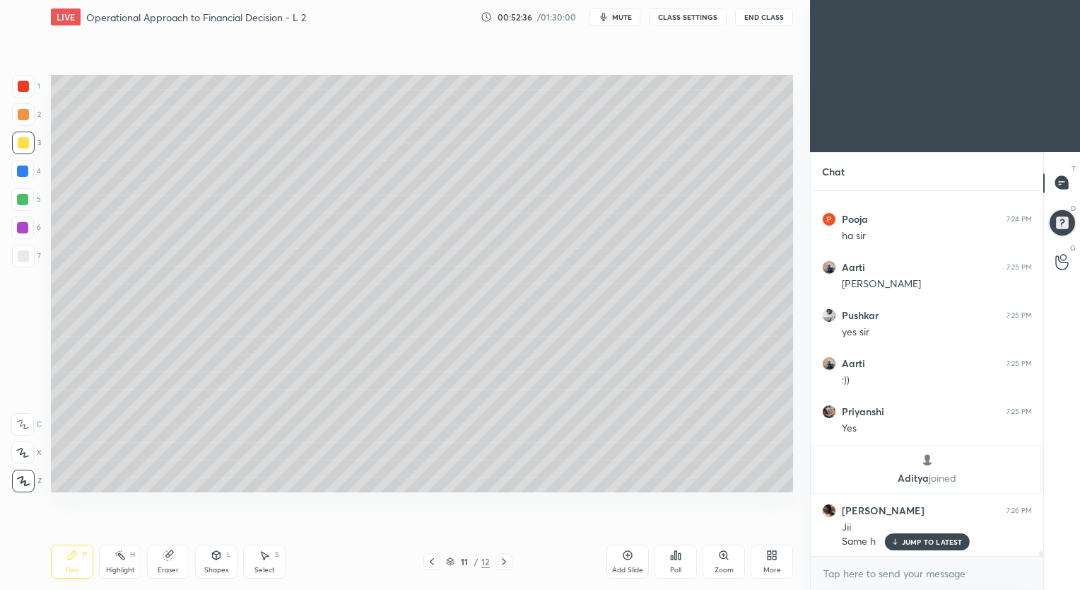
scroll to position [26155, 0]
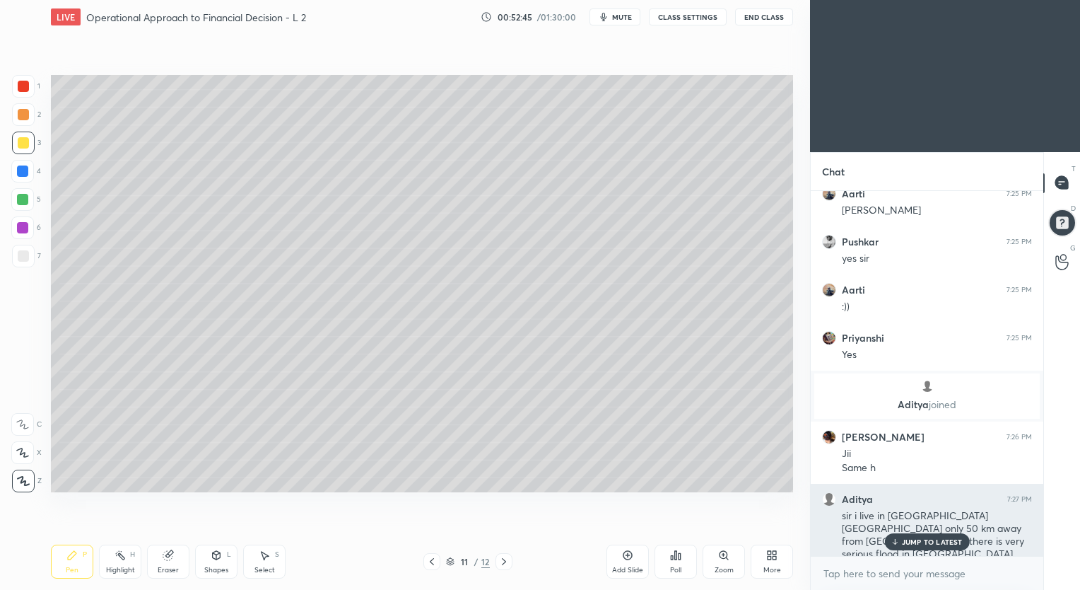
click at [925, 542] on p "JUMP TO LATEST" at bounding box center [932, 541] width 61 height 8
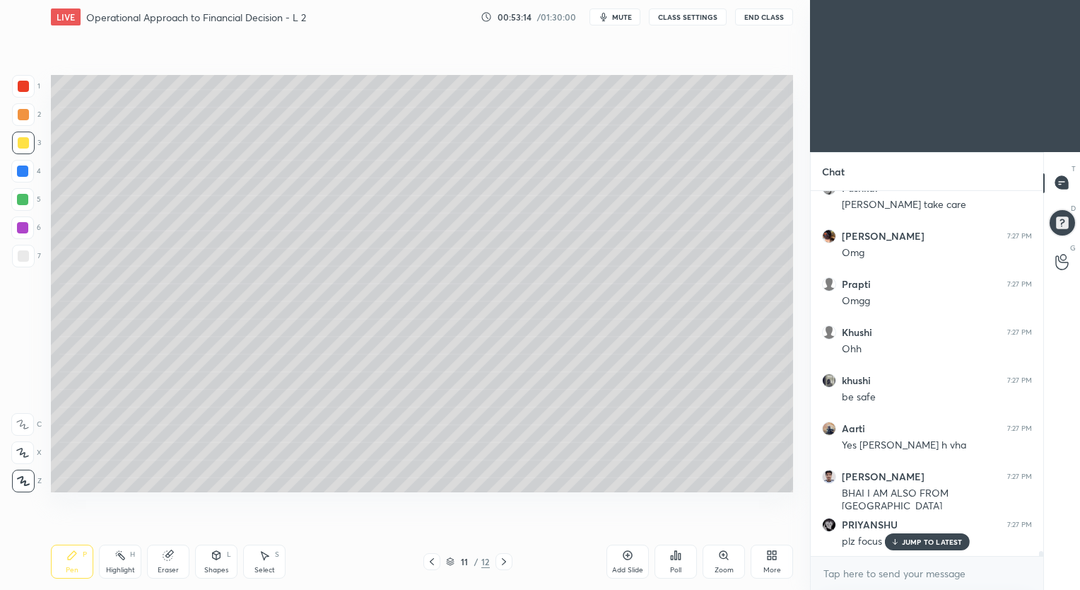
scroll to position [26636, 0]
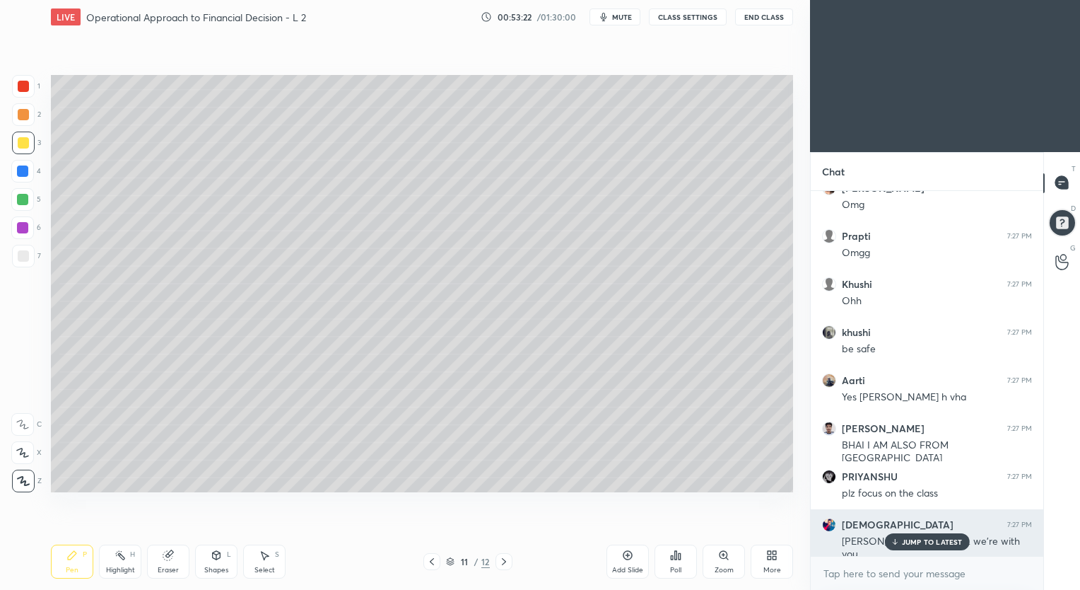
click at [928, 540] on p "JUMP TO LATEST" at bounding box center [932, 541] width 61 height 8
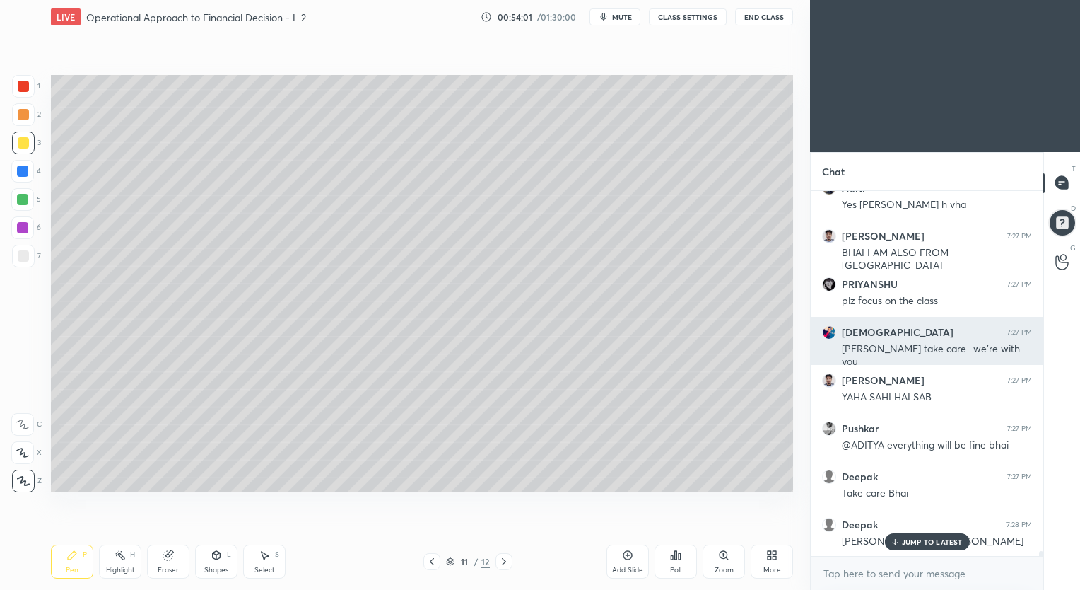
scroll to position [26877, 0]
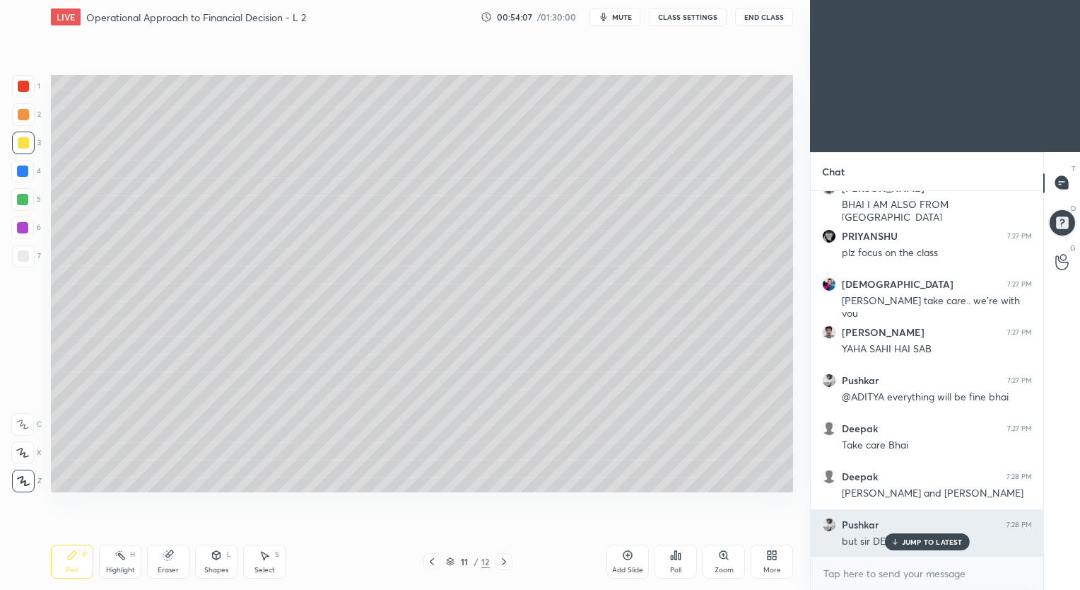
click at [908, 540] on p "JUMP TO LATEST" at bounding box center [932, 541] width 61 height 8
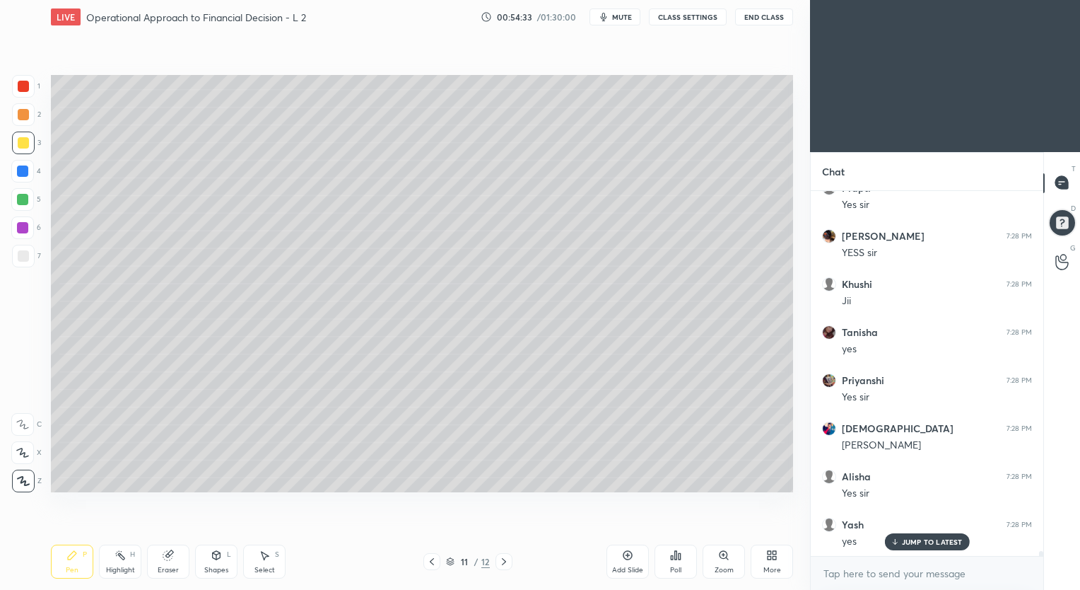
scroll to position [27454, 0]
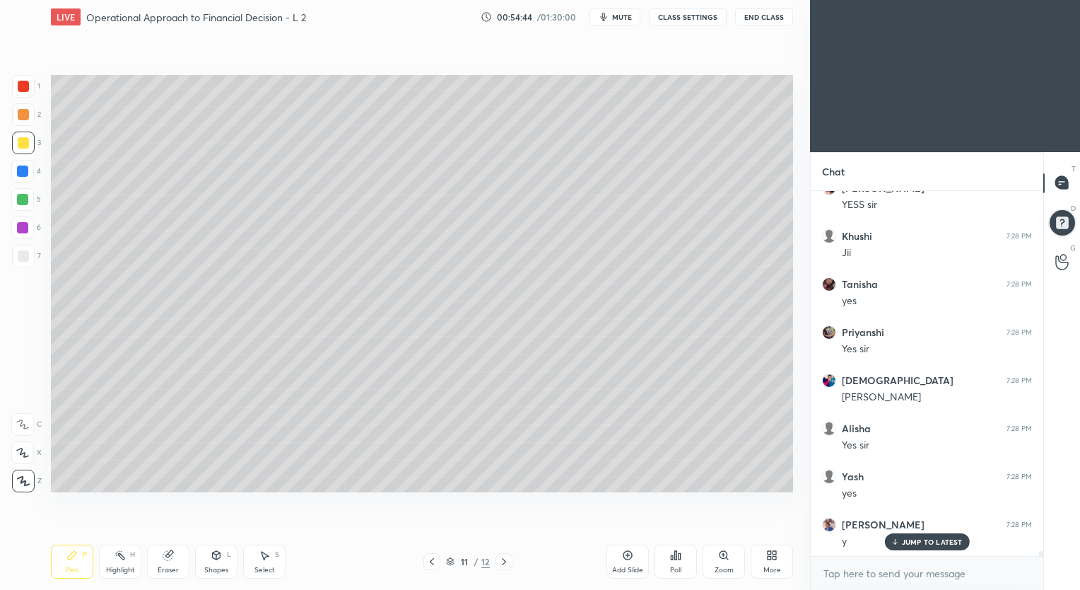
click at [431, 563] on icon at bounding box center [432, 561] width 4 height 7
click at [430, 562] on icon at bounding box center [432, 561] width 4 height 7
click at [431, 562] on icon at bounding box center [432, 561] width 4 height 7
click at [430, 563] on icon at bounding box center [431, 561] width 11 height 11
click at [430, 562] on icon at bounding box center [432, 561] width 4 height 7
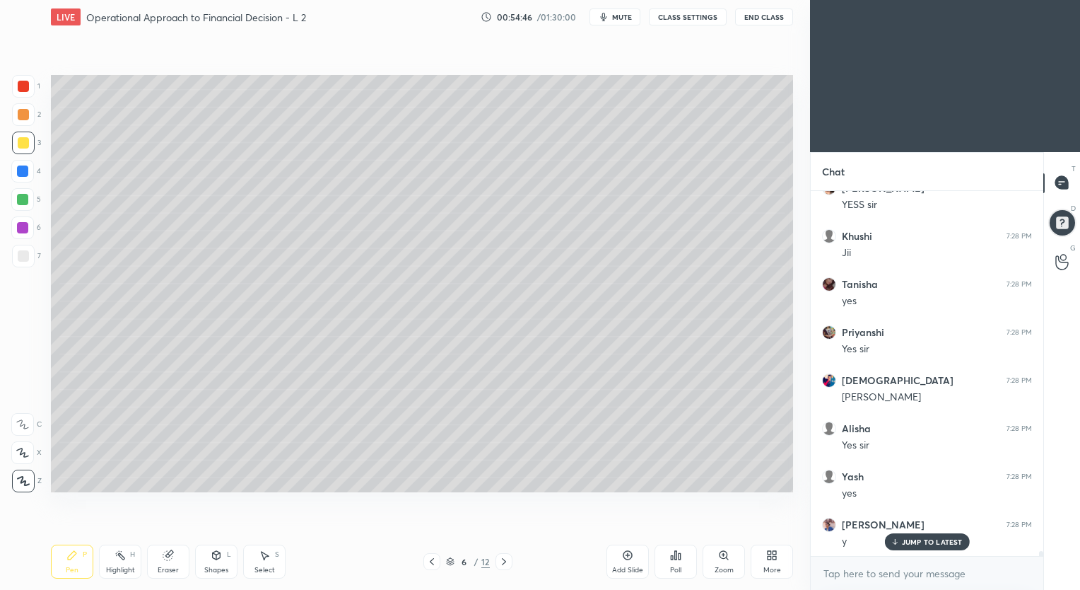
click at [430, 563] on icon at bounding box center [431, 561] width 11 height 11
click at [501, 562] on icon at bounding box center [504, 561] width 11 height 11
click at [501, 561] on icon at bounding box center [504, 561] width 11 height 11
click at [502, 561] on icon at bounding box center [504, 561] width 11 height 11
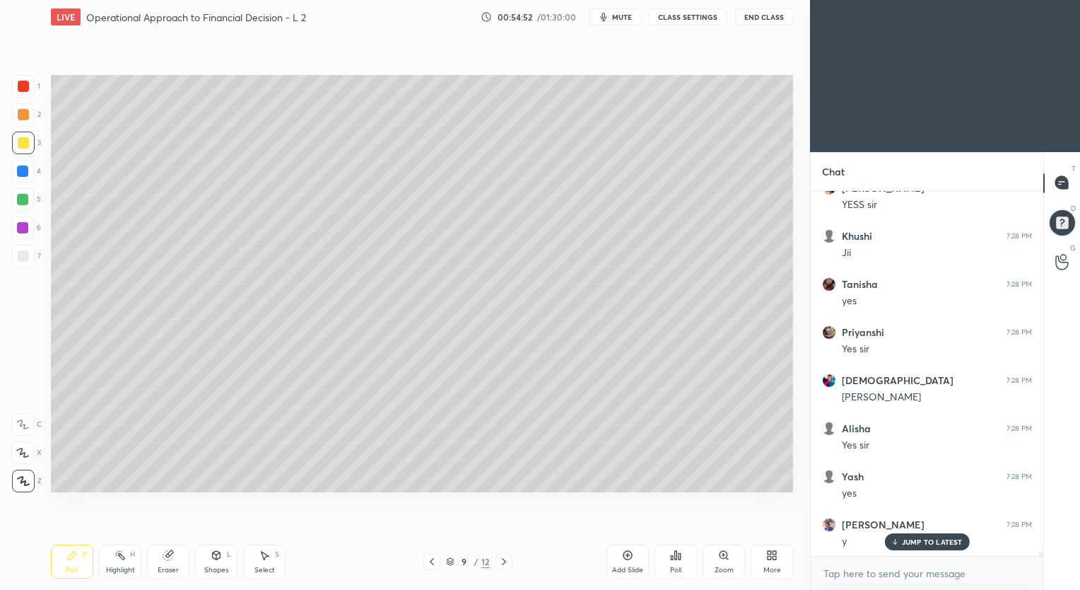
click at [501, 561] on icon at bounding box center [504, 561] width 11 height 11
click at [500, 561] on icon at bounding box center [504, 561] width 11 height 11
click at [501, 564] on icon at bounding box center [504, 561] width 11 height 11
click at [499, 562] on icon at bounding box center [504, 561] width 11 height 11
click at [427, 561] on icon at bounding box center [431, 561] width 11 height 11
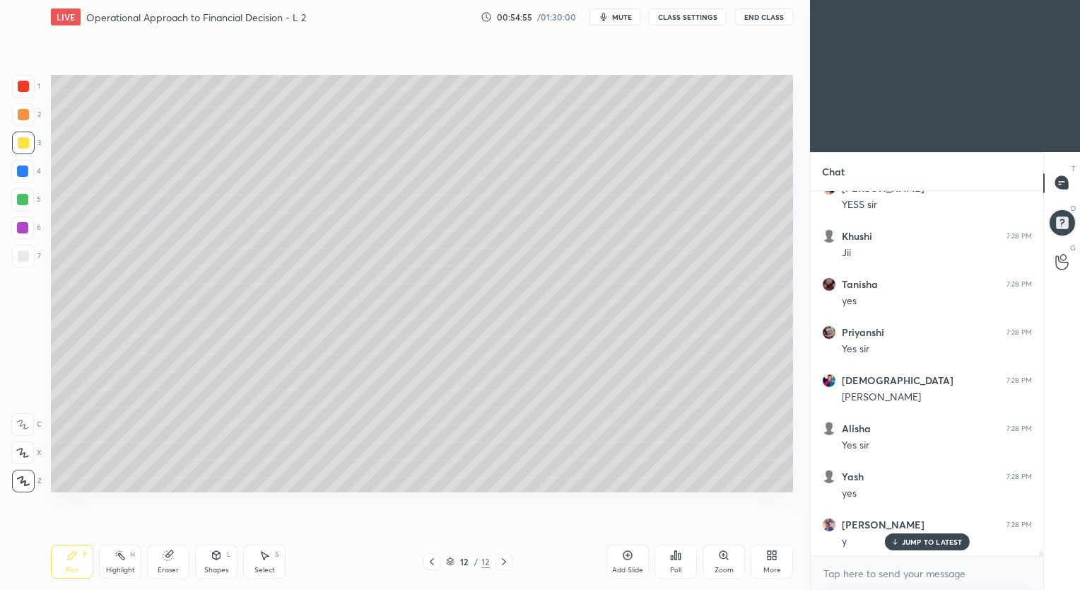
scroll to position [27502, 0]
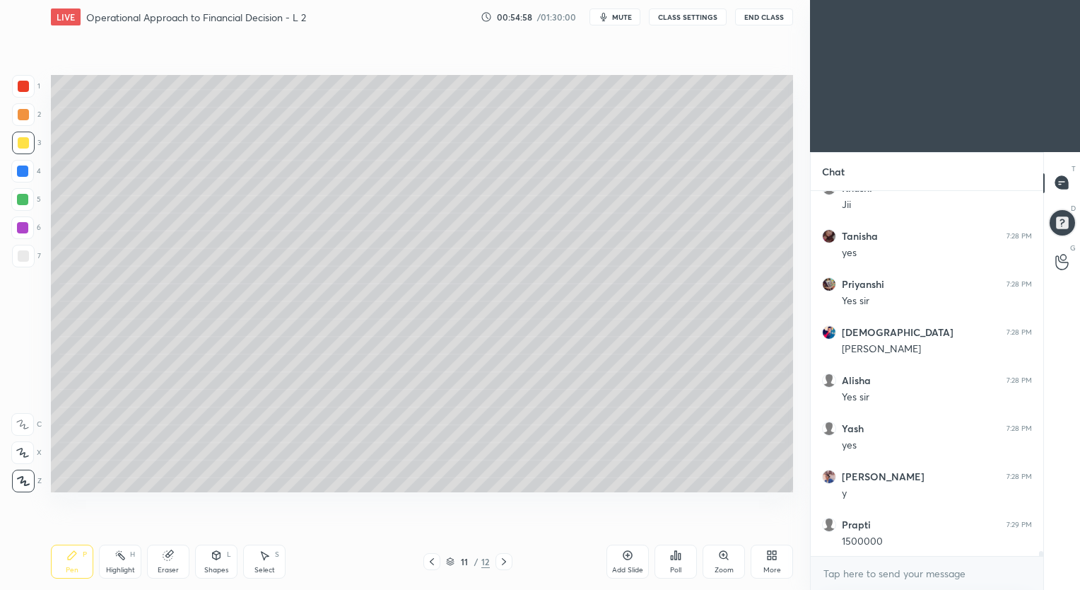
click at [625, 556] on icon at bounding box center [627, 554] width 11 height 11
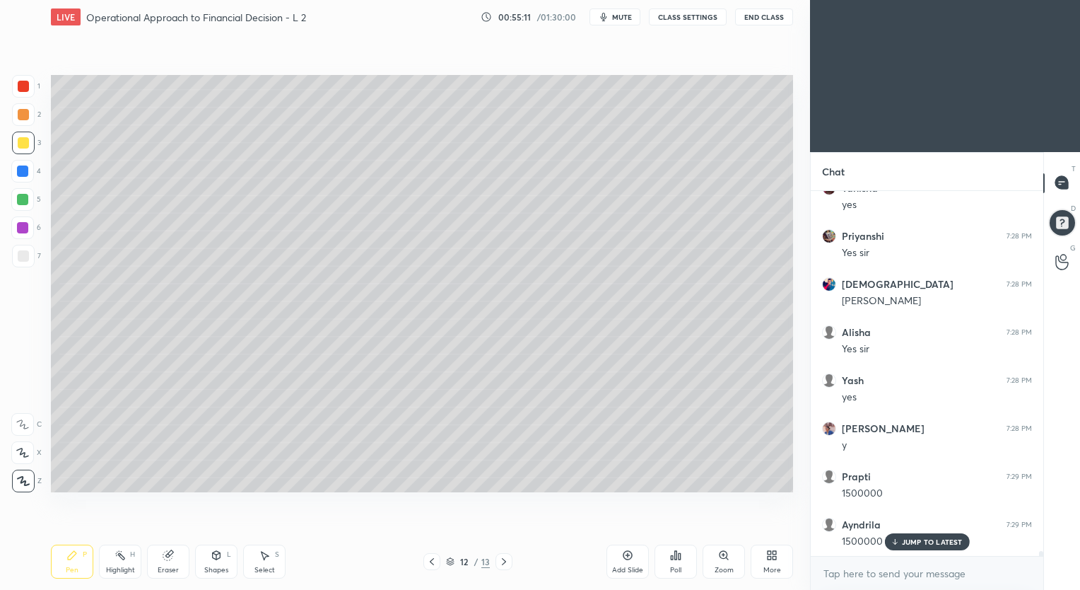
scroll to position [27598, 0]
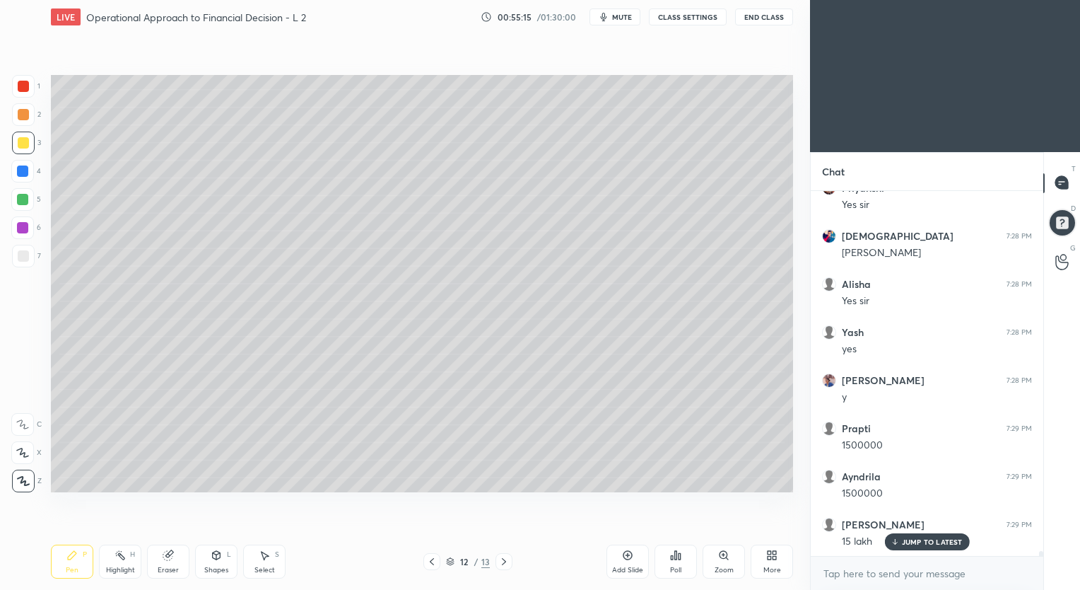
click at [181, 561] on div "Eraser" at bounding box center [168, 561] width 42 height 34
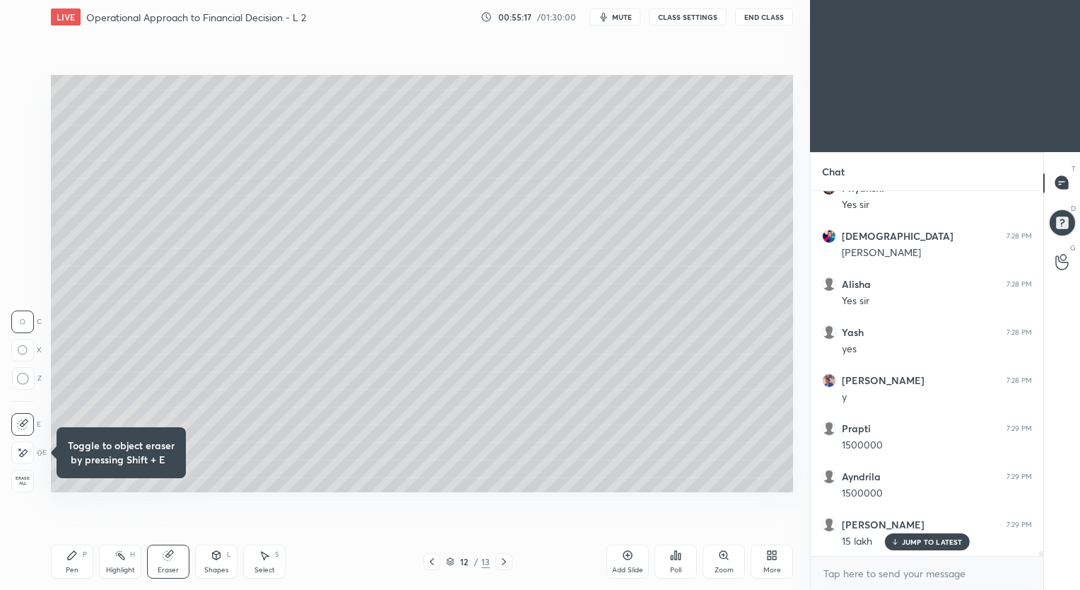
click at [71, 553] on icon at bounding box center [71, 554] width 11 height 11
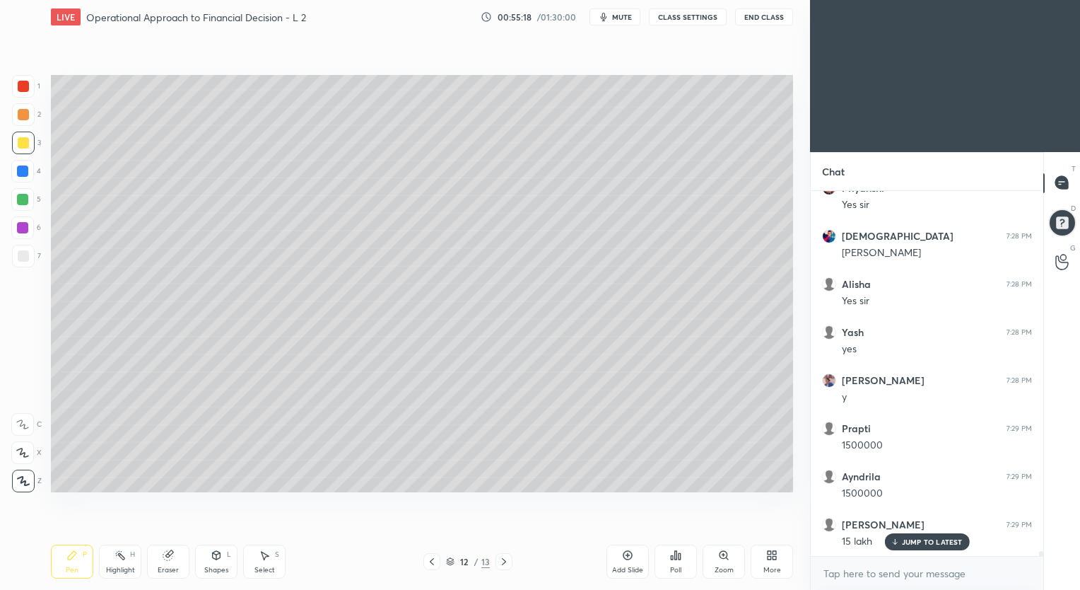
click at [25, 483] on icon at bounding box center [23, 481] width 13 height 10
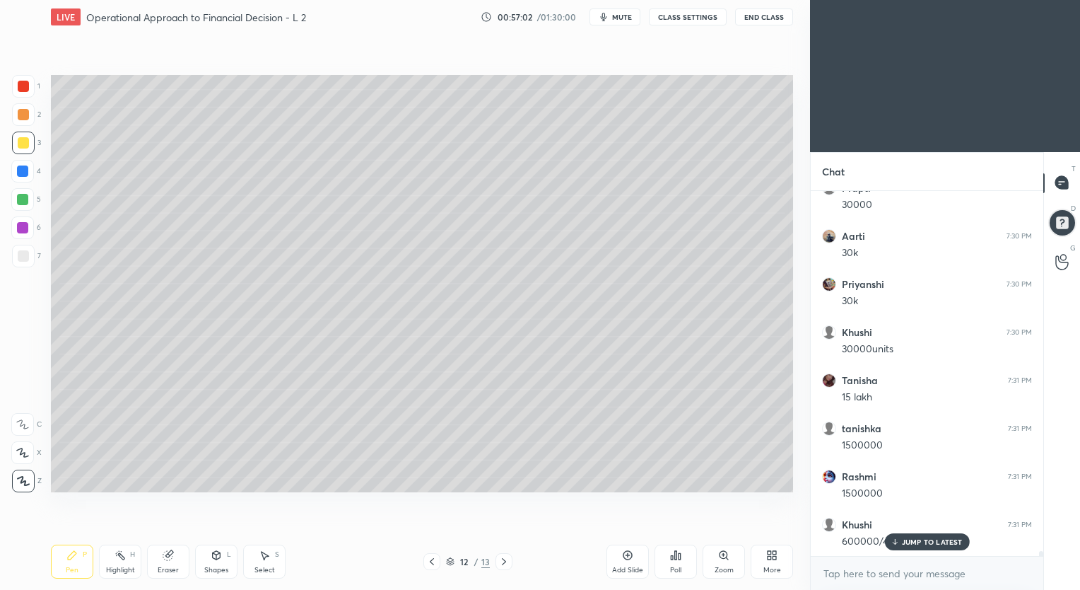
click at [919, 540] on p "JUMP TO LATEST" at bounding box center [932, 541] width 61 height 8
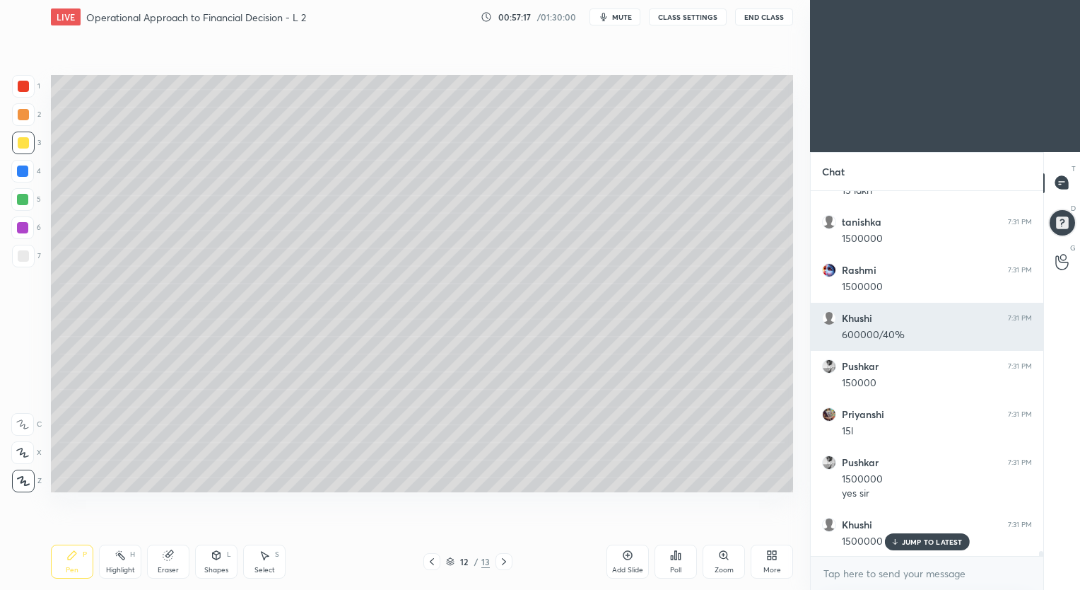
scroll to position [28670, 0]
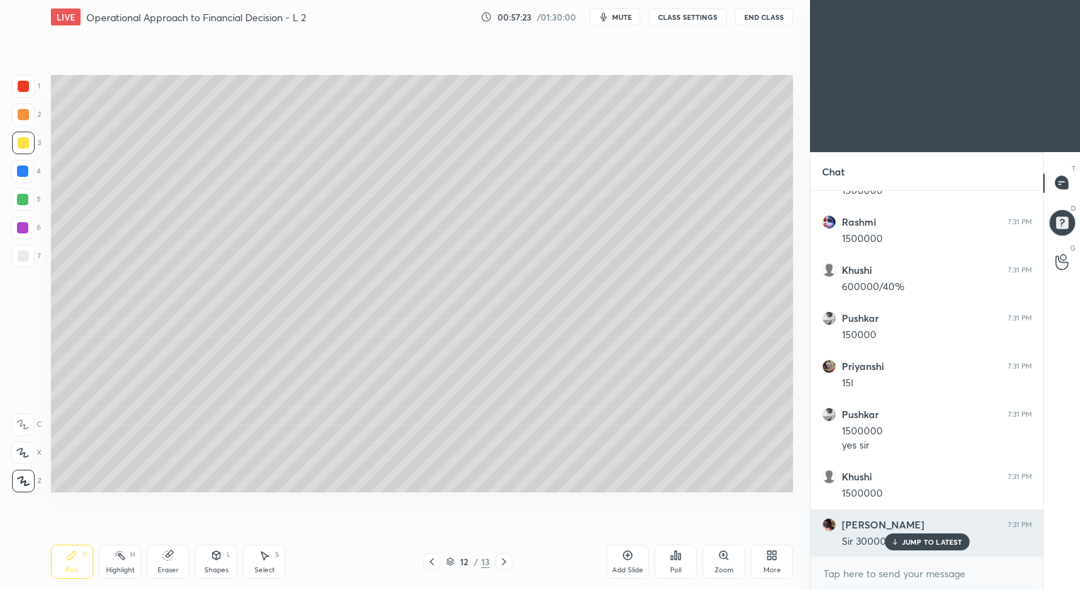
click at [914, 541] on p "JUMP TO LATEST" at bounding box center [932, 541] width 61 height 8
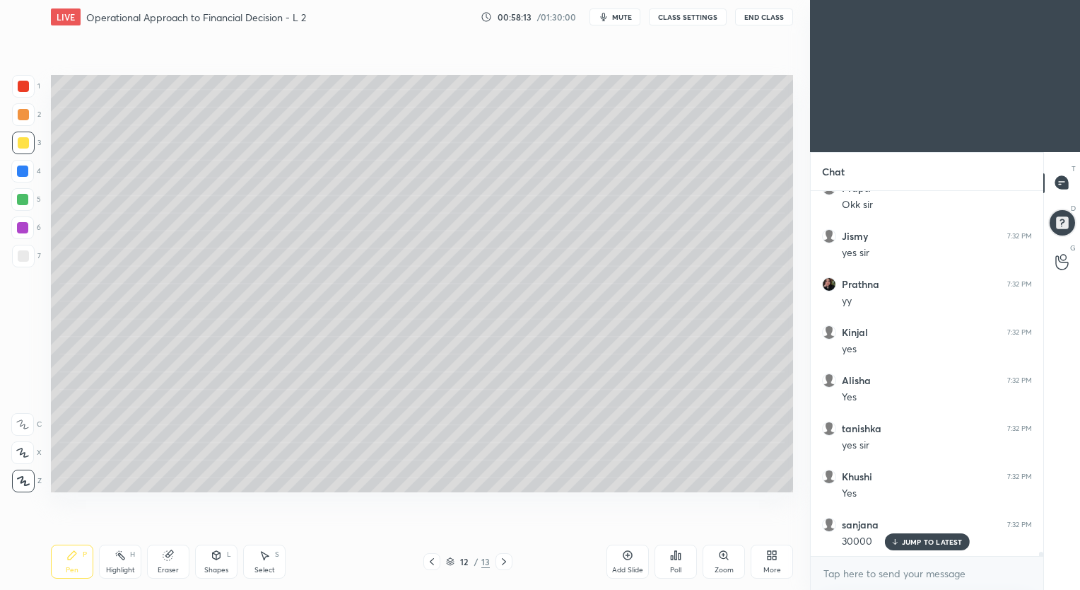
scroll to position [29247, 0]
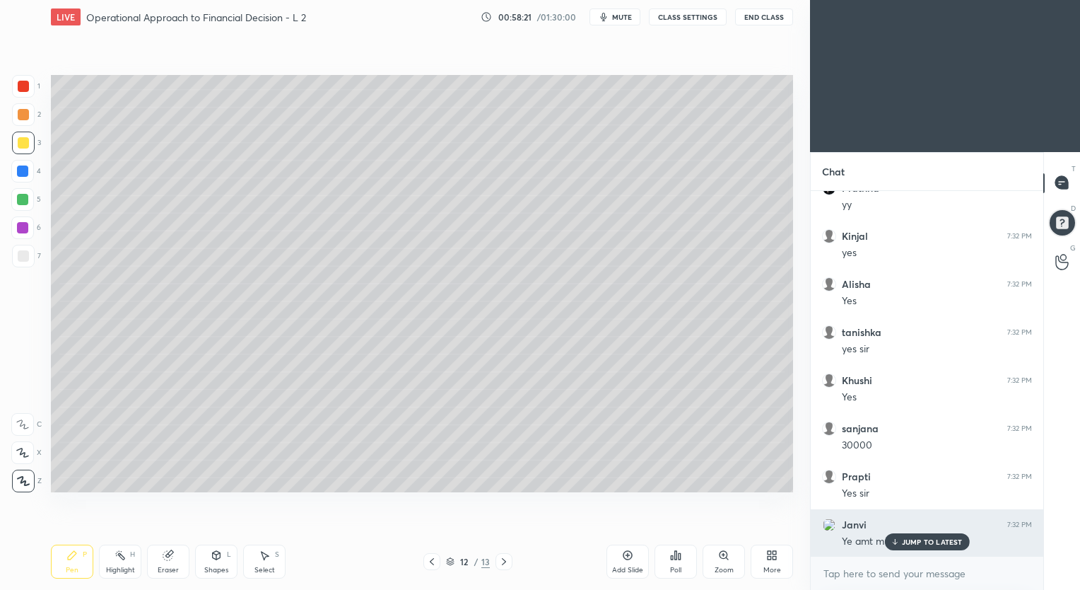
click at [917, 541] on p "JUMP TO LATEST" at bounding box center [932, 541] width 61 height 8
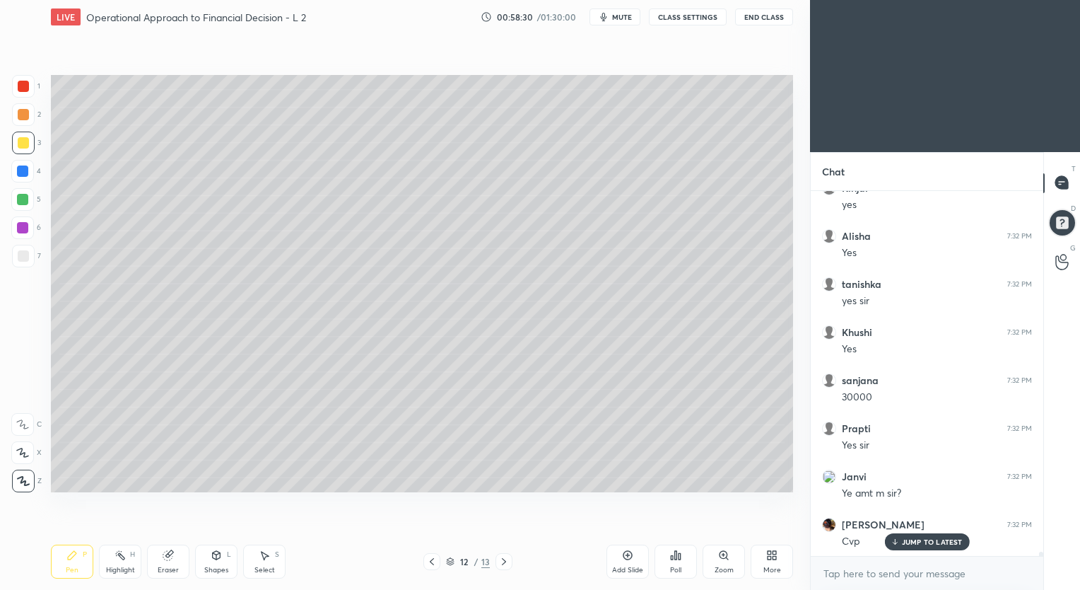
click at [622, 554] on div "Add Slide" at bounding box center [628, 561] width 42 height 34
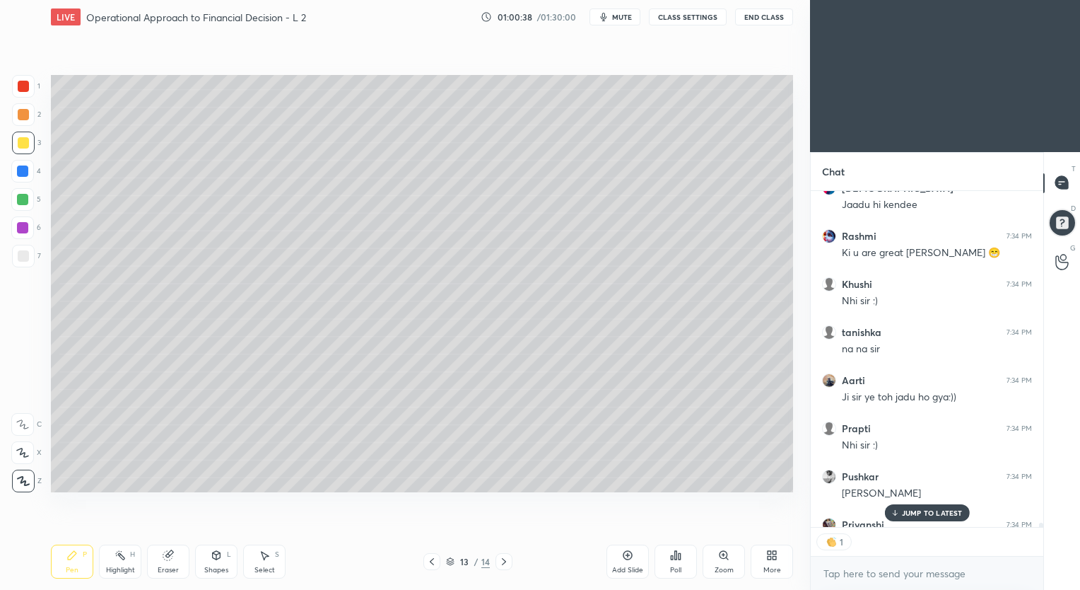
scroll to position [30572, 0]
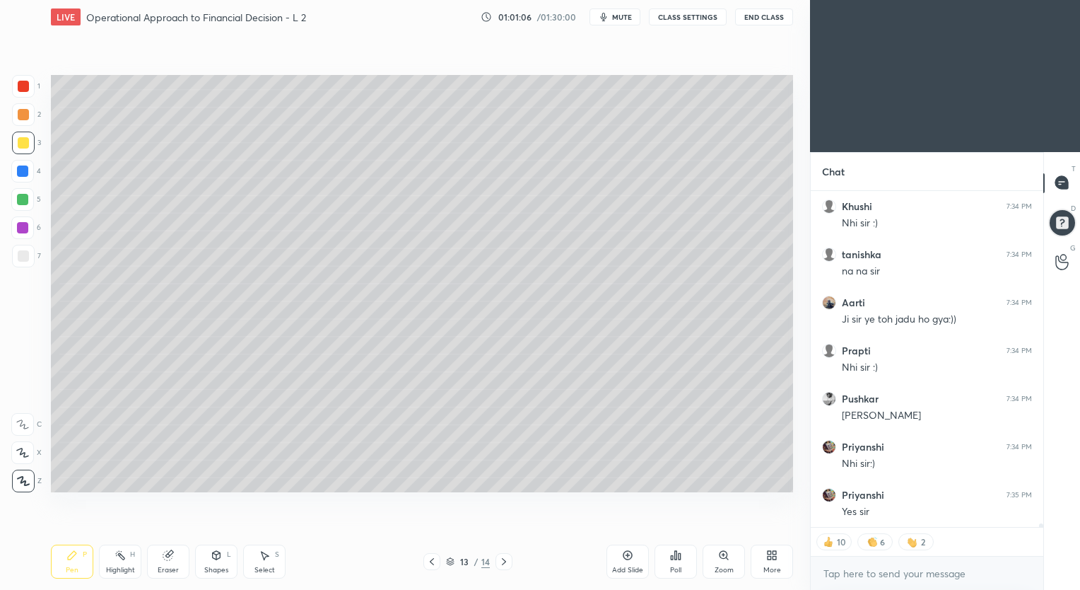
click at [428, 562] on icon at bounding box center [431, 561] width 11 height 11
click at [431, 561] on icon at bounding box center [431, 561] width 11 height 11
click at [431, 562] on icon at bounding box center [432, 561] width 4 height 7
click at [431, 561] on icon at bounding box center [431, 561] width 11 height 11
click at [431, 562] on icon at bounding box center [431, 561] width 11 height 11
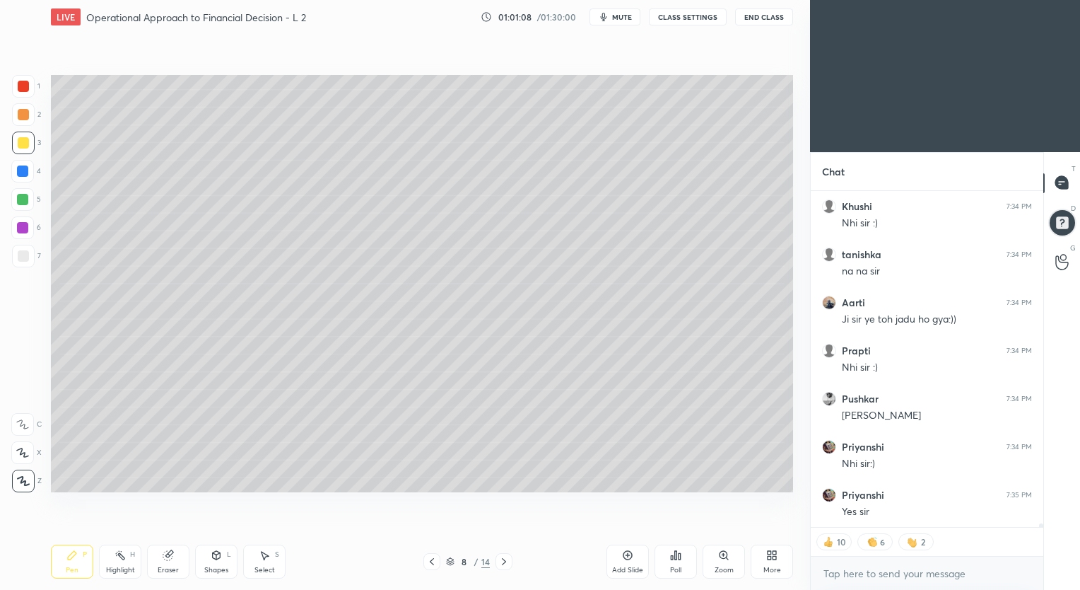
click at [433, 563] on icon at bounding box center [431, 561] width 11 height 11
click at [433, 562] on icon at bounding box center [431, 561] width 11 height 11
click at [432, 564] on icon at bounding box center [432, 561] width 4 height 7
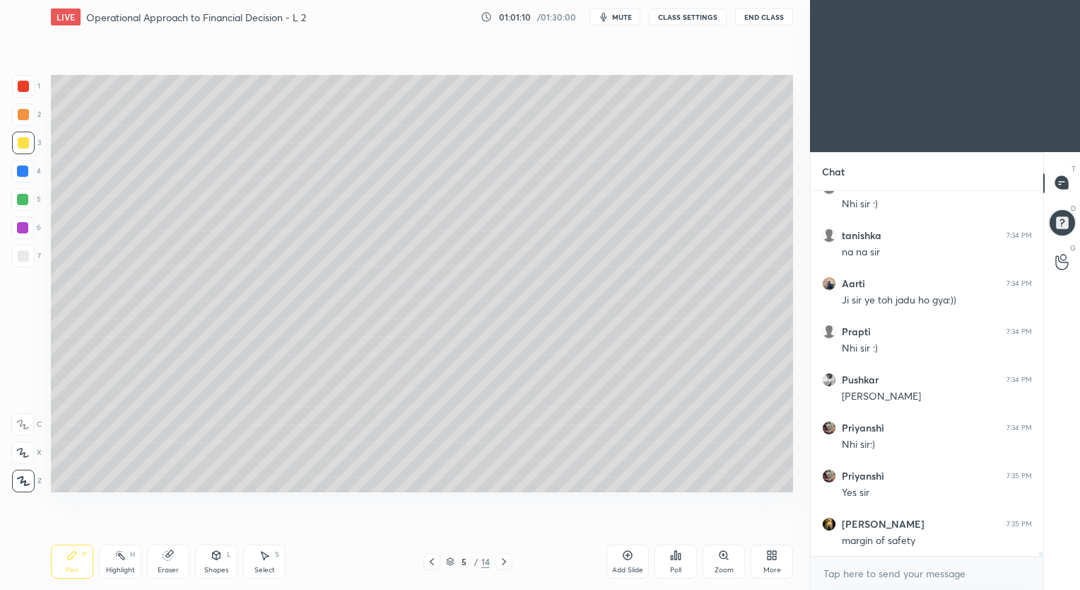
scroll to position [30590, 0]
click at [431, 564] on icon at bounding box center [431, 561] width 11 height 11
click at [501, 562] on icon at bounding box center [504, 561] width 11 height 11
click at [501, 563] on icon at bounding box center [504, 561] width 11 height 11
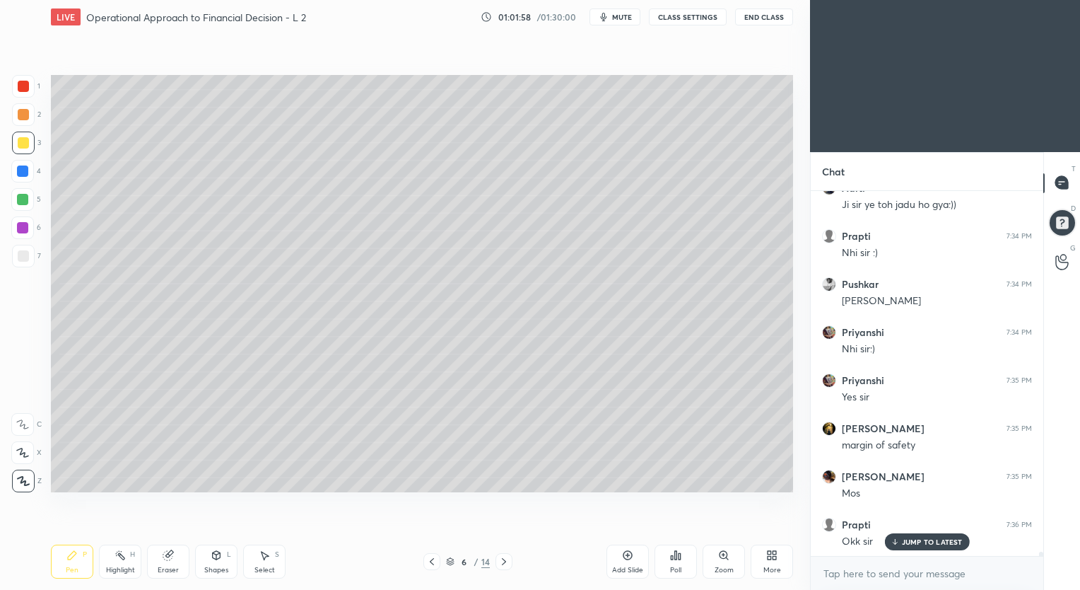
scroll to position [30735, 0]
click at [501, 562] on icon at bounding box center [504, 561] width 11 height 11
click at [502, 561] on icon at bounding box center [504, 561] width 11 height 11
click at [501, 561] on icon at bounding box center [504, 561] width 11 height 11
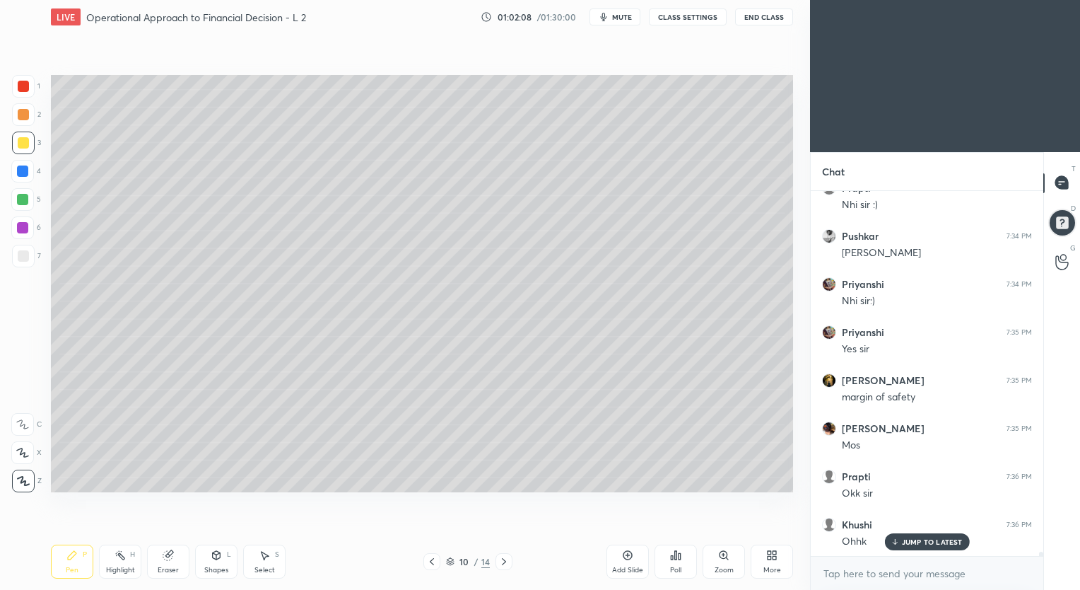
scroll to position [30783, 0]
click at [504, 563] on icon at bounding box center [504, 561] width 4 height 7
click at [504, 561] on icon at bounding box center [504, 561] width 4 height 7
click at [500, 562] on icon at bounding box center [504, 561] width 11 height 11
click at [622, 554] on icon at bounding box center [627, 554] width 11 height 11
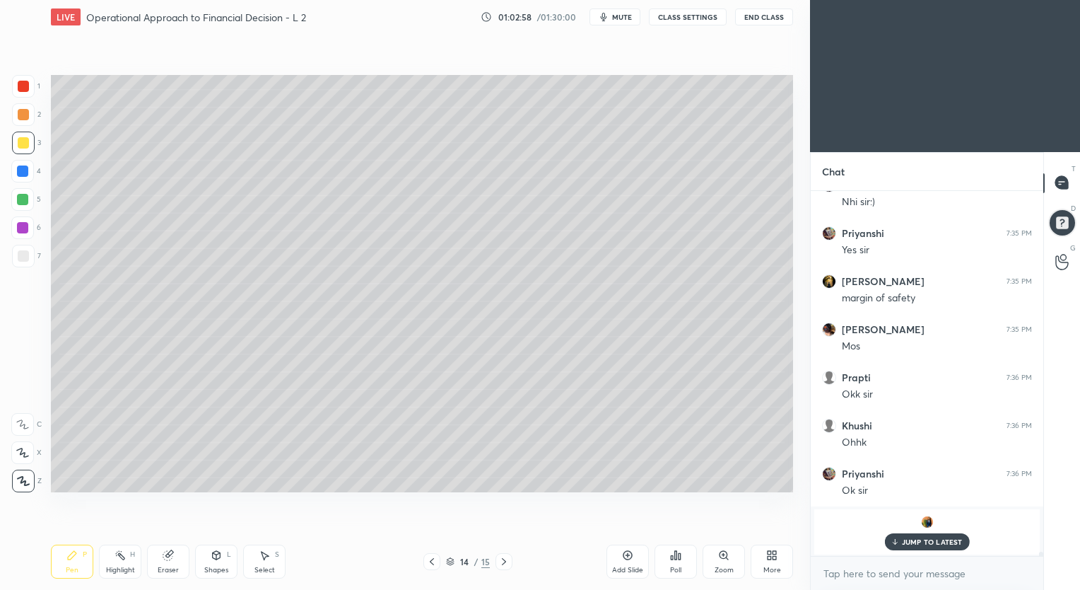
scroll to position [30882, 0]
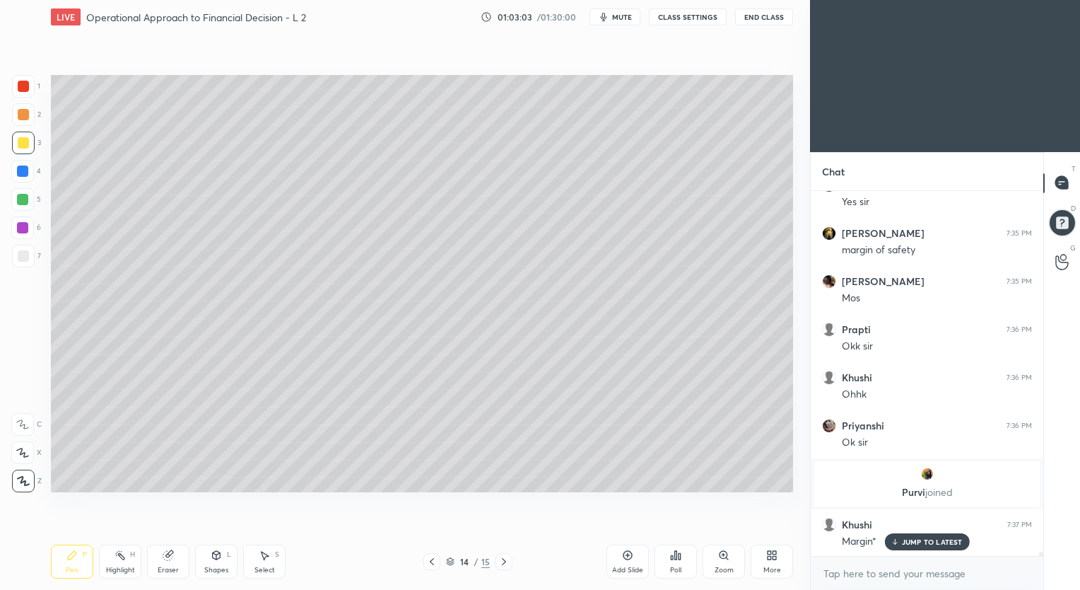
click at [918, 543] on p "JUMP TO LATEST" at bounding box center [932, 541] width 61 height 8
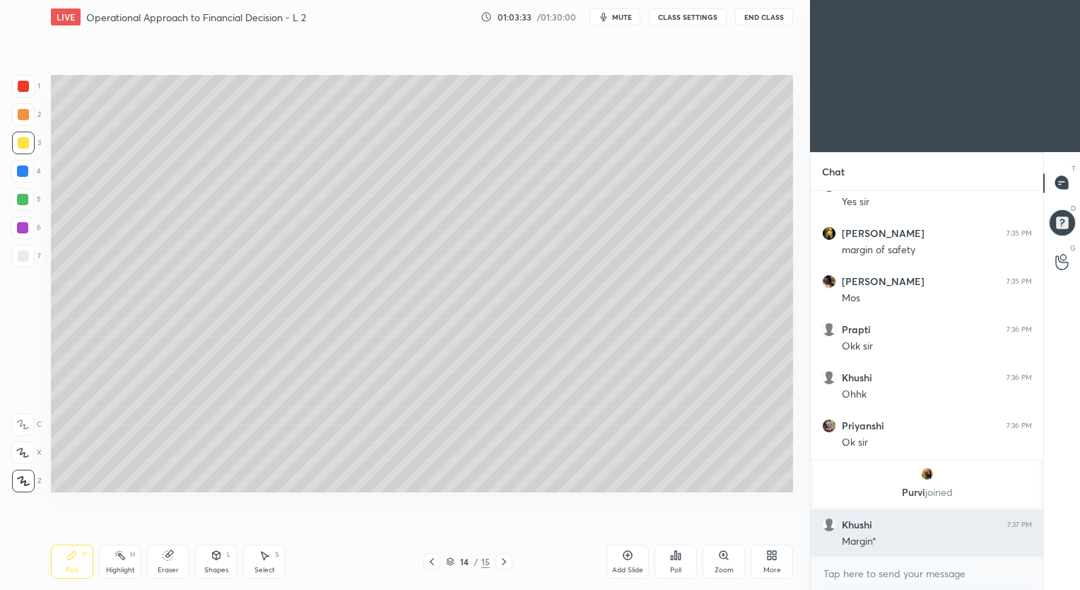
scroll to position [30930, 0]
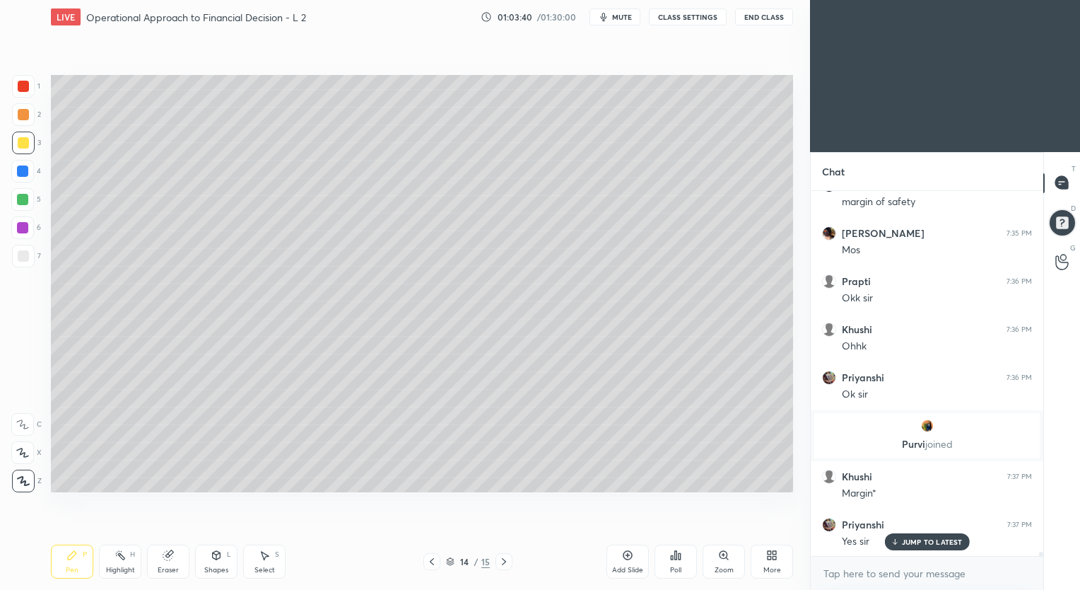
click at [170, 567] on div "Eraser" at bounding box center [168, 569] width 21 height 7
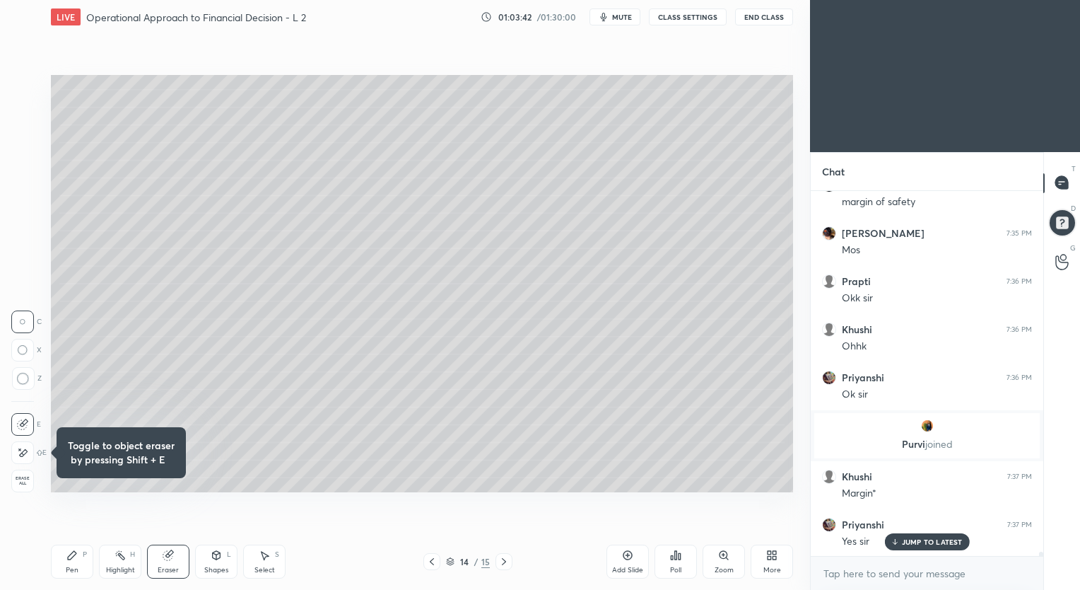
click at [76, 558] on icon at bounding box center [71, 554] width 11 height 11
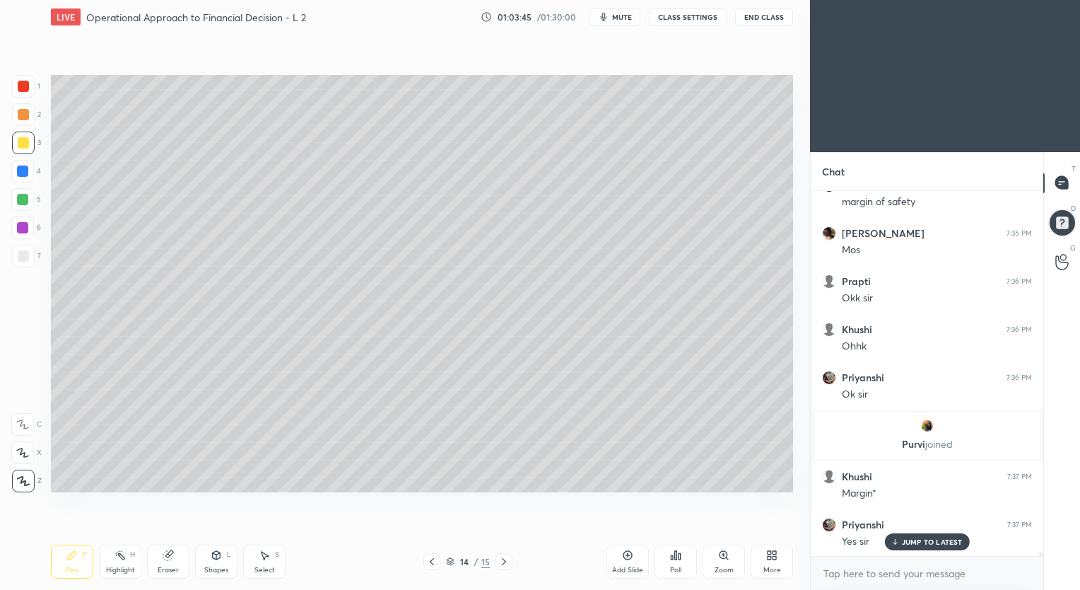
click at [167, 570] on div "Eraser" at bounding box center [168, 569] width 21 height 7
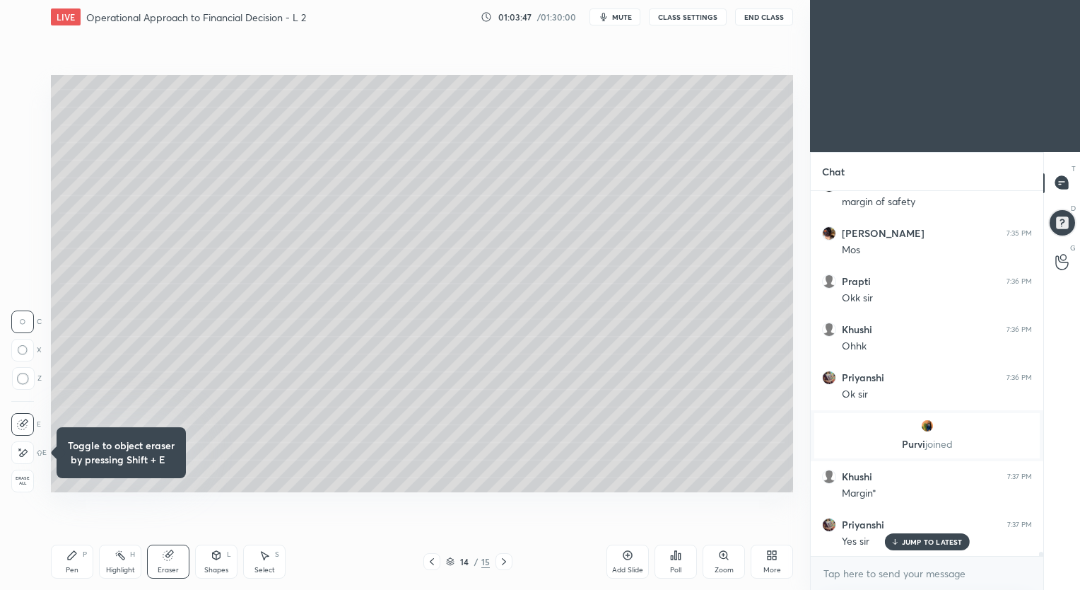
click at [81, 559] on div "Pen P" at bounding box center [72, 561] width 42 height 34
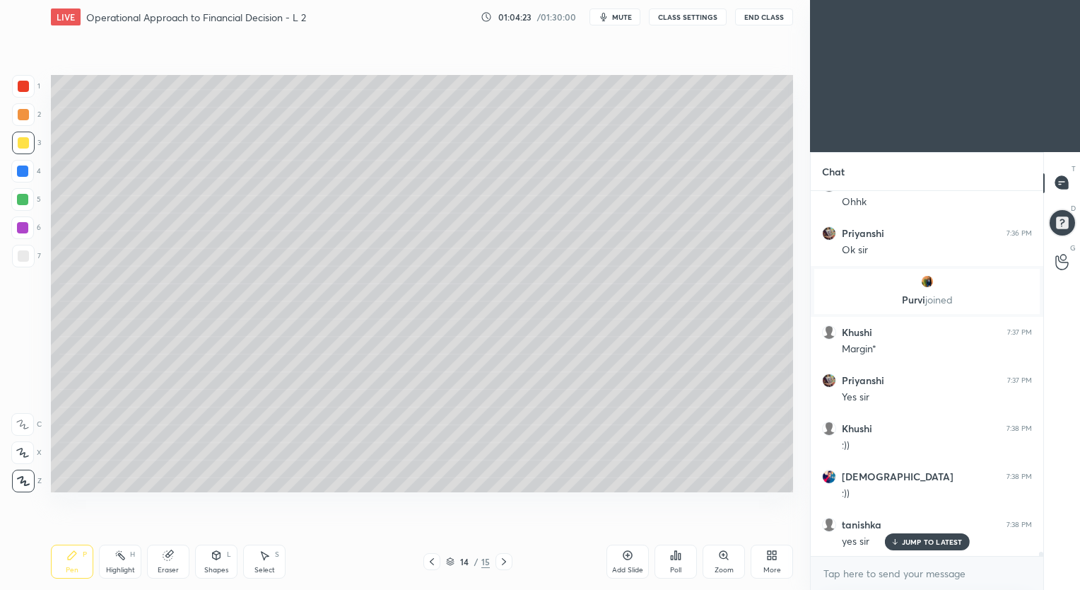
scroll to position [31125, 0]
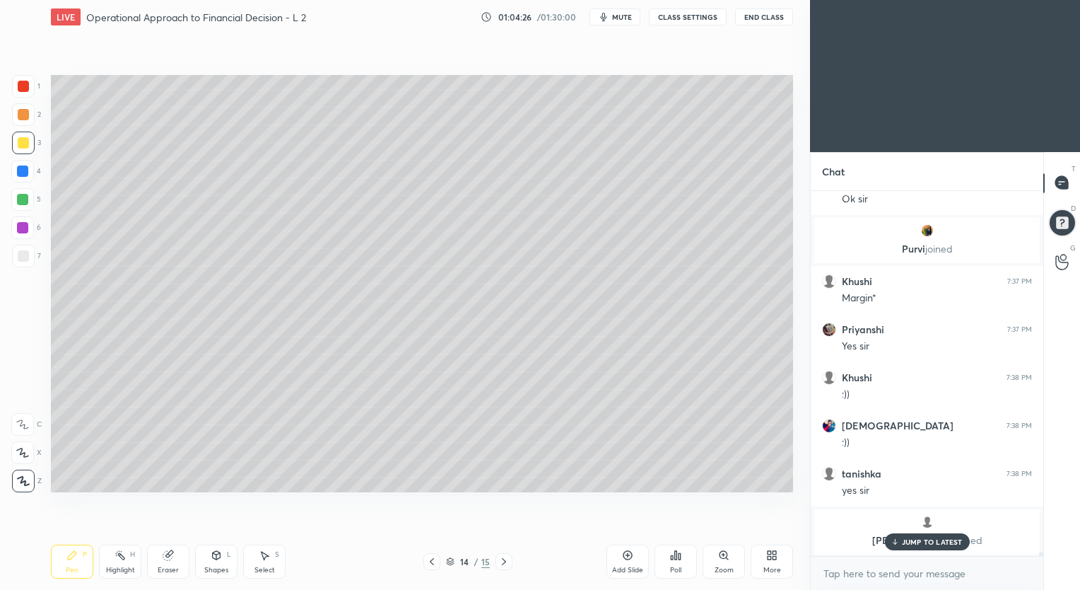
click at [910, 540] on p "JUMP TO LATEST" at bounding box center [932, 541] width 61 height 8
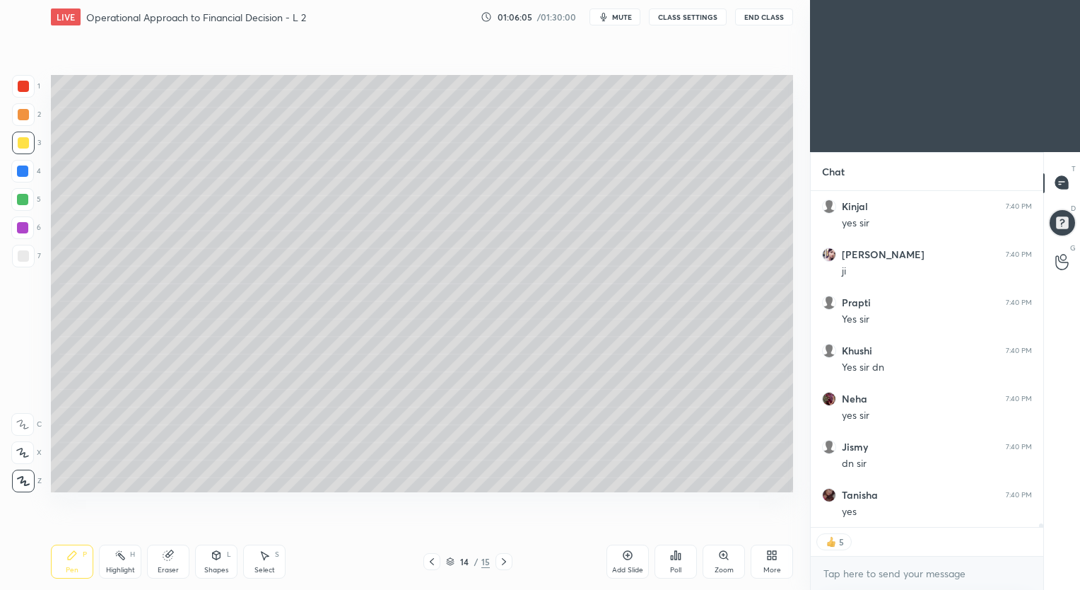
scroll to position [30610, 0]
click at [625, 554] on icon at bounding box center [627, 554] width 11 height 11
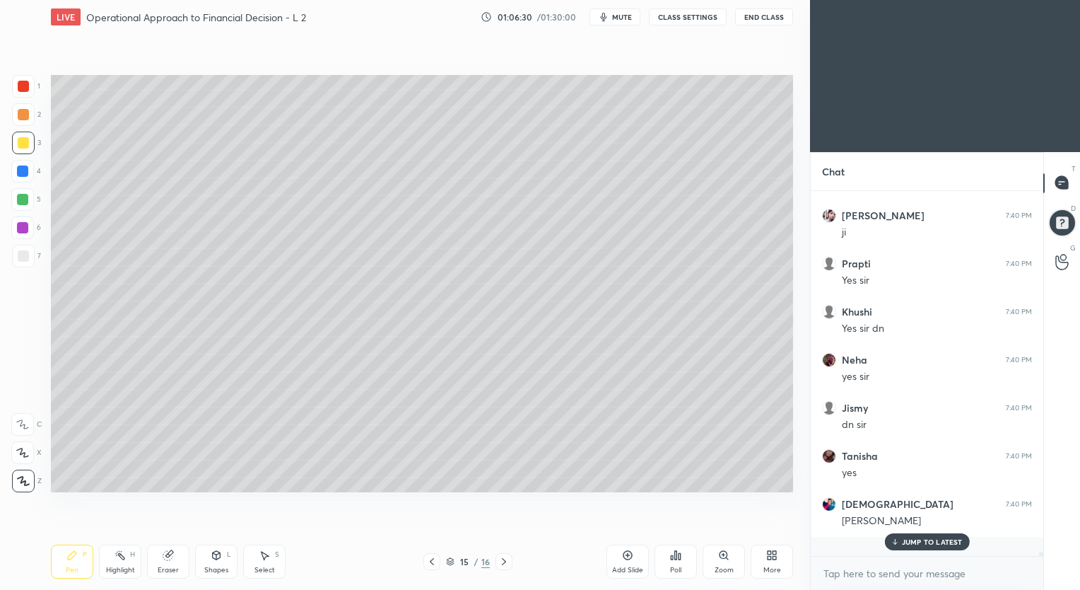
scroll to position [30581, 0]
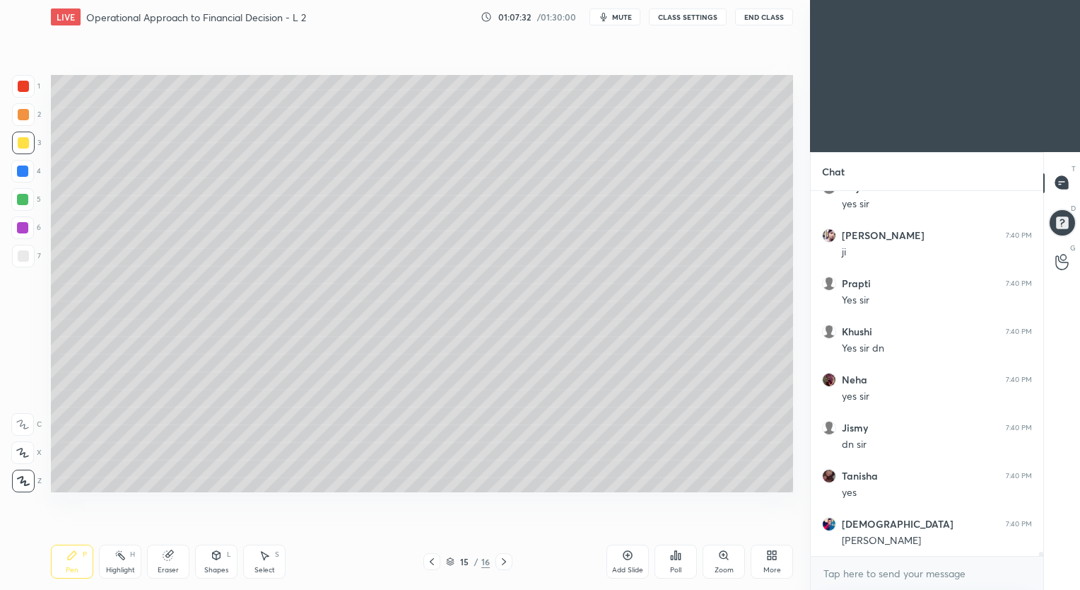
click at [430, 564] on icon at bounding box center [431, 561] width 11 height 11
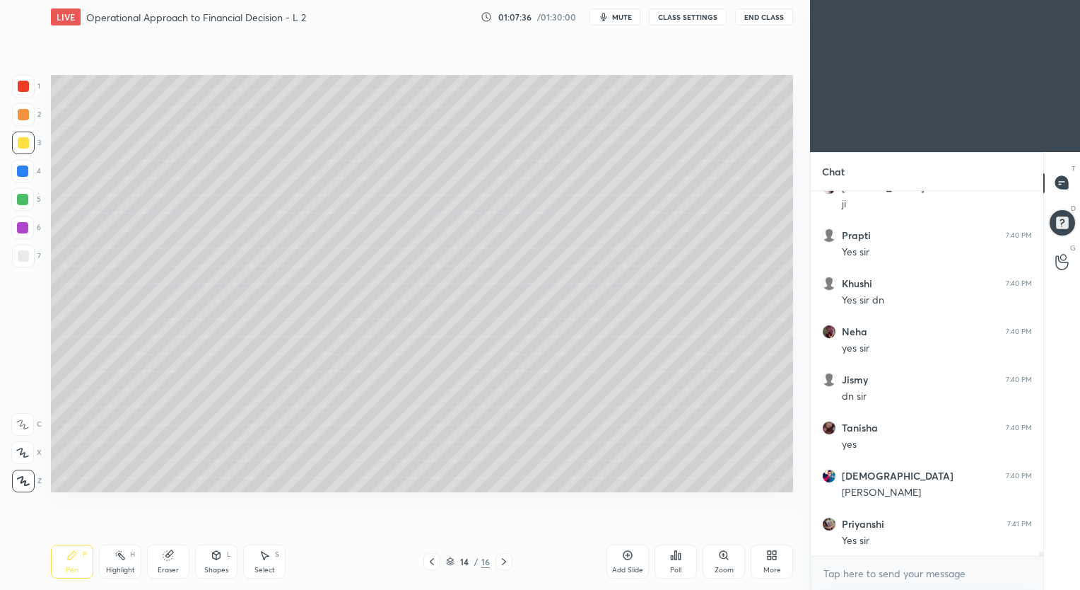
click at [430, 564] on icon at bounding box center [431, 561] width 11 height 11
click at [433, 563] on icon at bounding box center [431, 561] width 11 height 11
click at [430, 564] on icon at bounding box center [431, 561] width 11 height 11
click at [429, 565] on icon at bounding box center [431, 561] width 11 height 11
click at [430, 564] on icon at bounding box center [431, 561] width 11 height 11
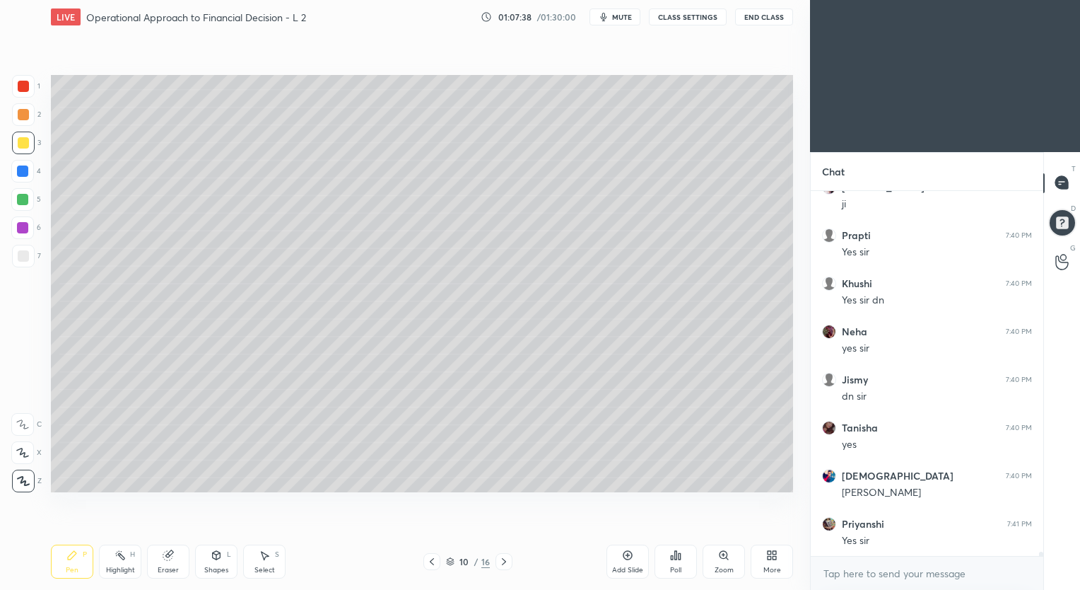
click at [429, 566] on icon at bounding box center [431, 561] width 11 height 11
click at [502, 563] on icon at bounding box center [504, 561] width 11 height 11
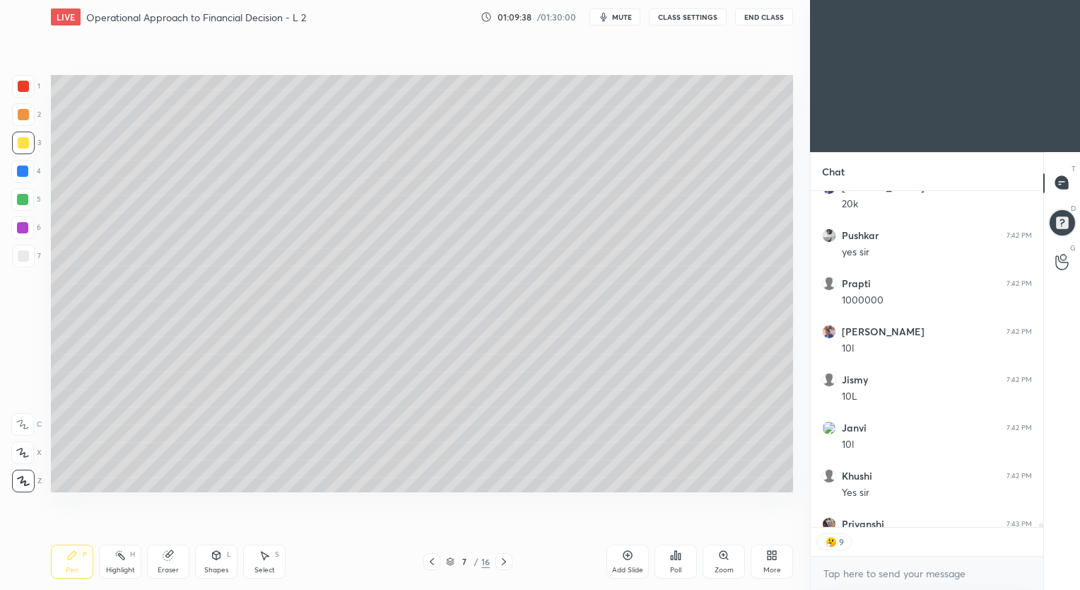
click at [503, 561] on icon at bounding box center [504, 561] width 11 height 11
click at [502, 562] on icon at bounding box center [504, 561] width 11 height 11
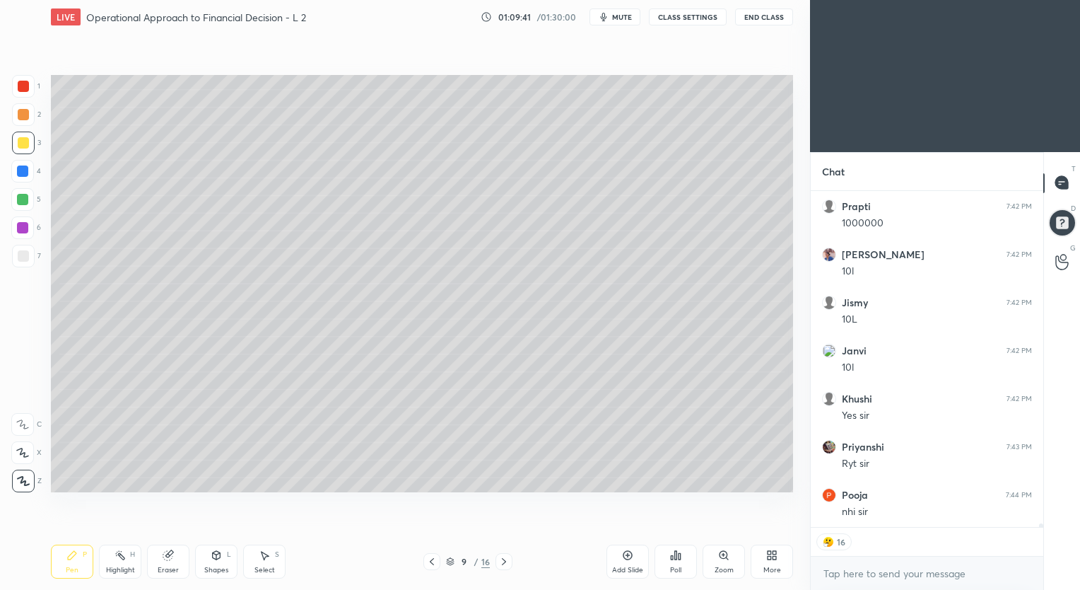
click at [503, 561] on icon at bounding box center [504, 561] width 11 height 11
click at [505, 564] on icon at bounding box center [504, 561] width 11 height 11
click at [506, 564] on icon at bounding box center [504, 561] width 11 height 11
click at [505, 563] on icon at bounding box center [504, 561] width 11 height 11
click at [505, 564] on icon at bounding box center [504, 561] width 11 height 11
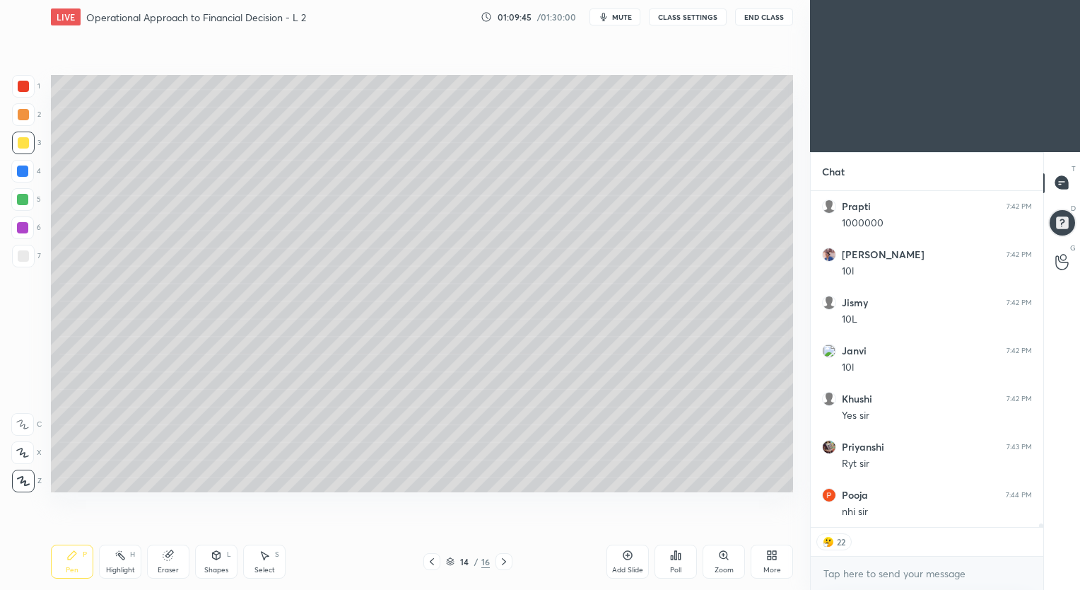
click at [501, 566] on icon at bounding box center [504, 561] width 11 height 11
click at [503, 567] on icon at bounding box center [504, 561] width 11 height 11
click at [428, 563] on icon at bounding box center [431, 561] width 11 height 11
click at [619, 555] on div "Add Slide" at bounding box center [628, 561] width 42 height 34
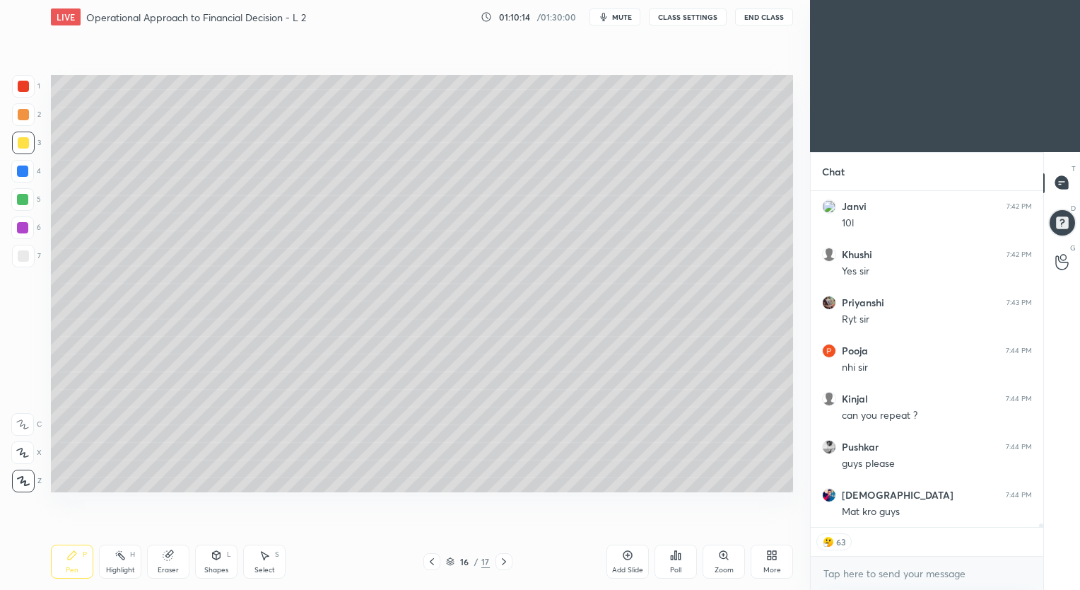
scroll to position [31380, 0]
click at [690, 20] on button "CLASS SETTINGS" at bounding box center [688, 16] width 78 height 17
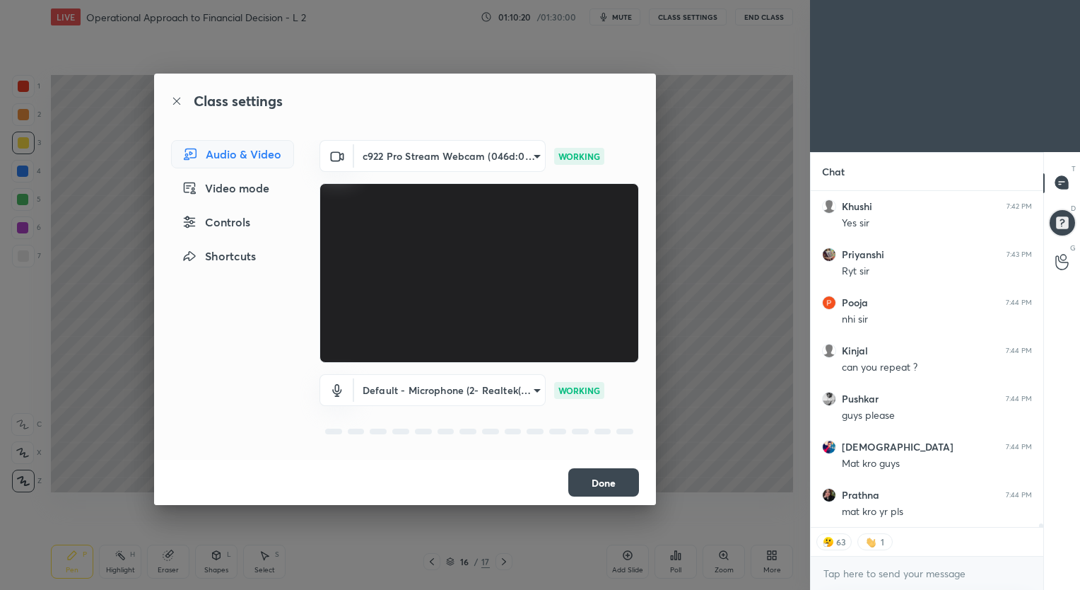
click at [249, 226] on div "Controls" at bounding box center [232, 222] width 123 height 28
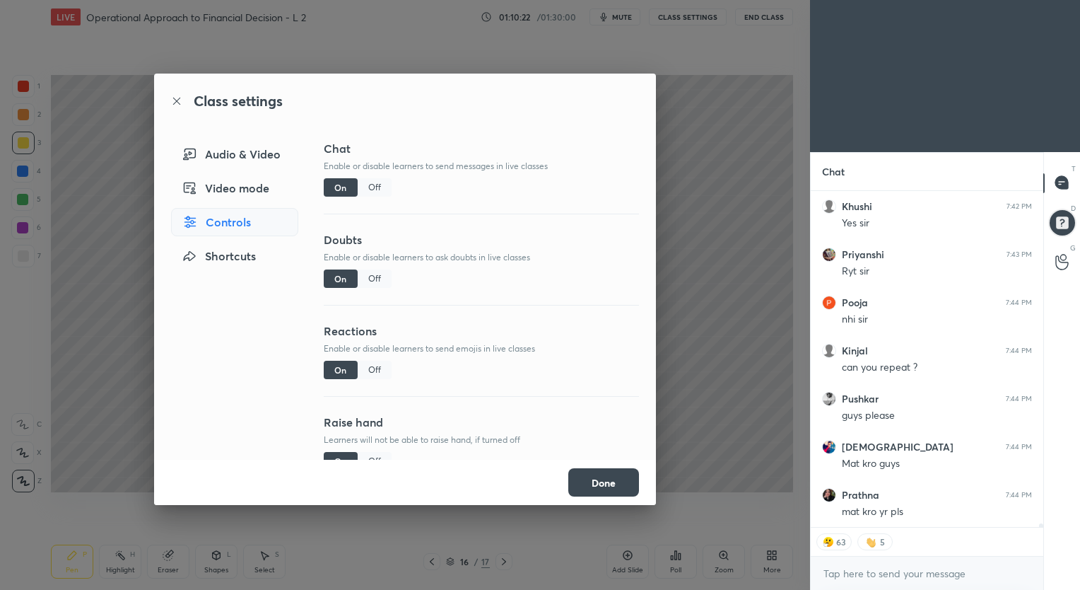
scroll to position [31428, 0]
click at [373, 371] on div "Off" at bounding box center [375, 370] width 34 height 18
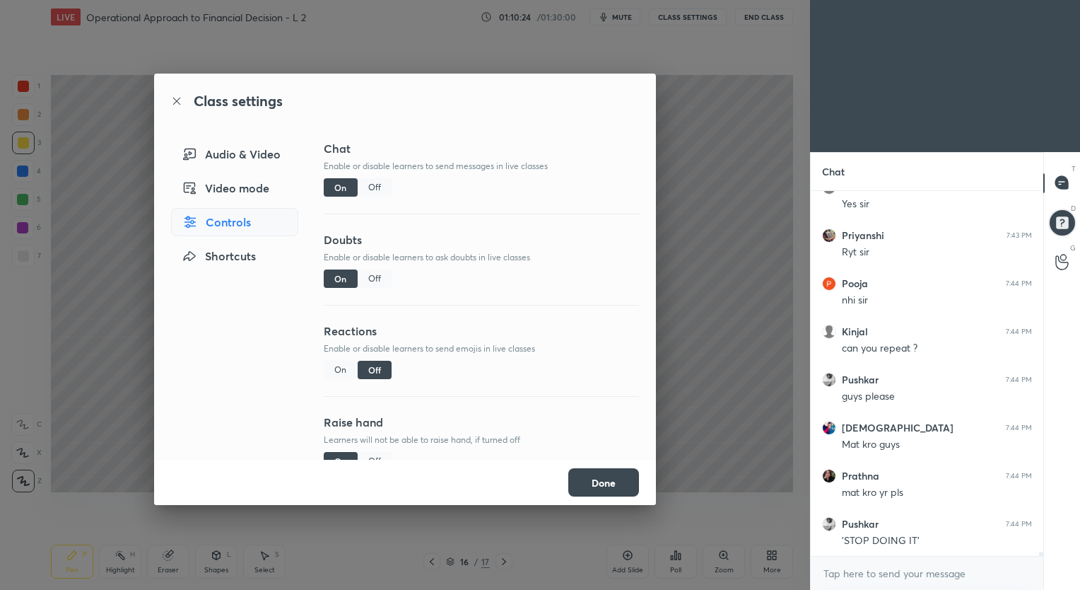
scroll to position [31447, 0]
click at [600, 482] on button "Done" at bounding box center [604, 482] width 71 height 28
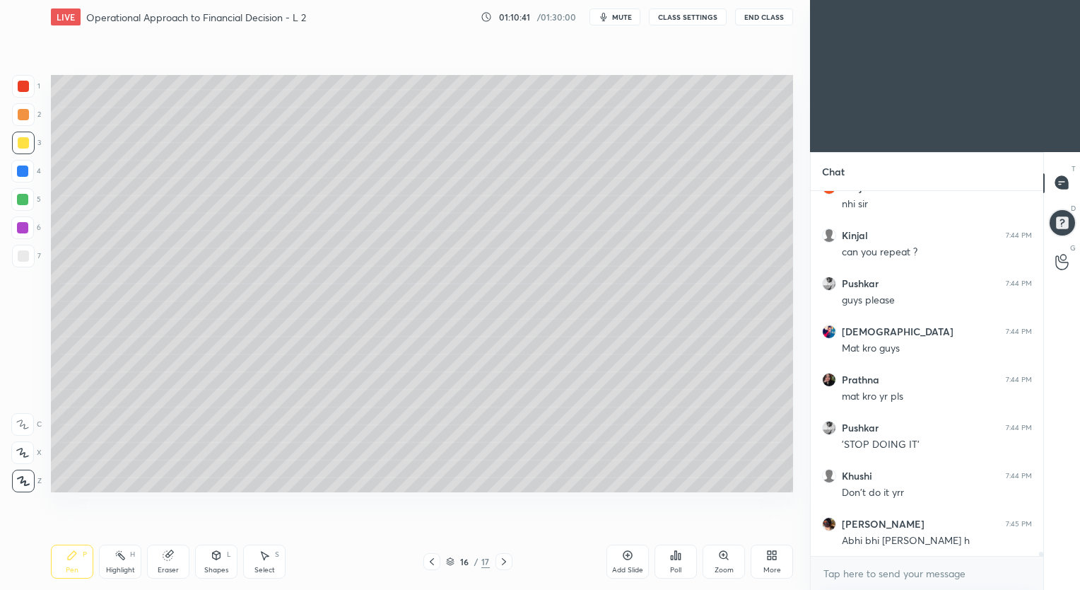
scroll to position [31543, 0]
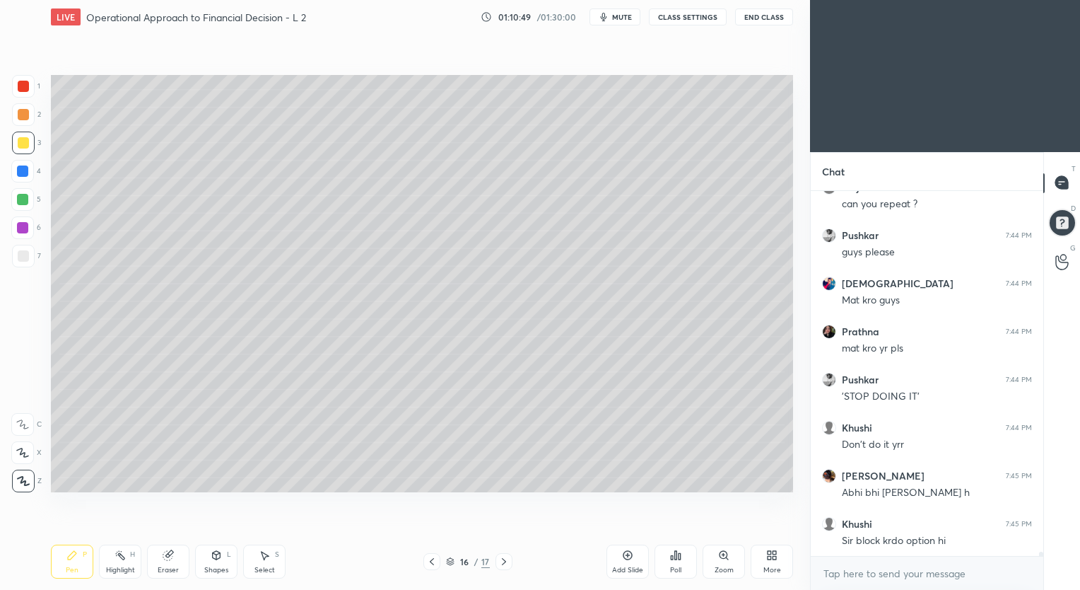
click at [173, 564] on div "Eraser" at bounding box center [168, 561] width 42 height 34
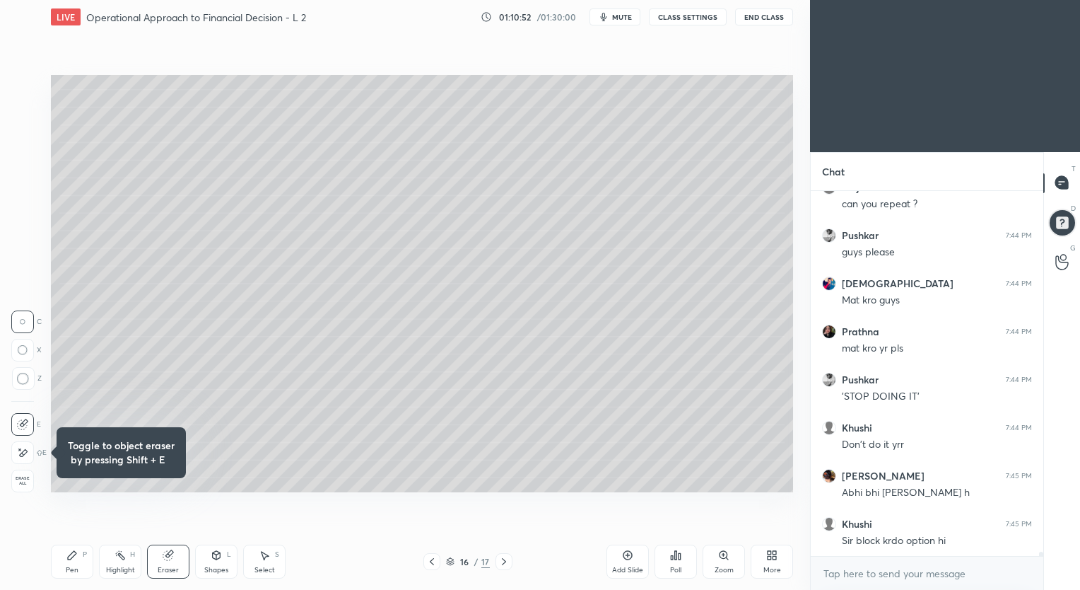
scroll to position [31591, 0]
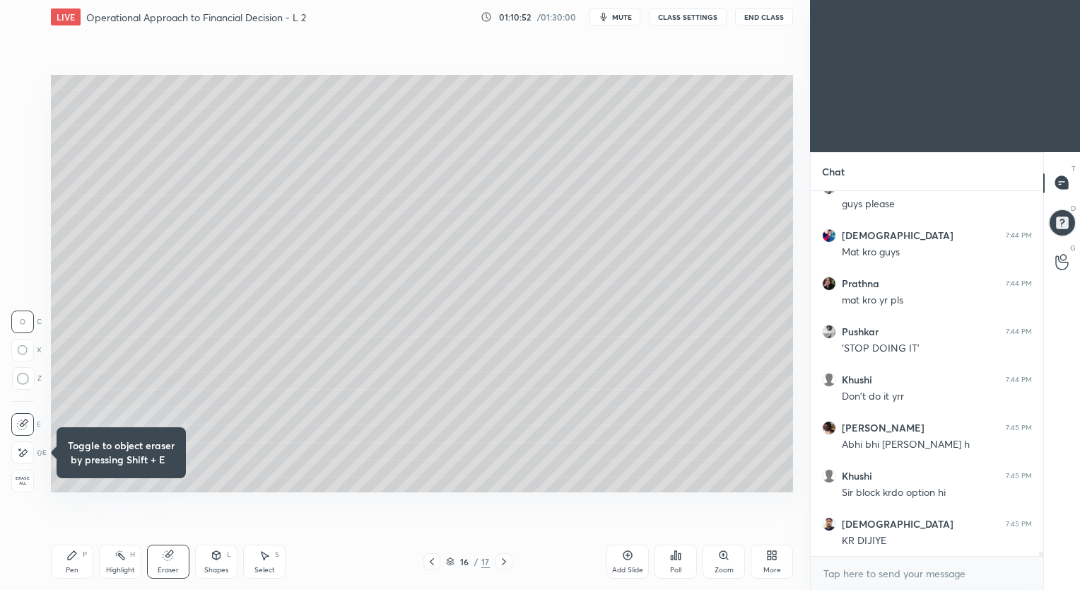
click at [77, 559] on icon at bounding box center [71, 554] width 11 height 11
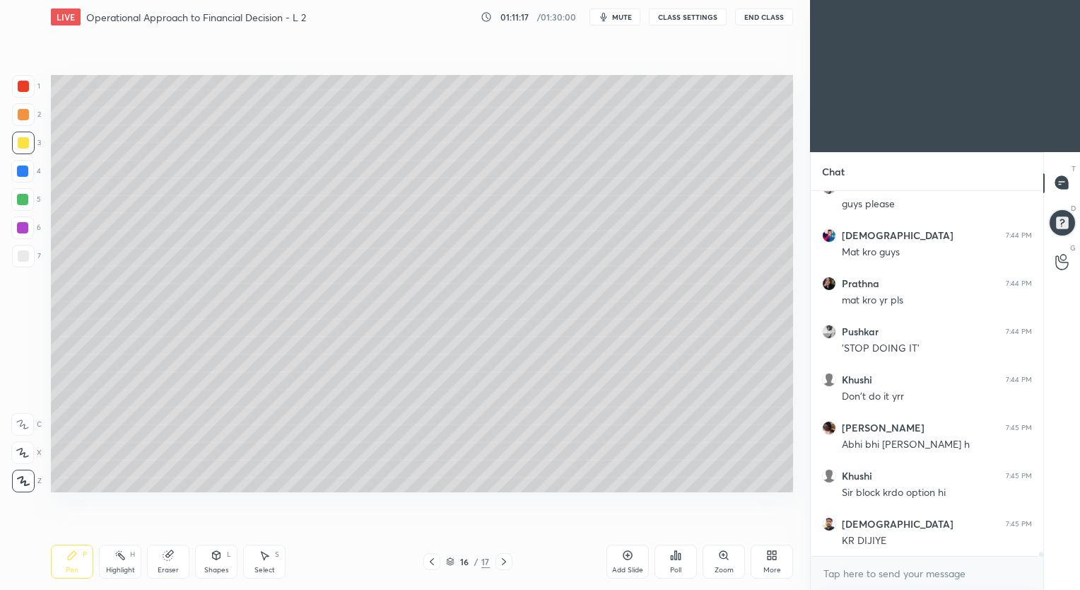
scroll to position [31639, 0]
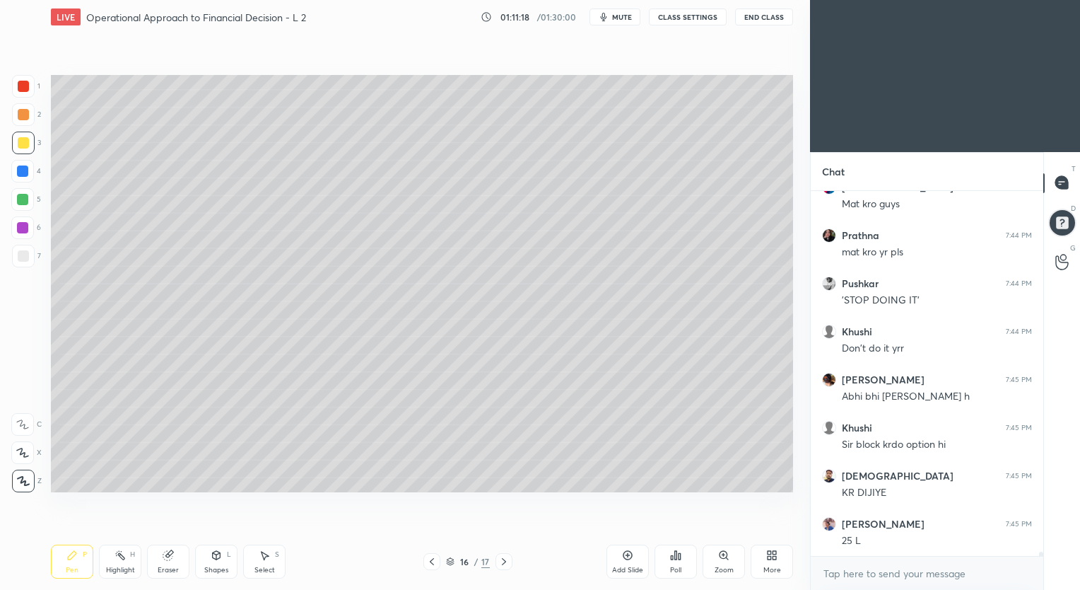
click at [169, 571] on div "Eraser" at bounding box center [168, 569] width 21 height 7
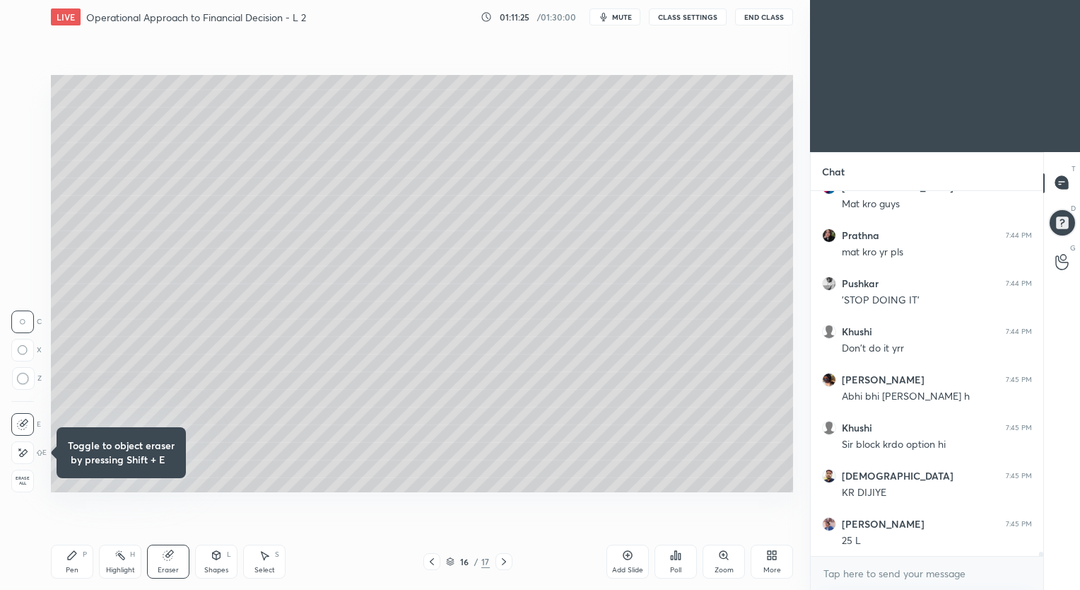
click at [78, 560] on div "Pen P" at bounding box center [72, 561] width 42 height 34
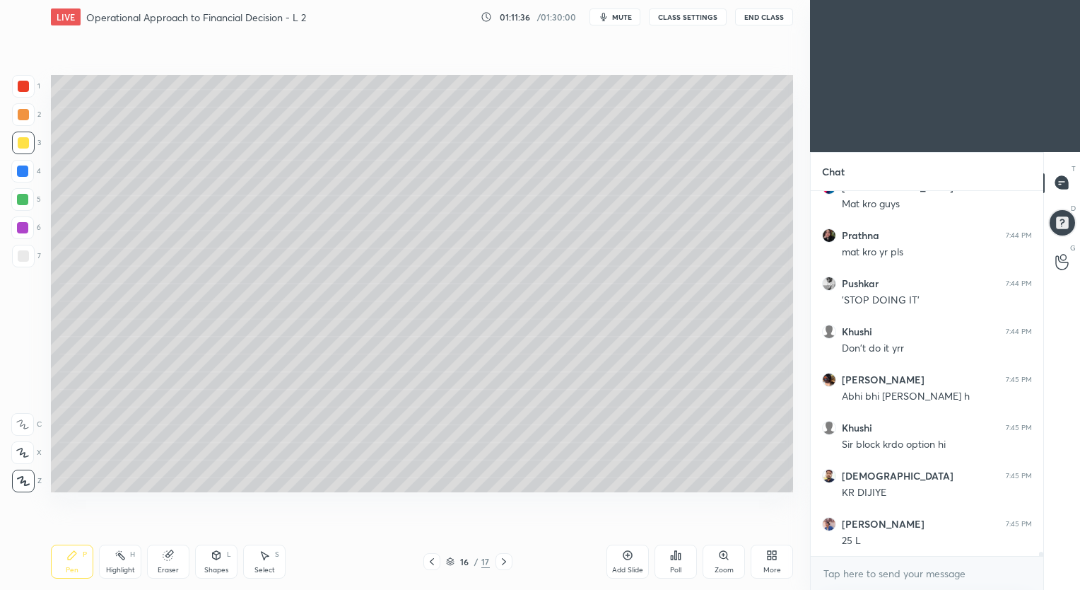
scroll to position [31687, 0]
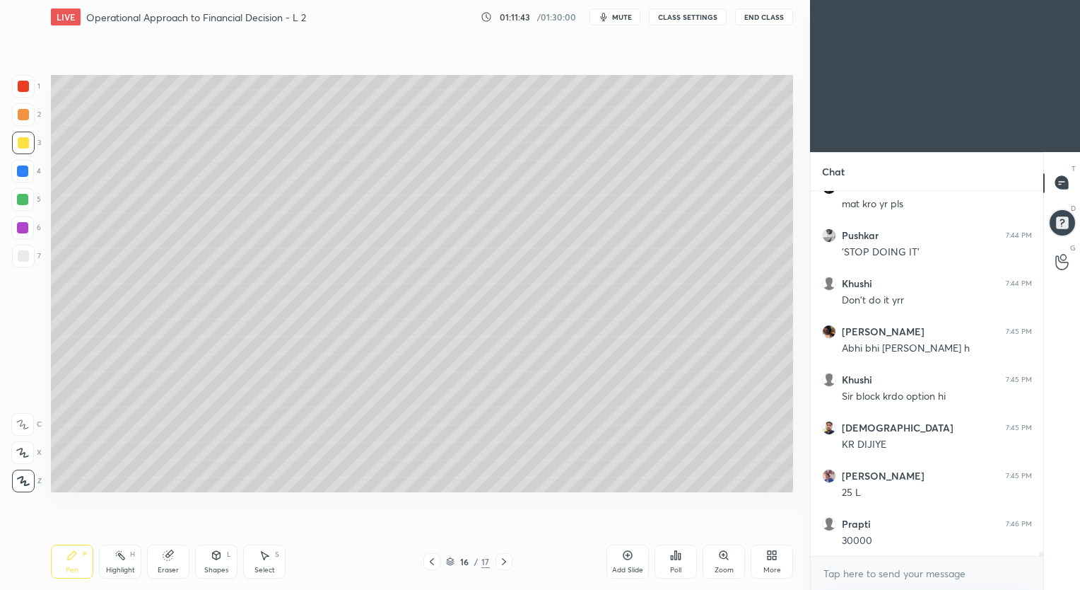
click at [161, 559] on div "Eraser" at bounding box center [168, 561] width 42 height 34
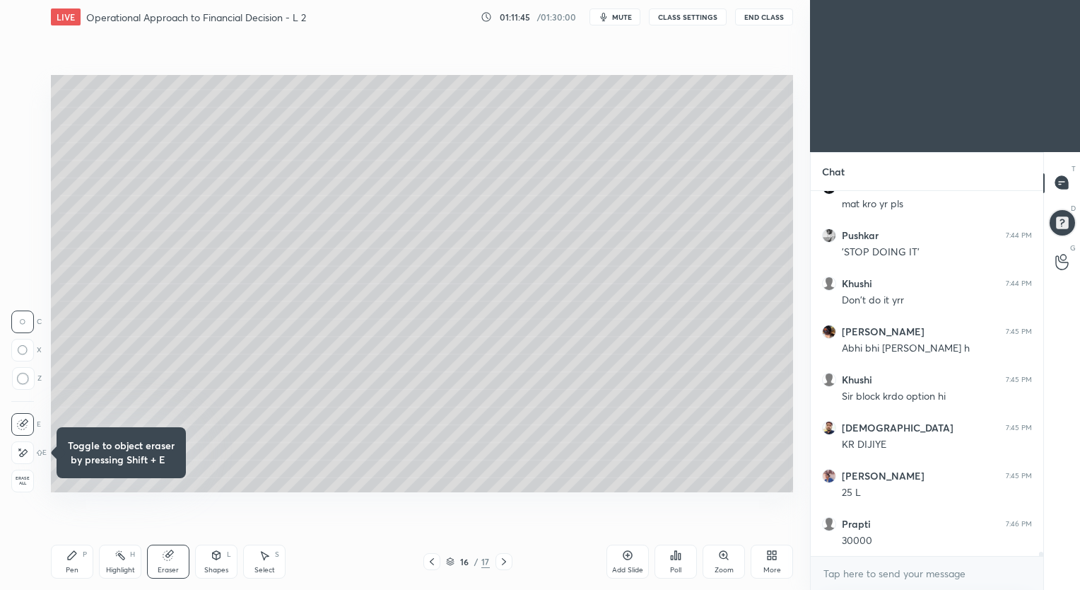
click at [78, 552] on div "Pen P" at bounding box center [72, 561] width 42 height 34
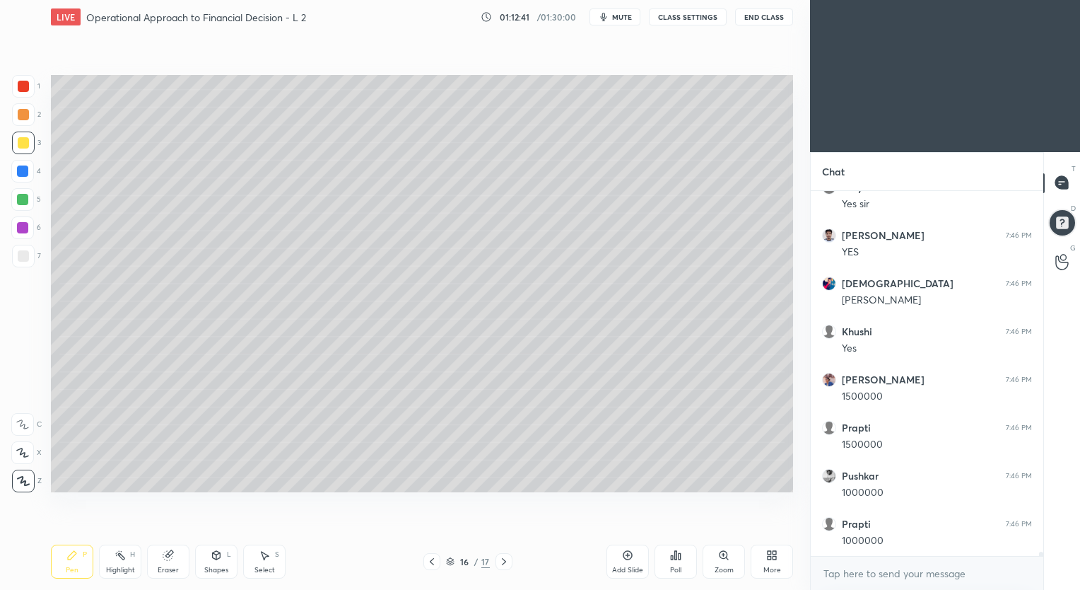
scroll to position [32456, 0]
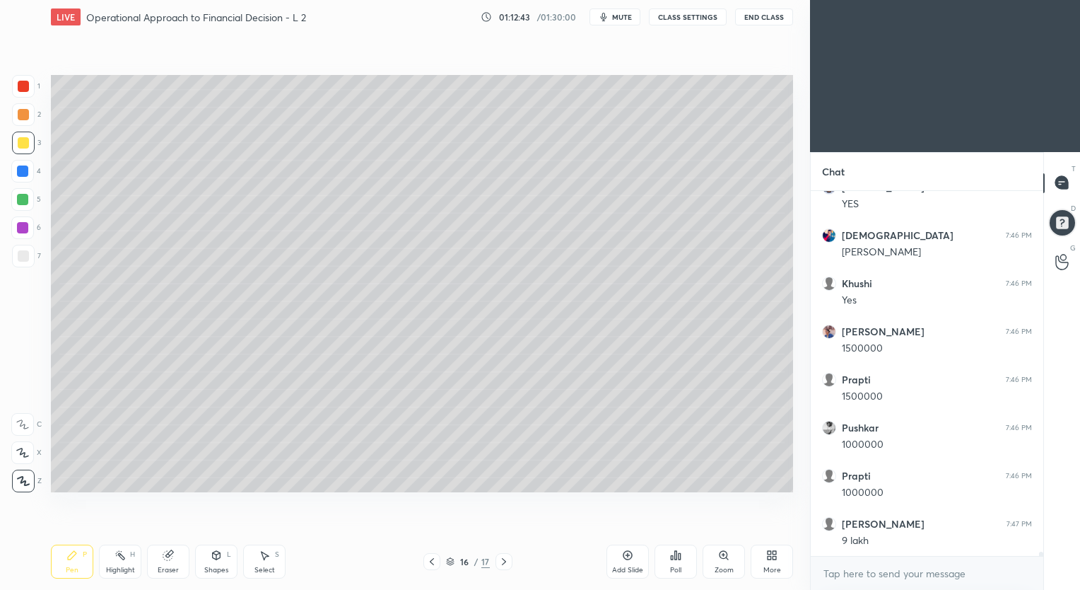
click at [170, 559] on icon at bounding box center [167, 555] width 9 height 9
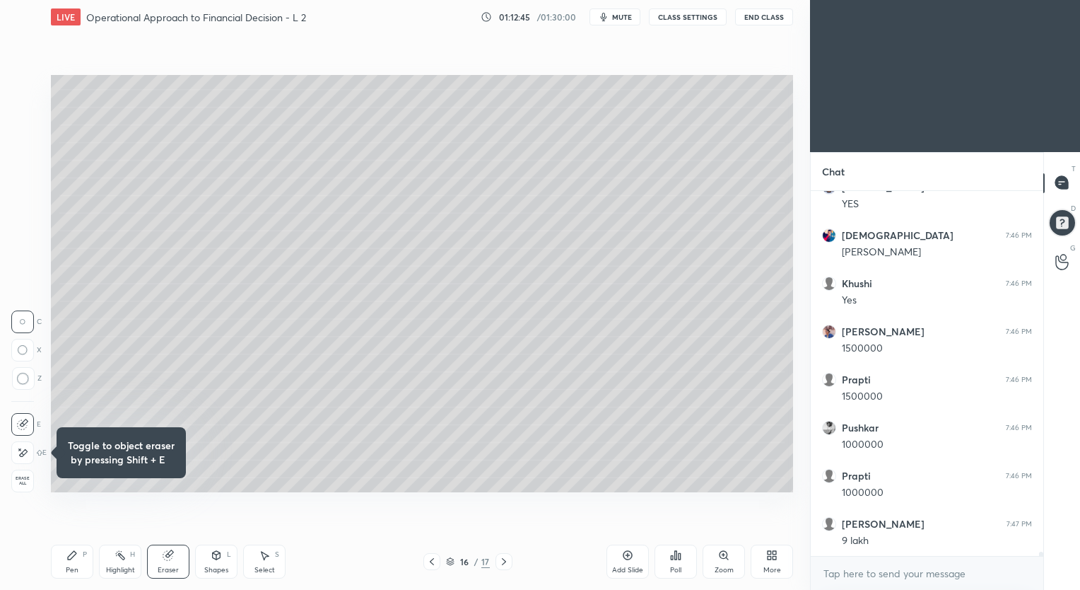
scroll to position [32505, 0]
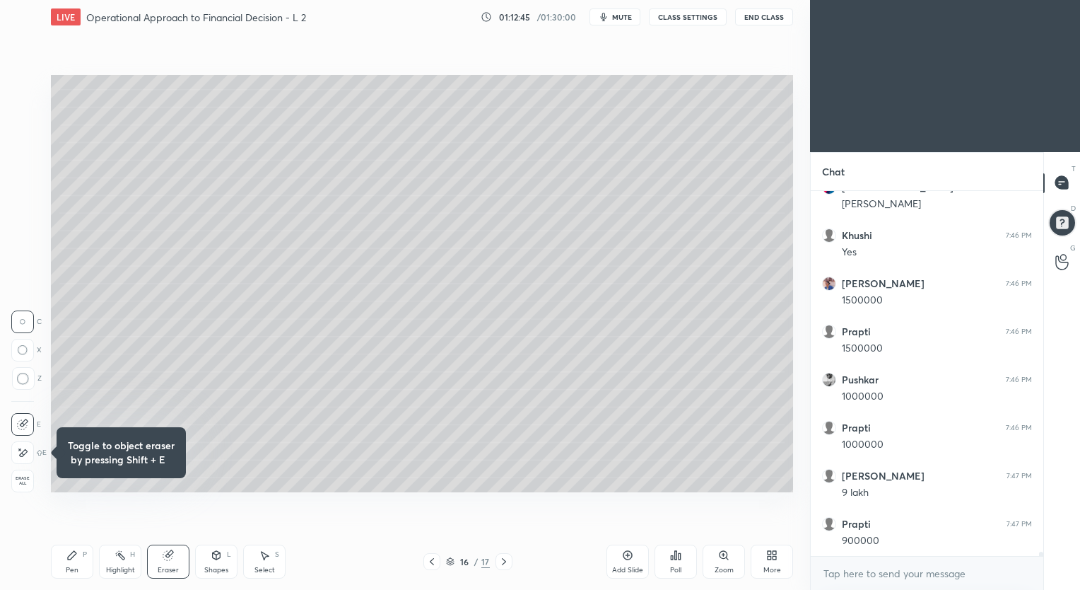
click at [73, 563] on div "Pen P" at bounding box center [72, 561] width 42 height 34
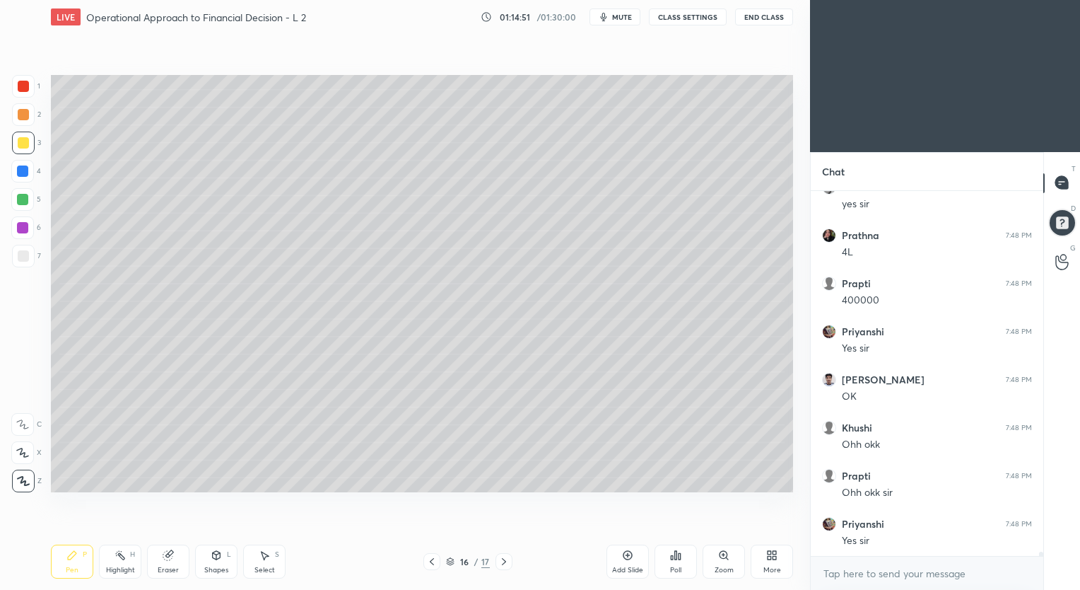
scroll to position [33625, 0]
click at [619, 558] on div "Add Slide" at bounding box center [628, 561] width 42 height 34
click at [431, 561] on icon at bounding box center [431, 561] width 11 height 11
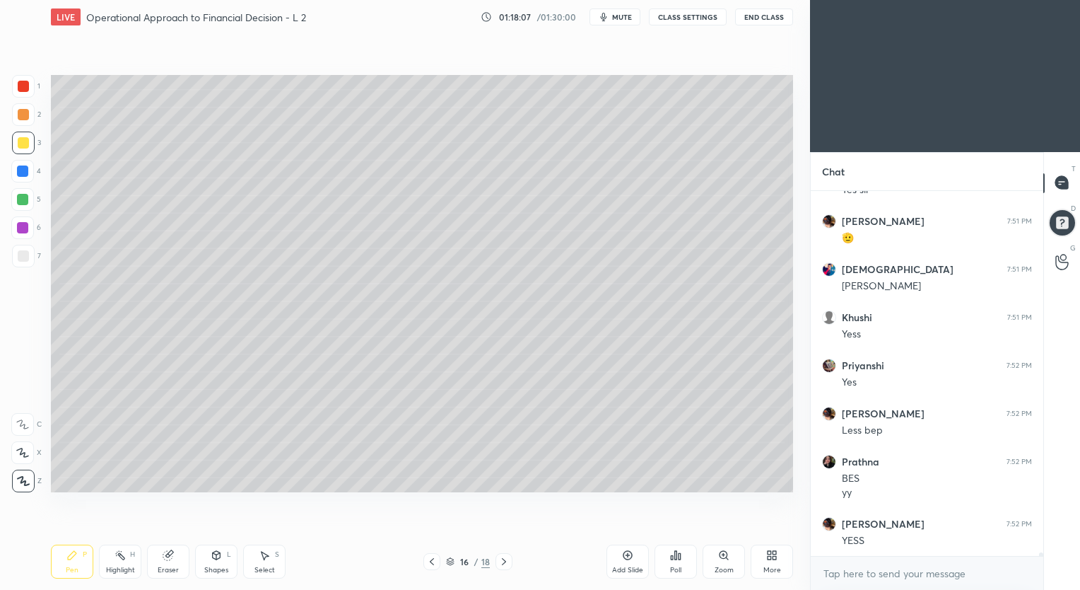
scroll to position [34841, 0]
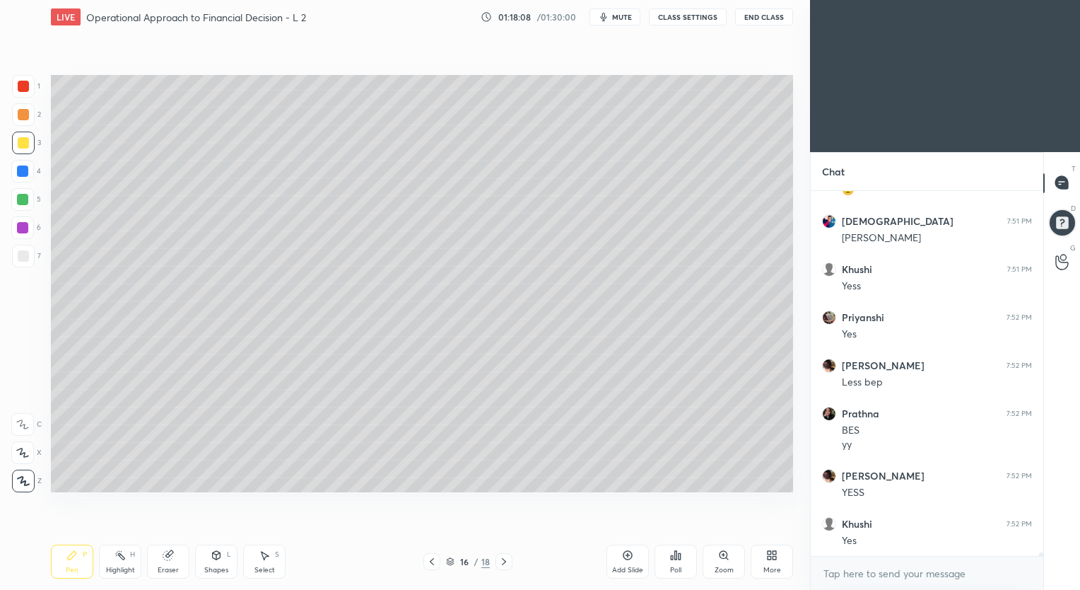
click at [622, 558] on icon at bounding box center [627, 554] width 11 height 11
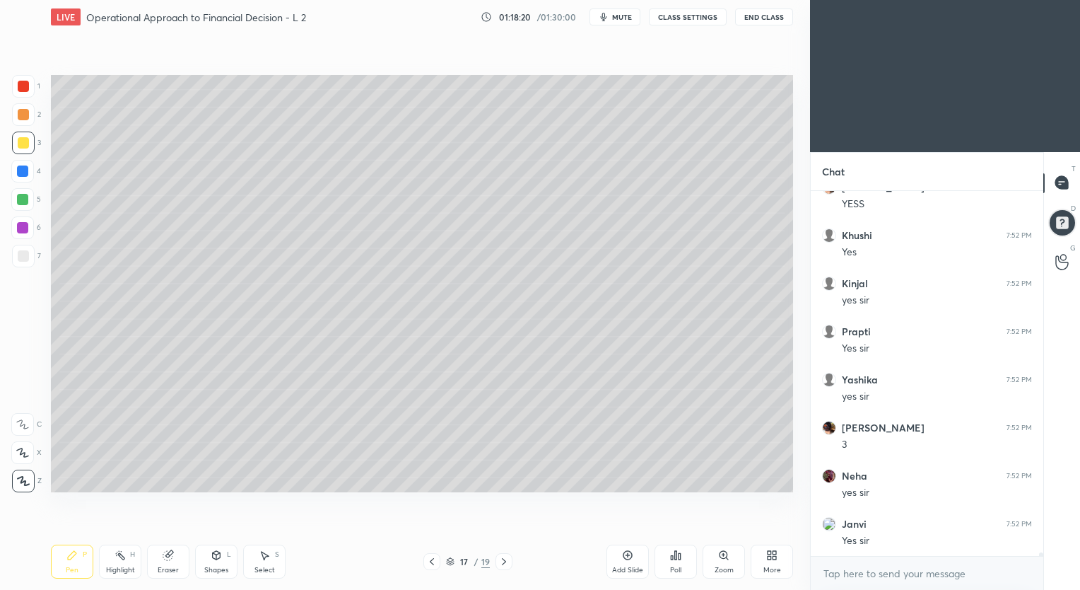
scroll to position [35177, 0]
click at [175, 557] on div "Eraser" at bounding box center [168, 561] width 42 height 34
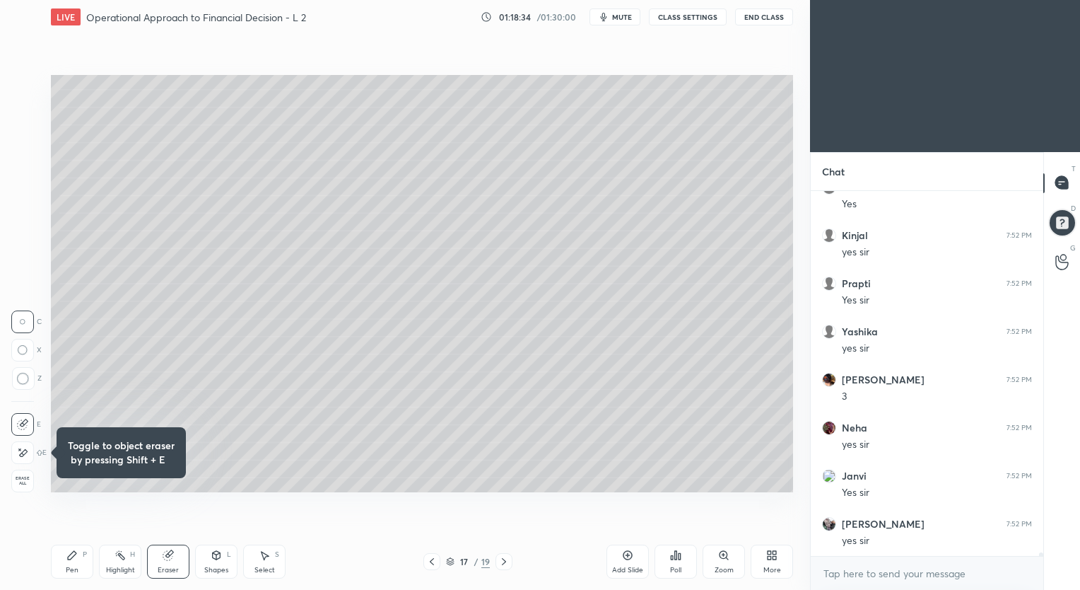
click at [74, 560] on icon at bounding box center [71, 554] width 11 height 11
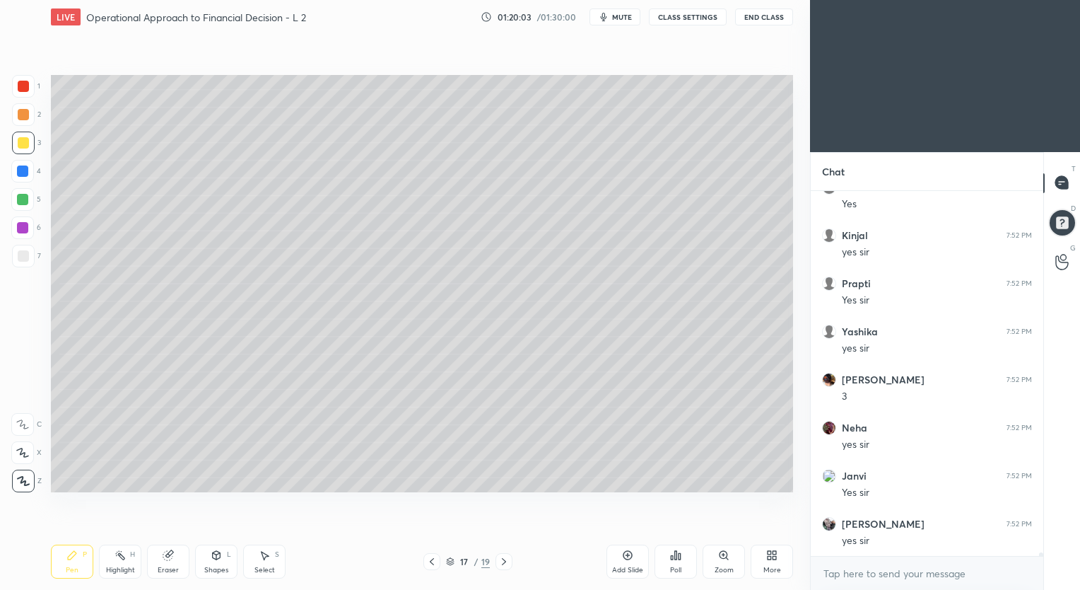
click at [758, 16] on button "End Class" at bounding box center [764, 16] width 58 height 17
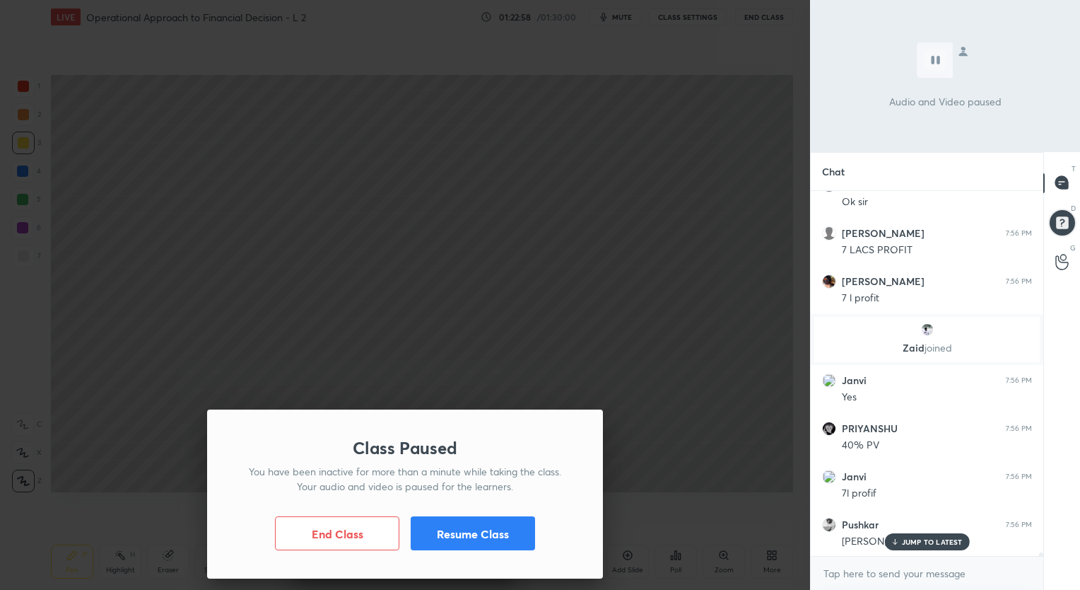
scroll to position [34123, 0]
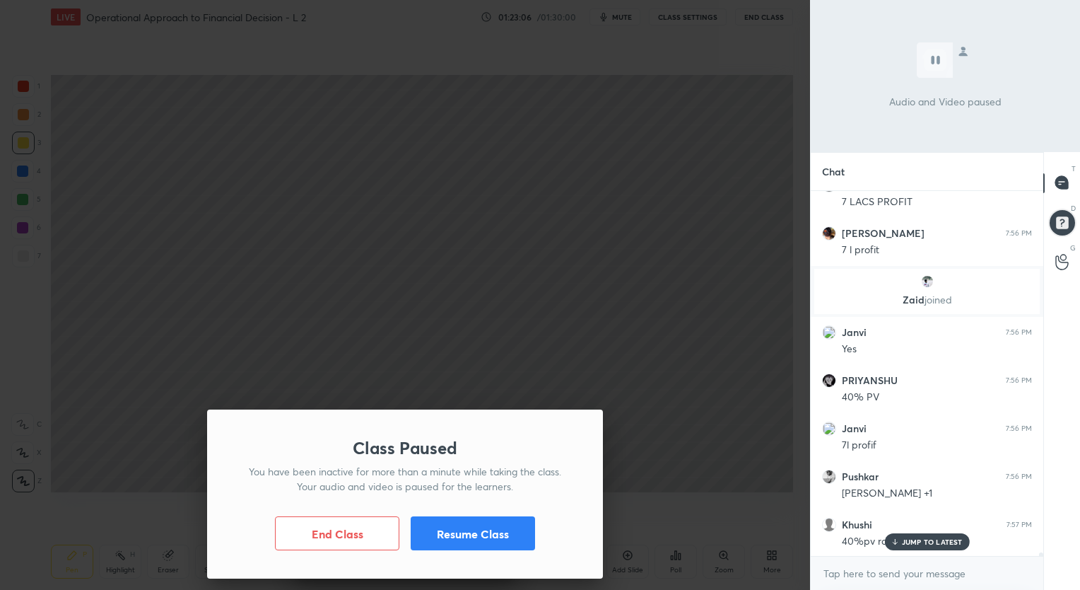
click at [503, 528] on button "Resume Class" at bounding box center [473, 533] width 124 height 34
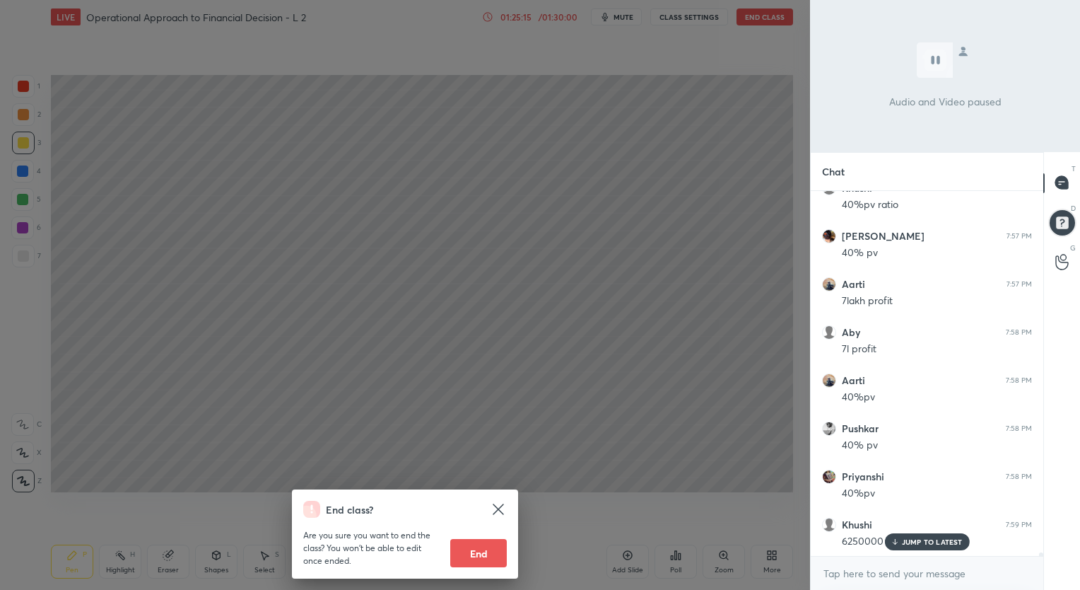
scroll to position [34508, 0]
click at [497, 508] on icon at bounding box center [498, 508] width 11 height 11
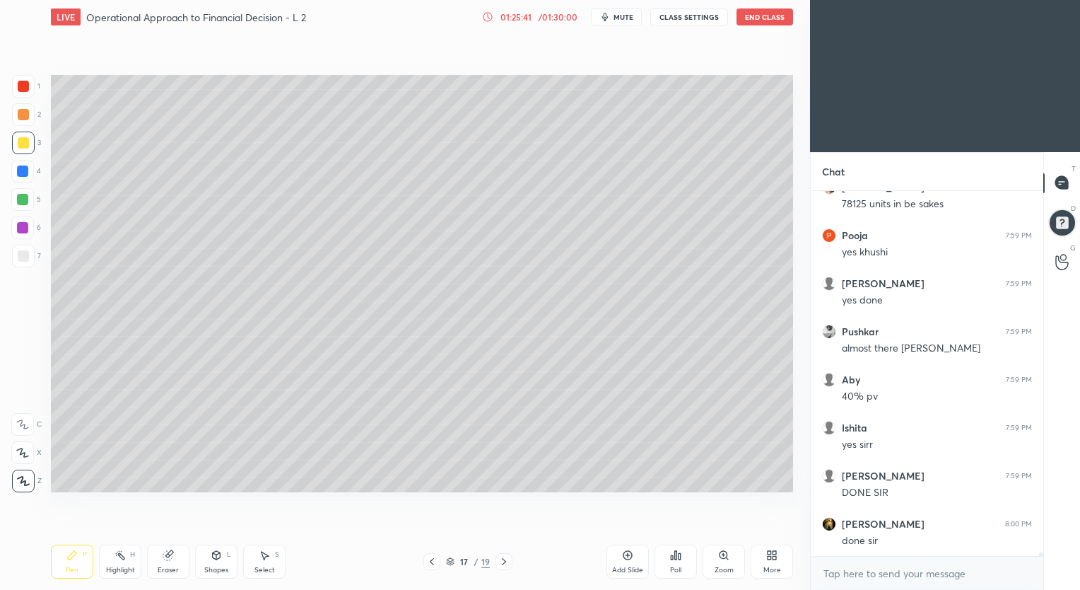
scroll to position [35050, 0]
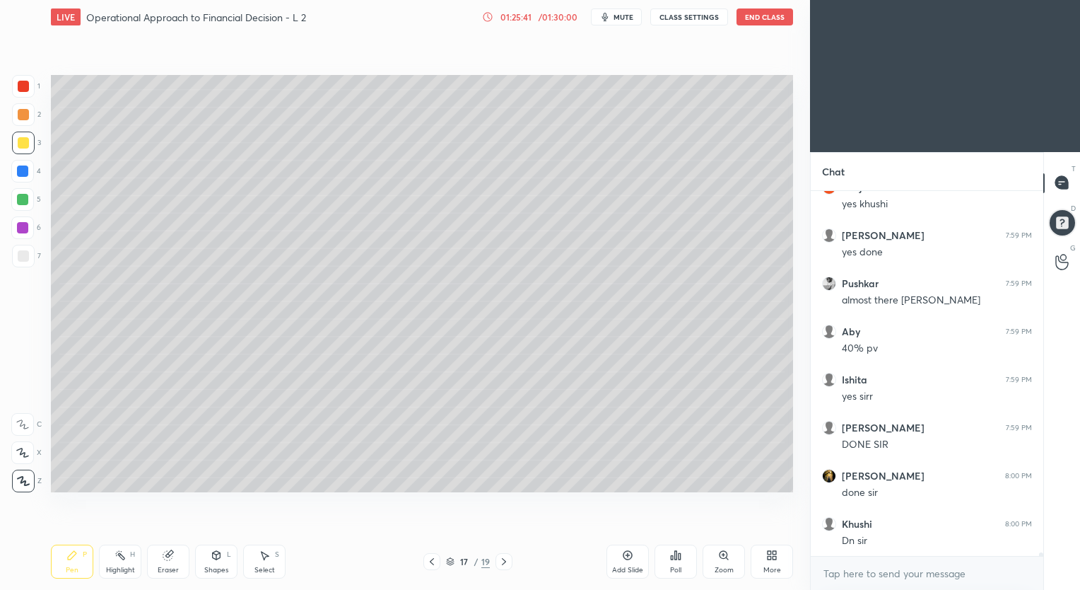
click at [622, 553] on div "Add Slide" at bounding box center [628, 561] width 42 height 34
click at [28, 247] on div at bounding box center [23, 256] width 23 height 23
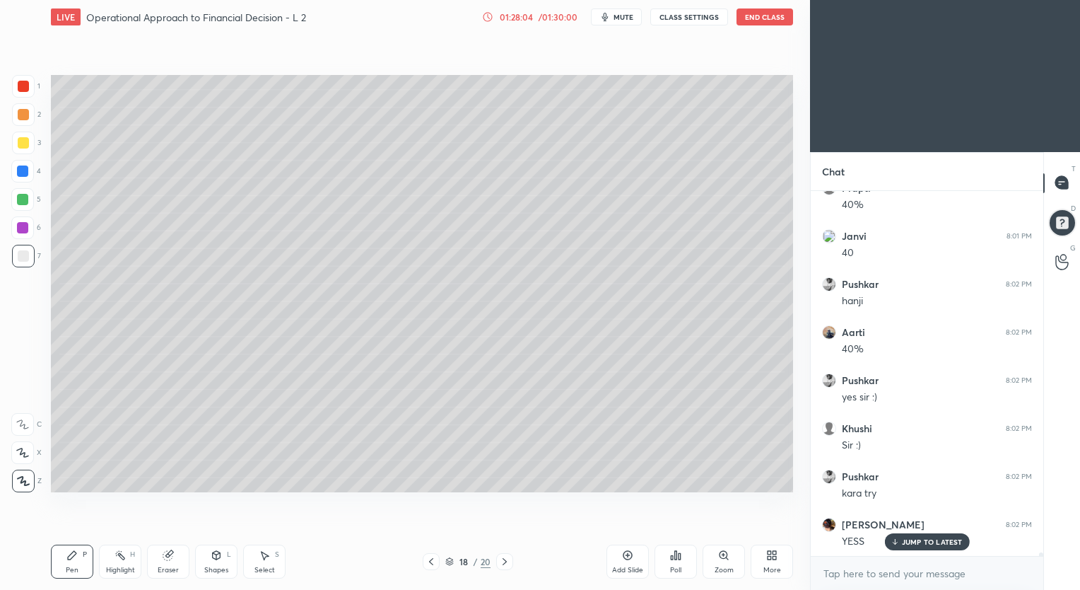
scroll to position [35812, 0]
click at [628, 556] on icon at bounding box center [628, 555] width 4 height 4
click at [165, 566] on div "Eraser" at bounding box center [168, 569] width 21 height 7
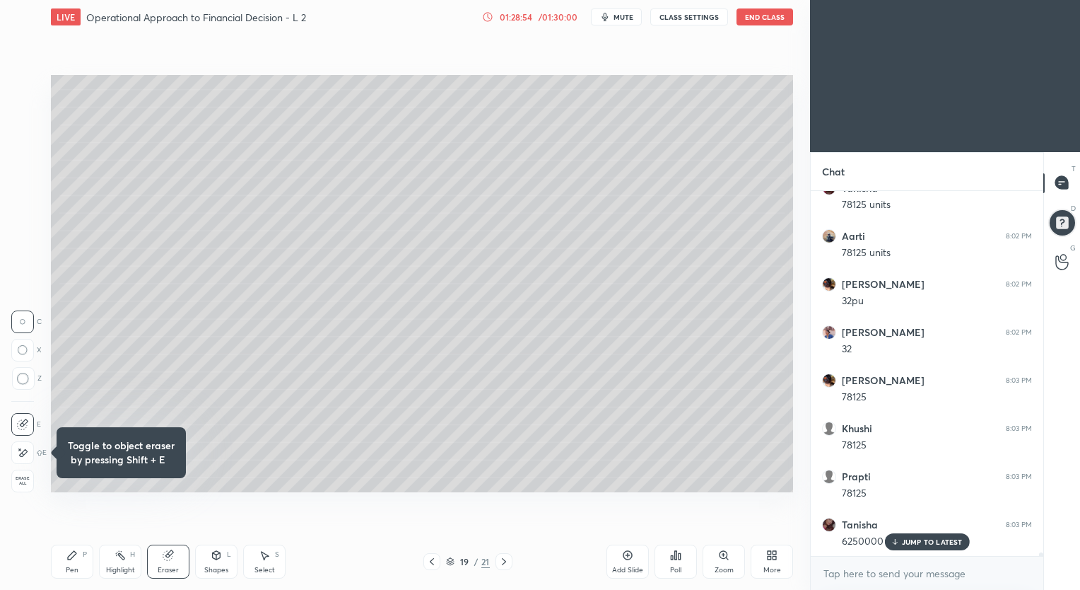
click at [72, 561] on icon at bounding box center [71, 554] width 11 height 11
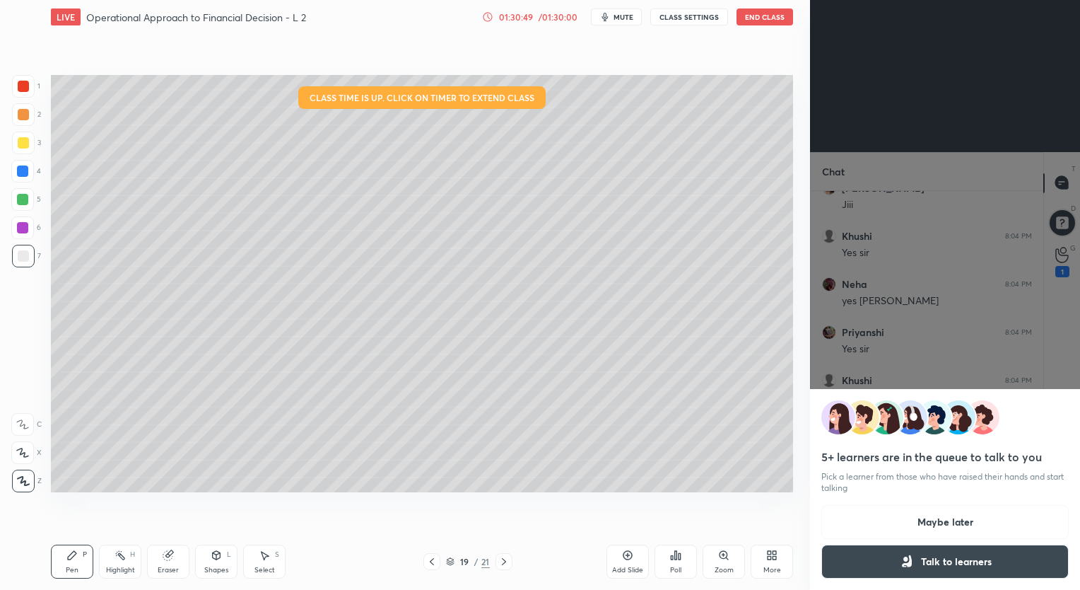
scroll to position [37749, 0]
click at [929, 566] on button "Talk to learners" at bounding box center [945, 561] width 247 height 34
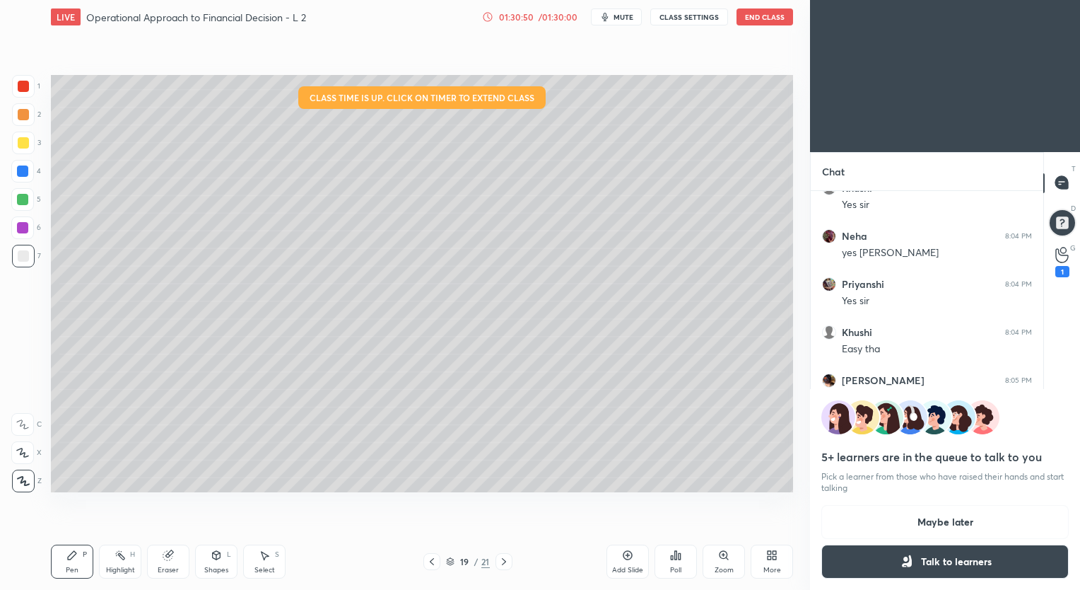
scroll to position [5, 4]
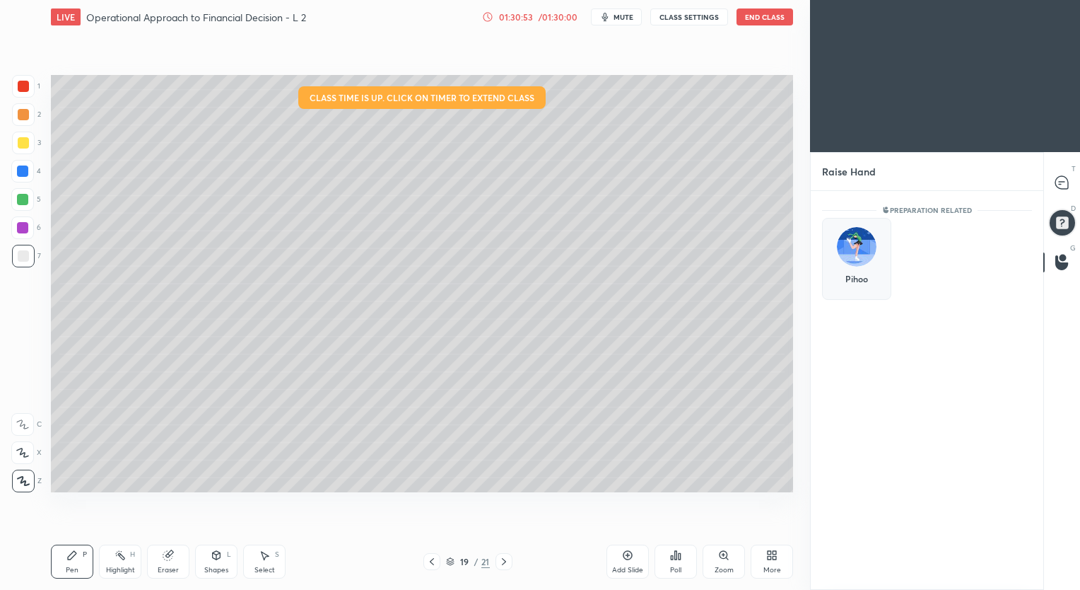
click at [857, 245] on img "grid" at bounding box center [857, 247] width 40 height 40
click at [859, 284] on button "INVITE" at bounding box center [857, 288] width 57 height 18
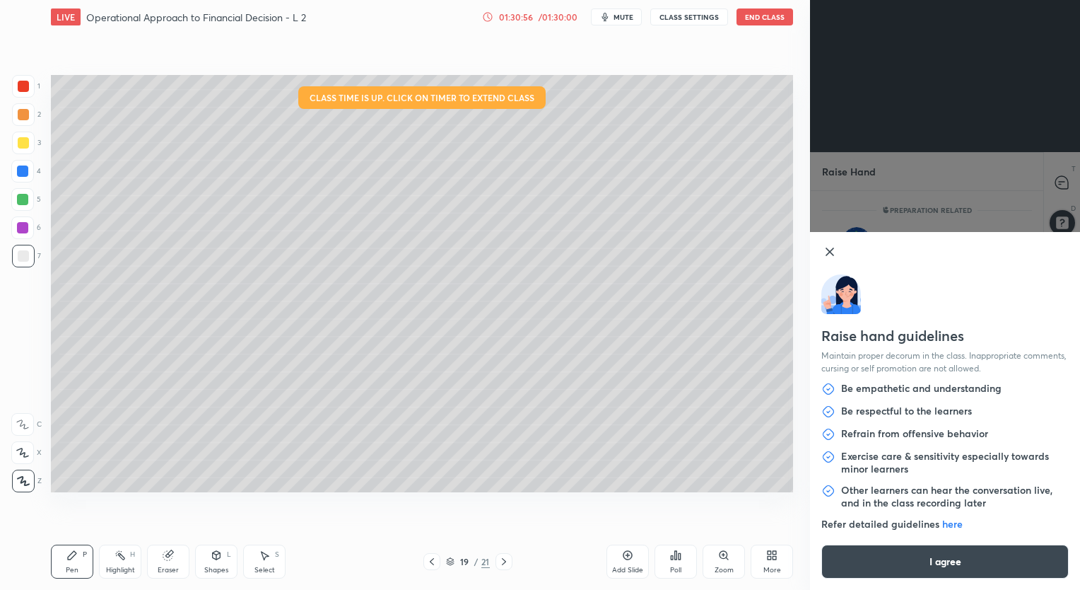
click at [911, 559] on button "I agree" at bounding box center [945, 561] width 247 height 34
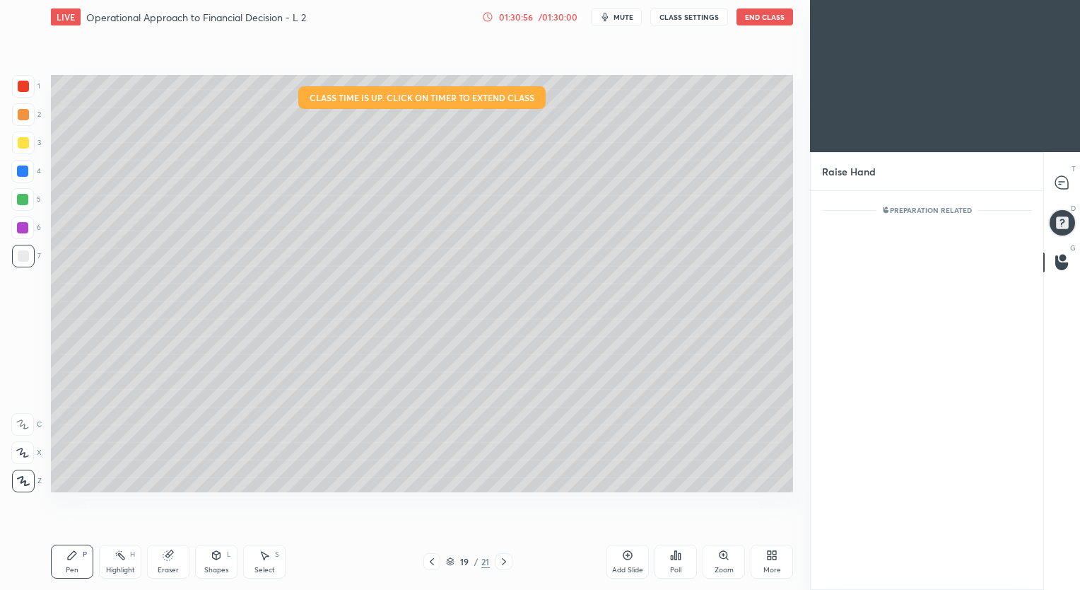
scroll to position [4, 4]
click at [1053, 179] on div at bounding box center [1063, 182] width 28 height 25
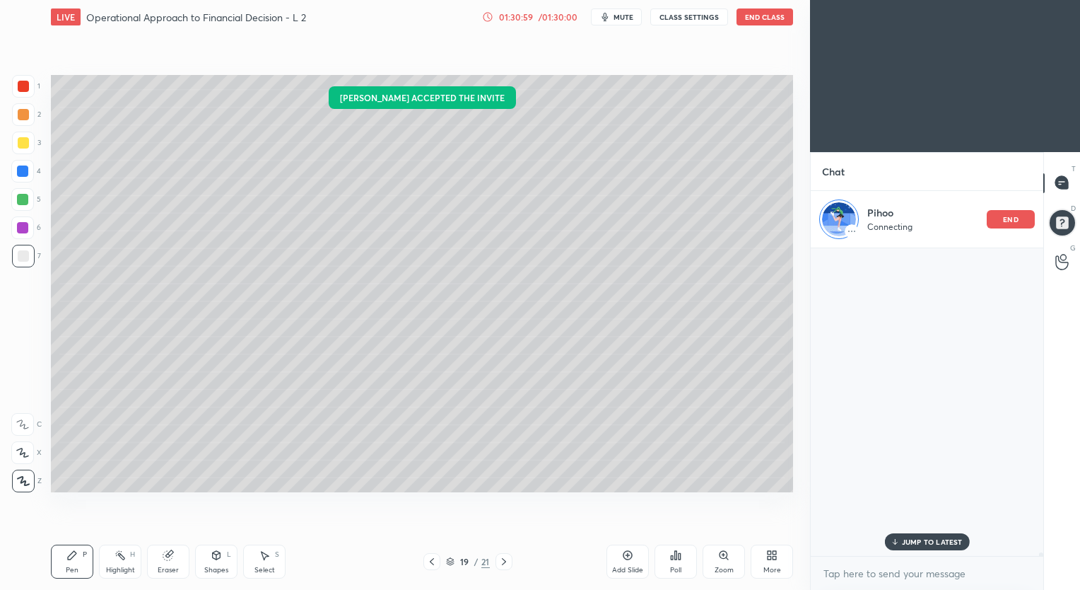
scroll to position [304, 228]
click at [922, 539] on p "2 NEW MESSAGES" at bounding box center [932, 541] width 65 height 8
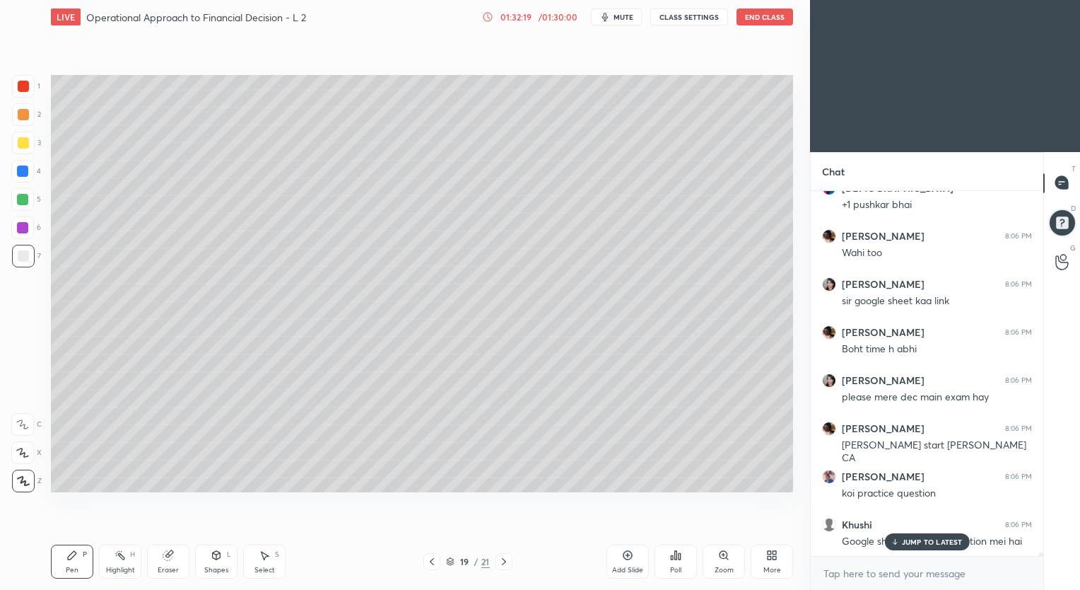
scroll to position [39251, 0]
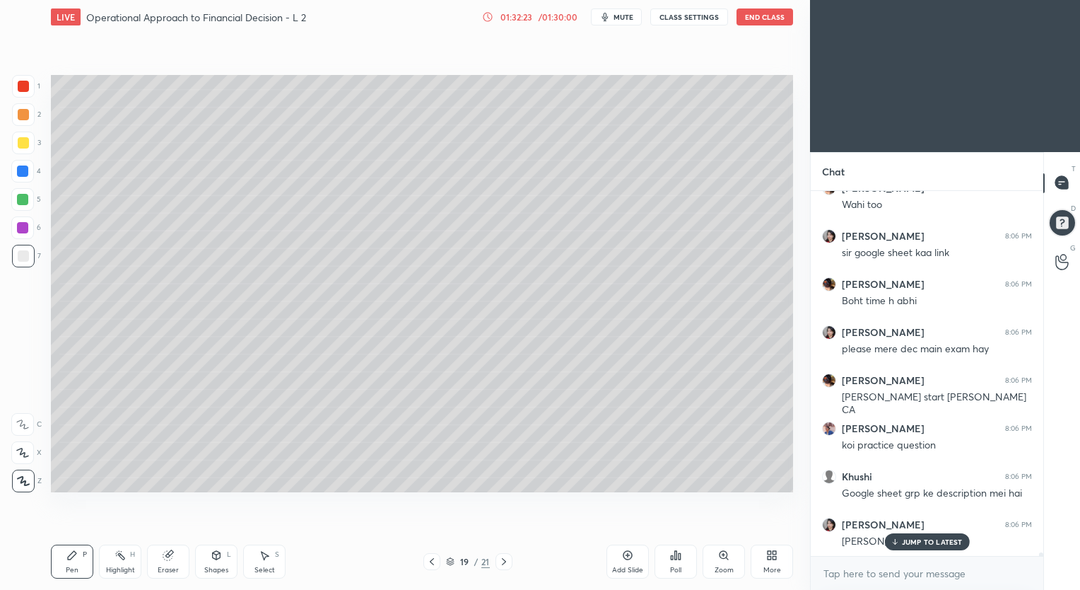
click at [619, 554] on div "Add Slide" at bounding box center [628, 561] width 42 height 34
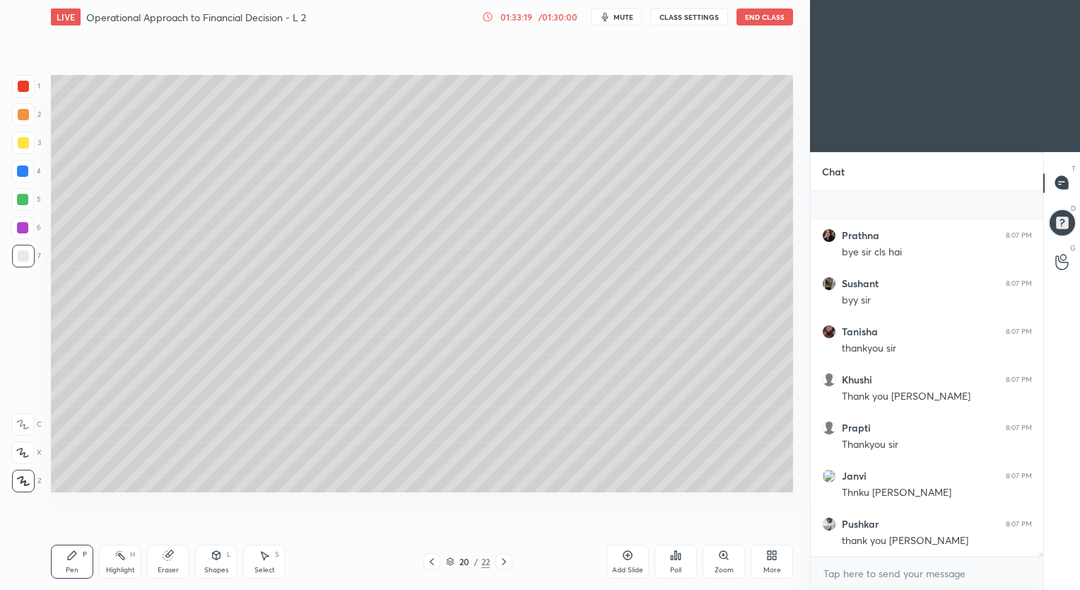
scroll to position [40289, 0]
click at [173, 566] on div "Eraser" at bounding box center [168, 569] width 21 height 7
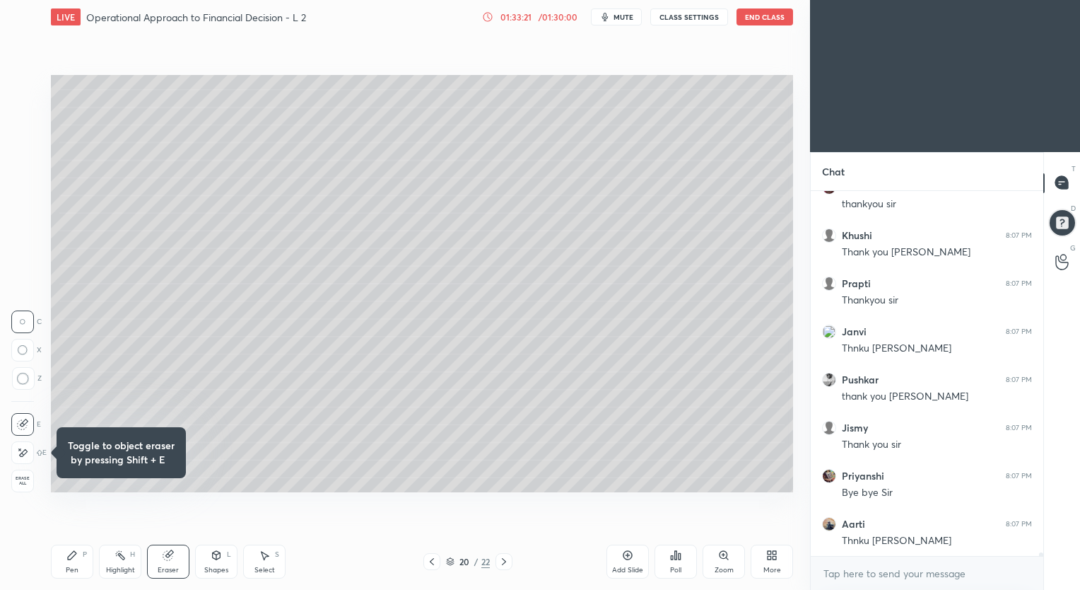
scroll to position [40385, 0]
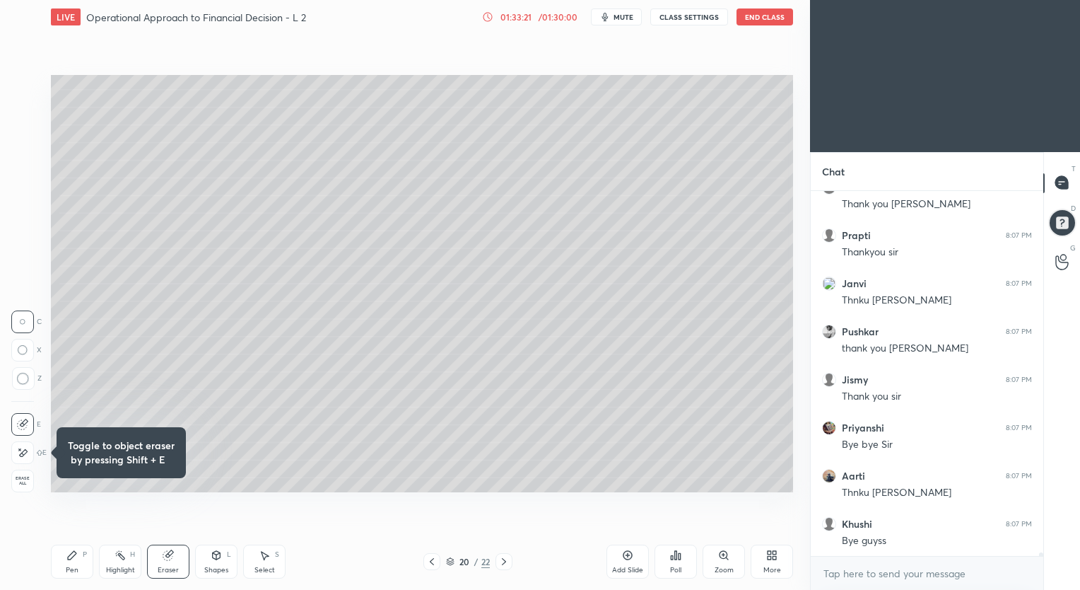
click at [32, 453] on div at bounding box center [22, 452] width 23 height 23
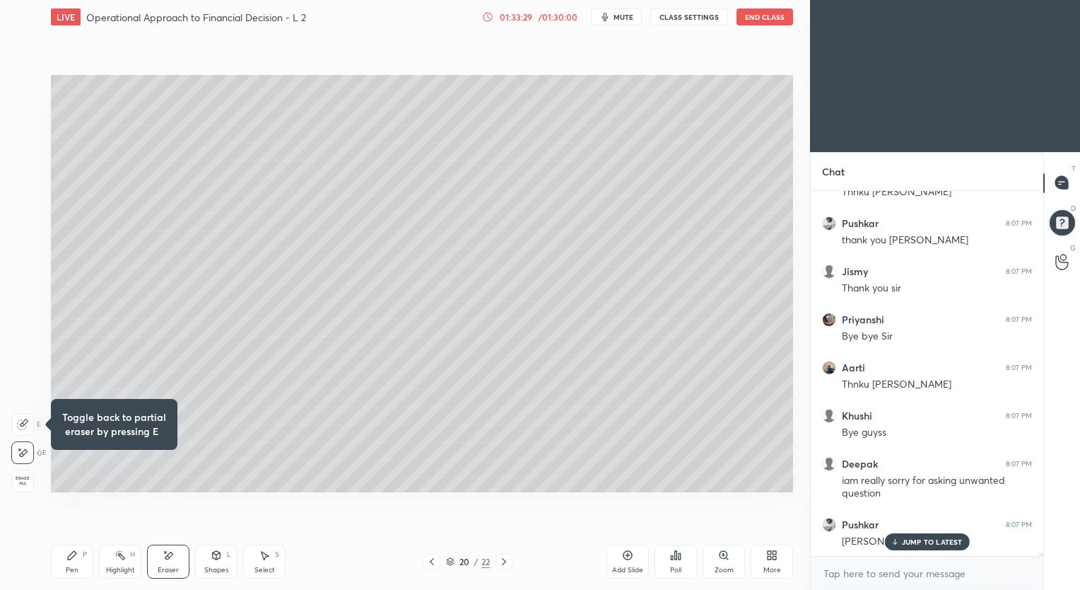
scroll to position [40541, 0]
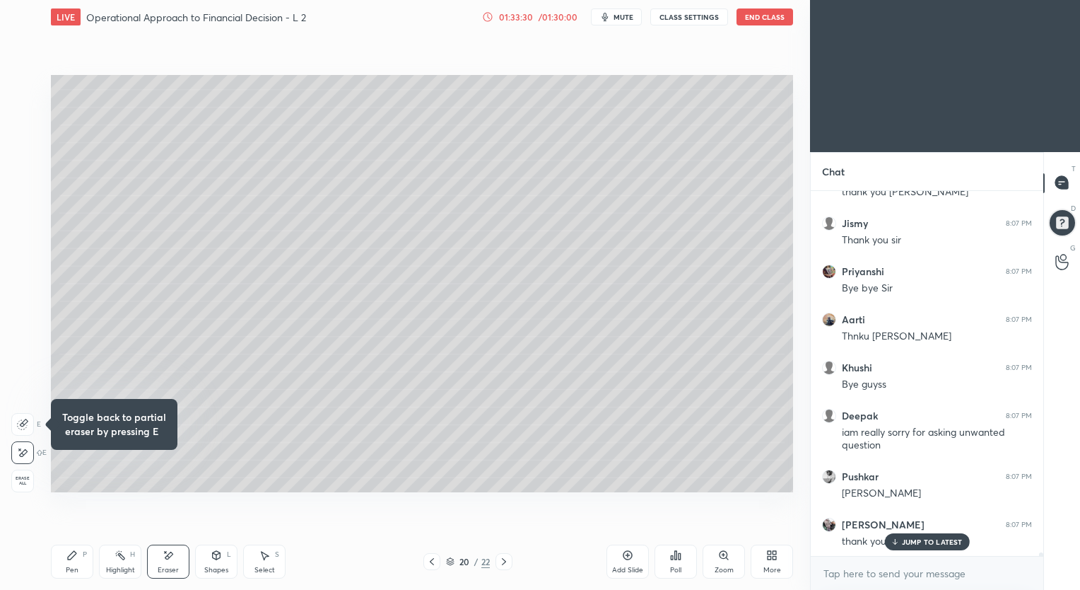
click at [76, 564] on div "Pen P" at bounding box center [72, 561] width 42 height 34
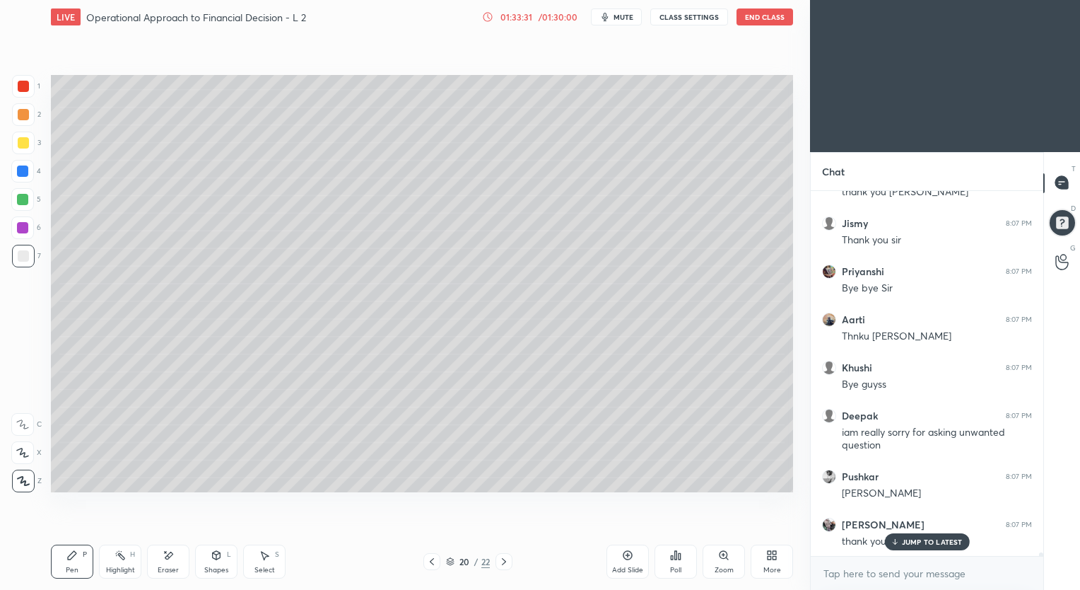
click at [755, 19] on button "End Class" at bounding box center [765, 16] width 57 height 17
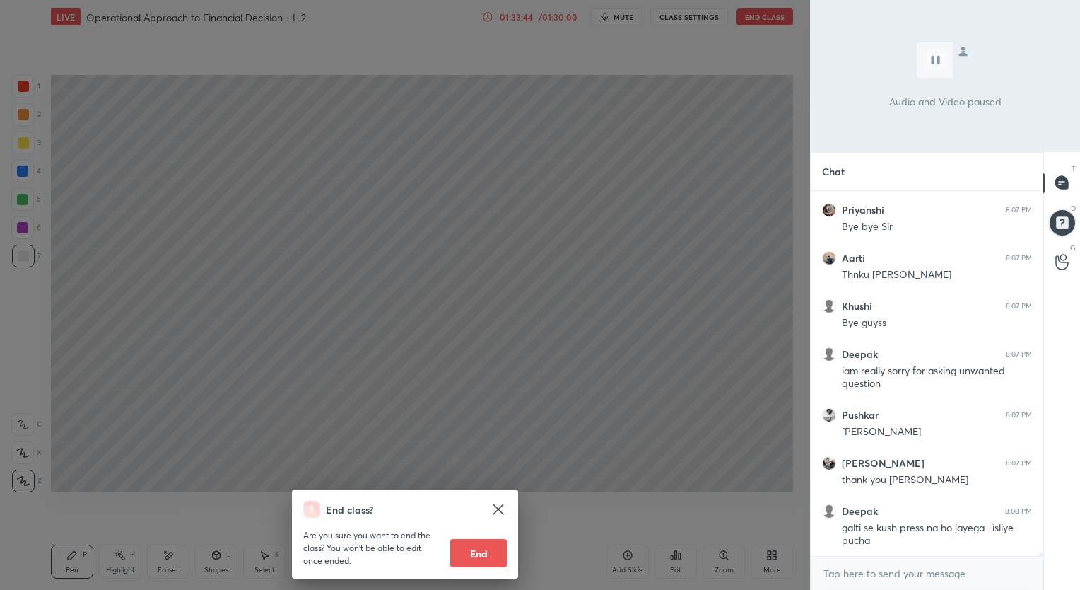
scroll to position [40651, 0]
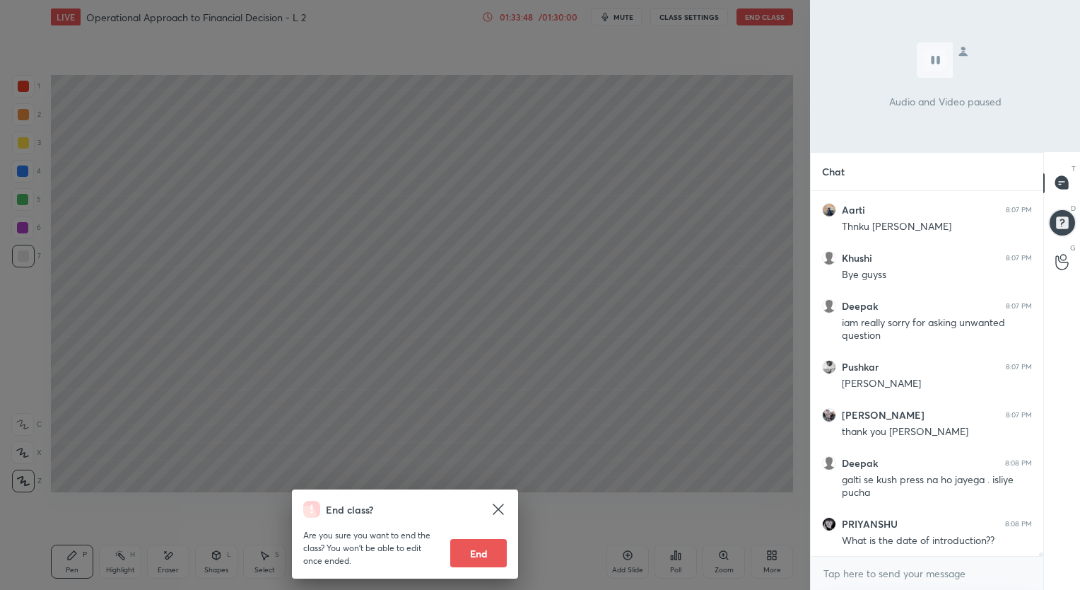
click at [484, 554] on button "End" at bounding box center [478, 553] width 57 height 28
type textarea "x"
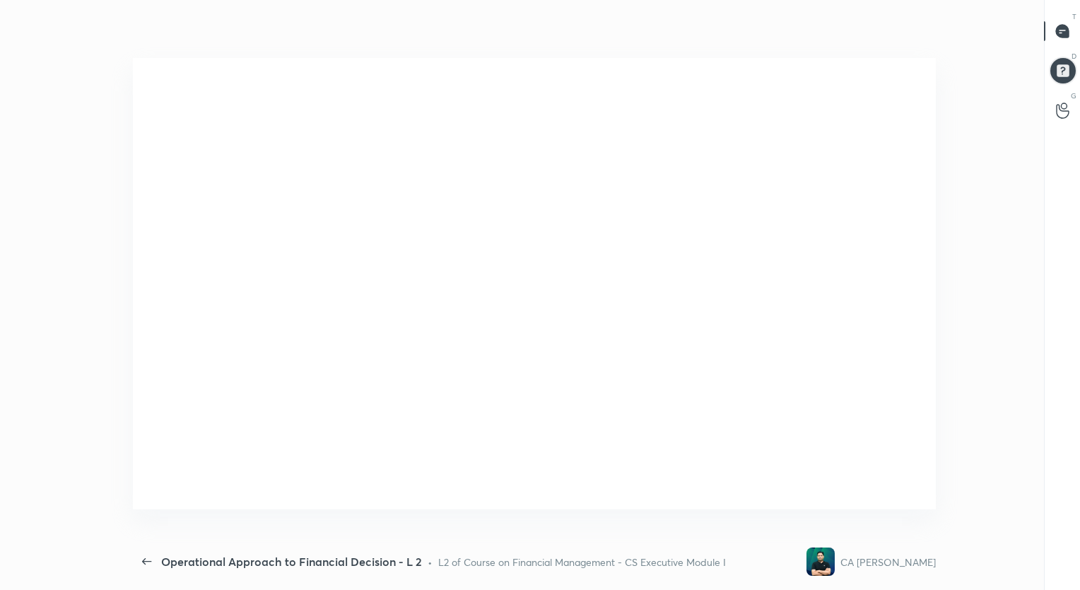
scroll to position [0, 0]
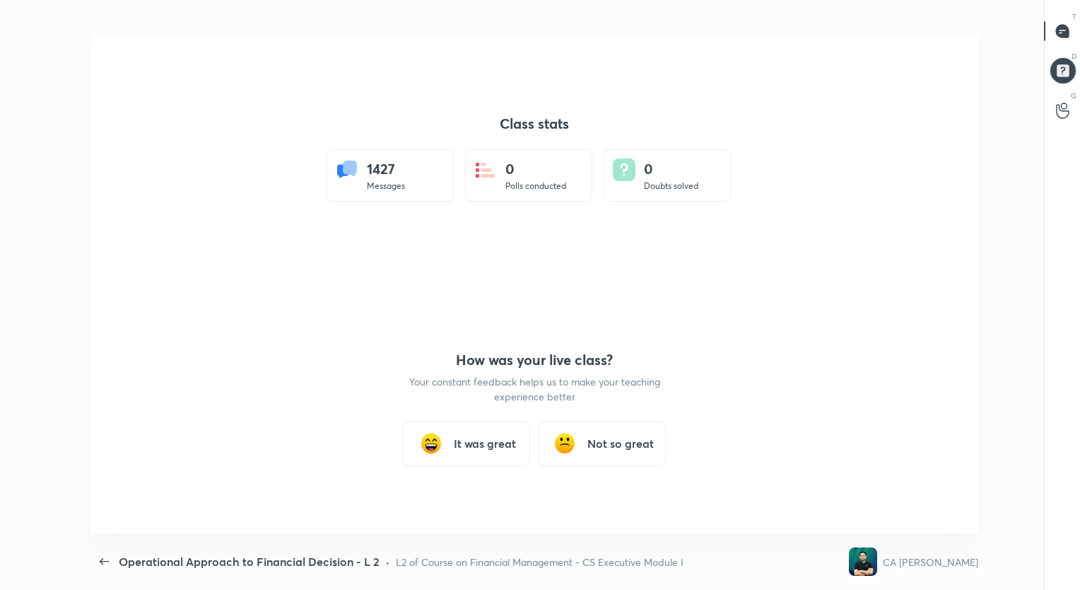
click at [478, 434] on div "It was great" at bounding box center [466, 443] width 127 height 45
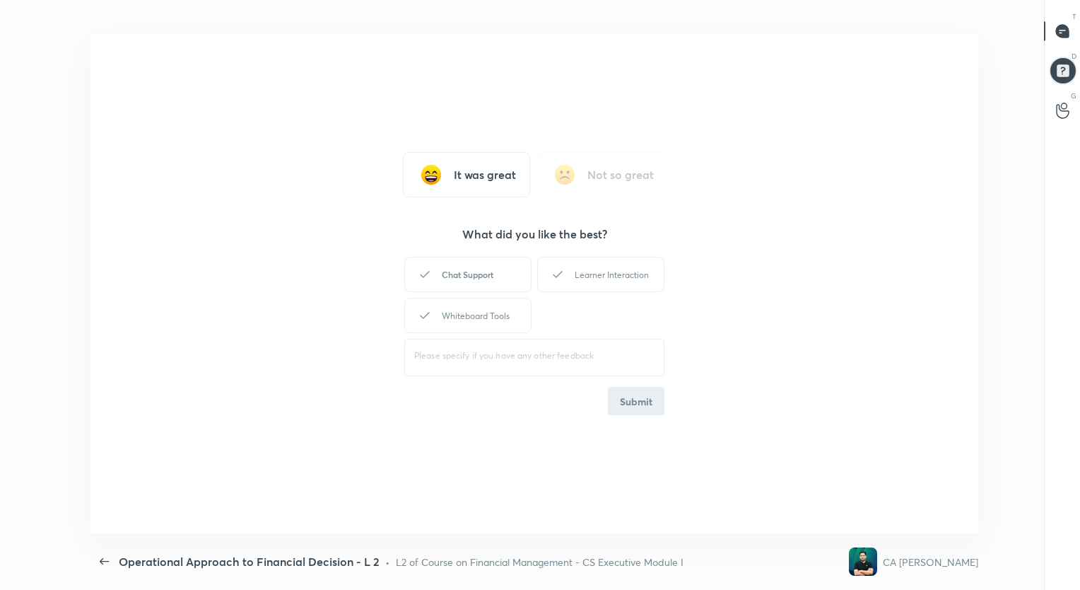
click at [472, 271] on div "Chat Support" at bounding box center [467, 274] width 127 height 35
click at [487, 315] on div "Whiteboard Tools" at bounding box center [467, 315] width 127 height 35
click at [645, 404] on button "Submit" at bounding box center [636, 401] width 57 height 28
